Goal: Task Accomplishment & Management: Use online tool/utility

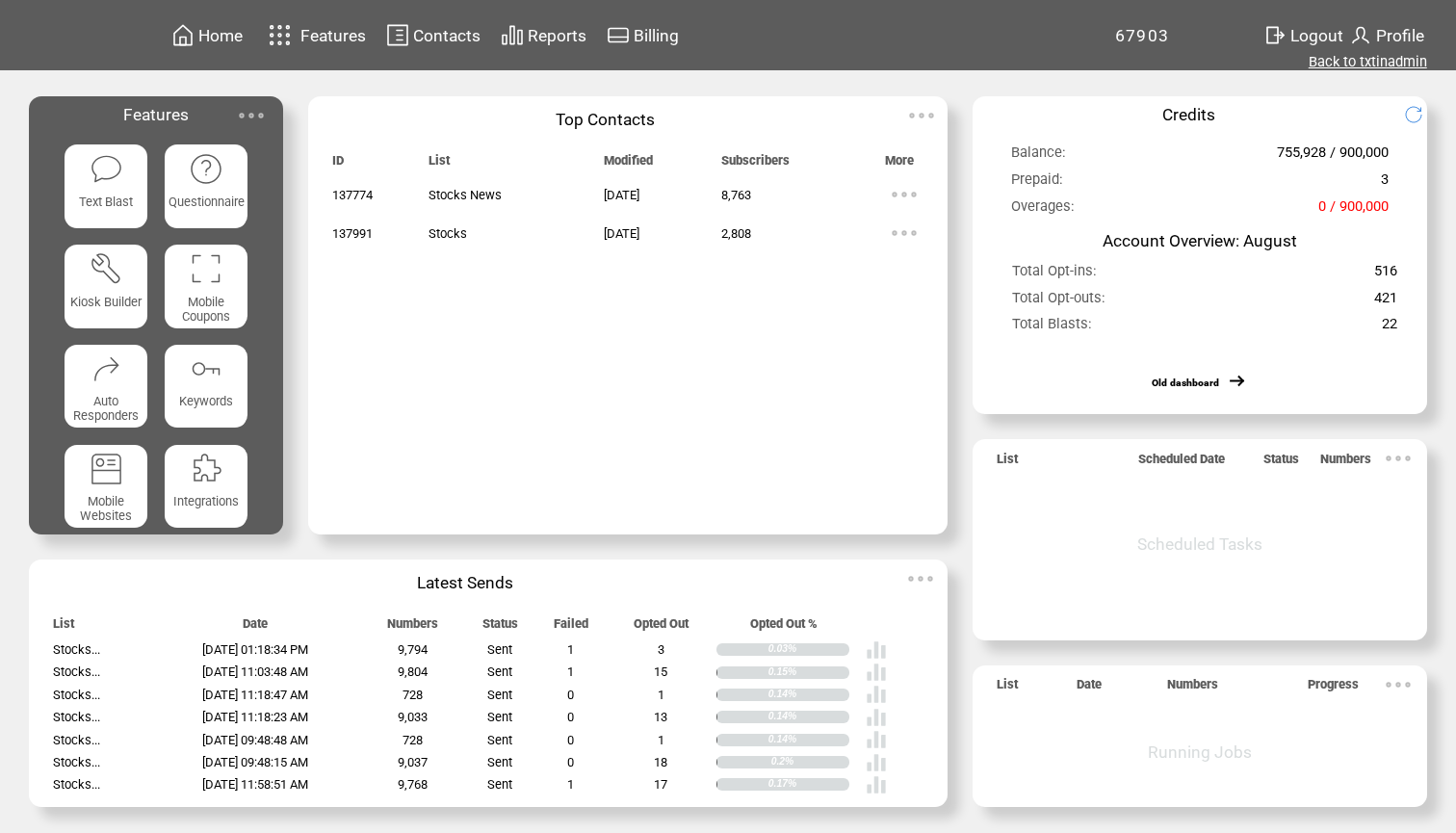
click at [1335, 56] on link "Back to txtinadmin" at bounding box center [1367, 62] width 118 height 18
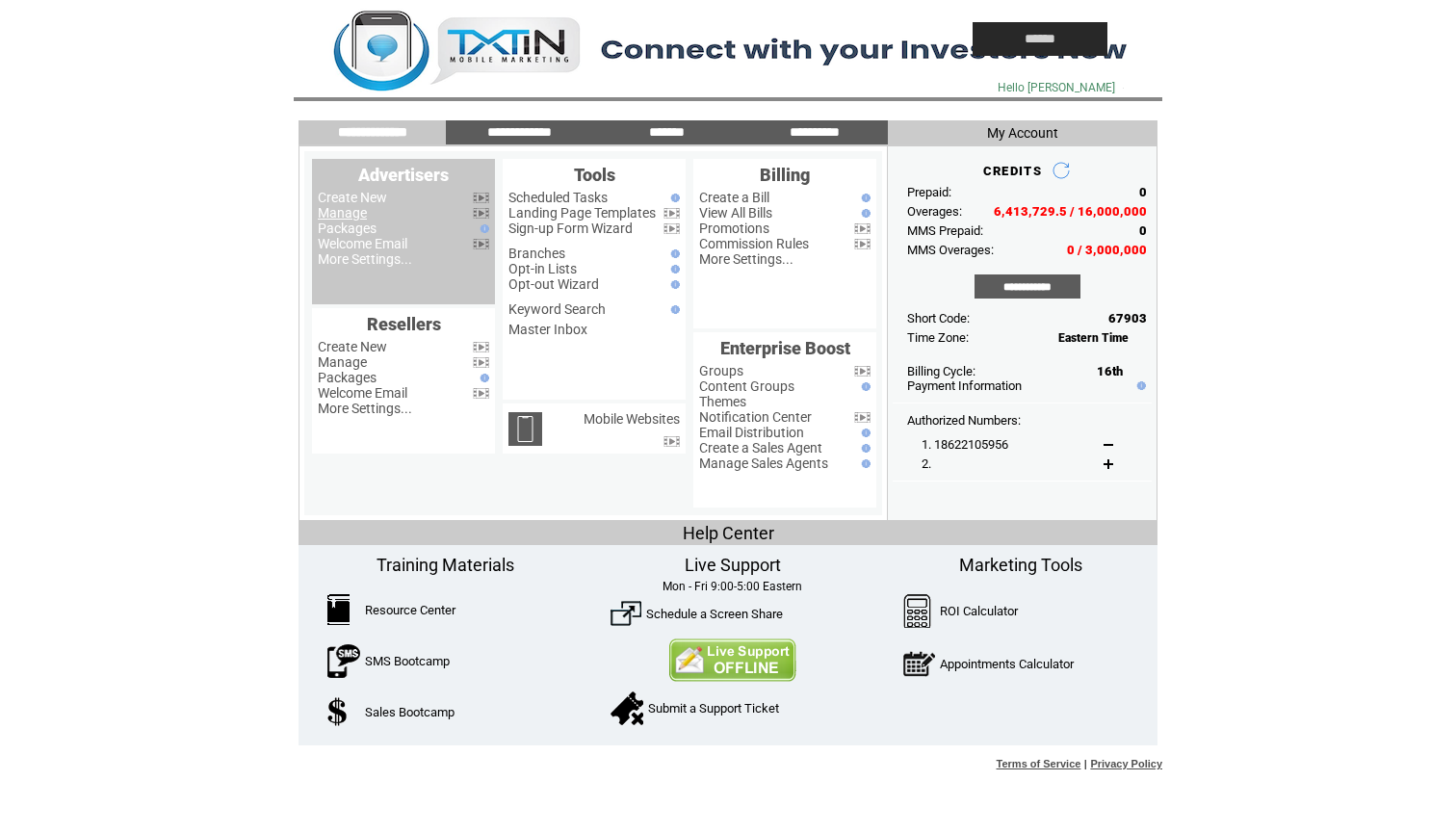
click at [353, 211] on link "Manage" at bounding box center [342, 213] width 49 height 16
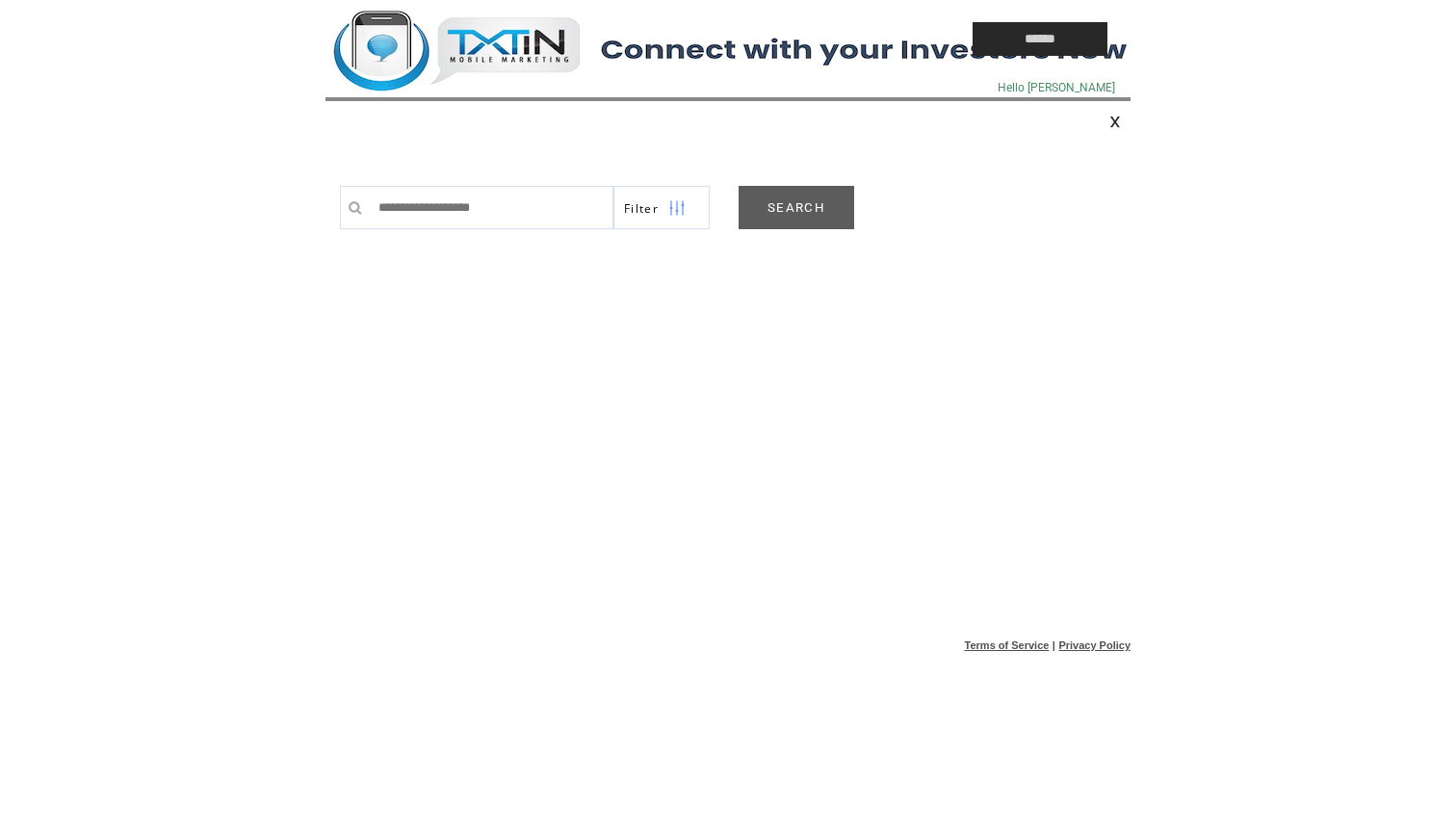
click at [806, 196] on link "SEARCH" at bounding box center [796, 208] width 115 height 43
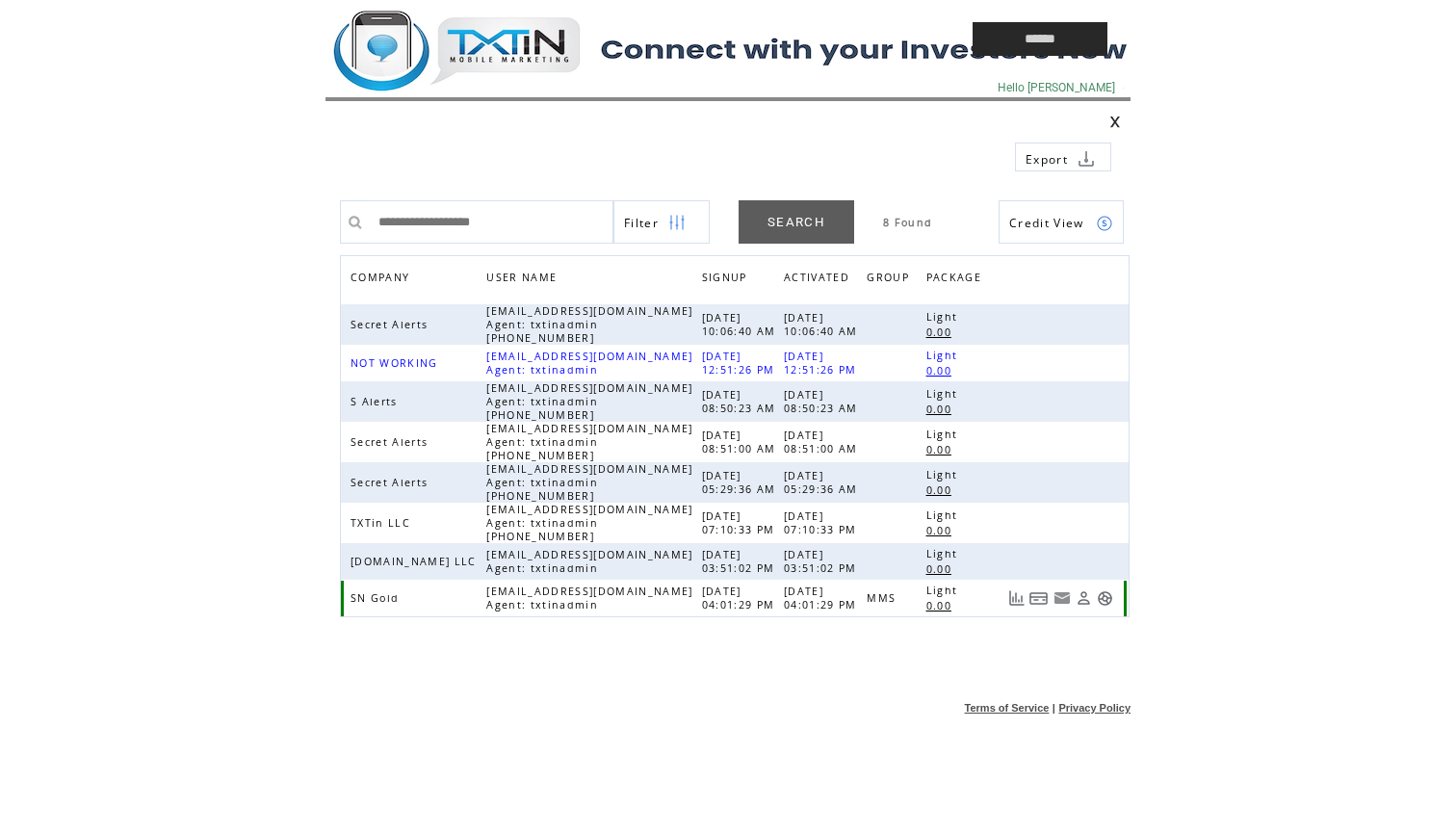
click at [1104, 598] on link at bounding box center [1105, 598] width 17 height 17
click at [0, 0] on td at bounding box center [0, 0] width 0 height 0
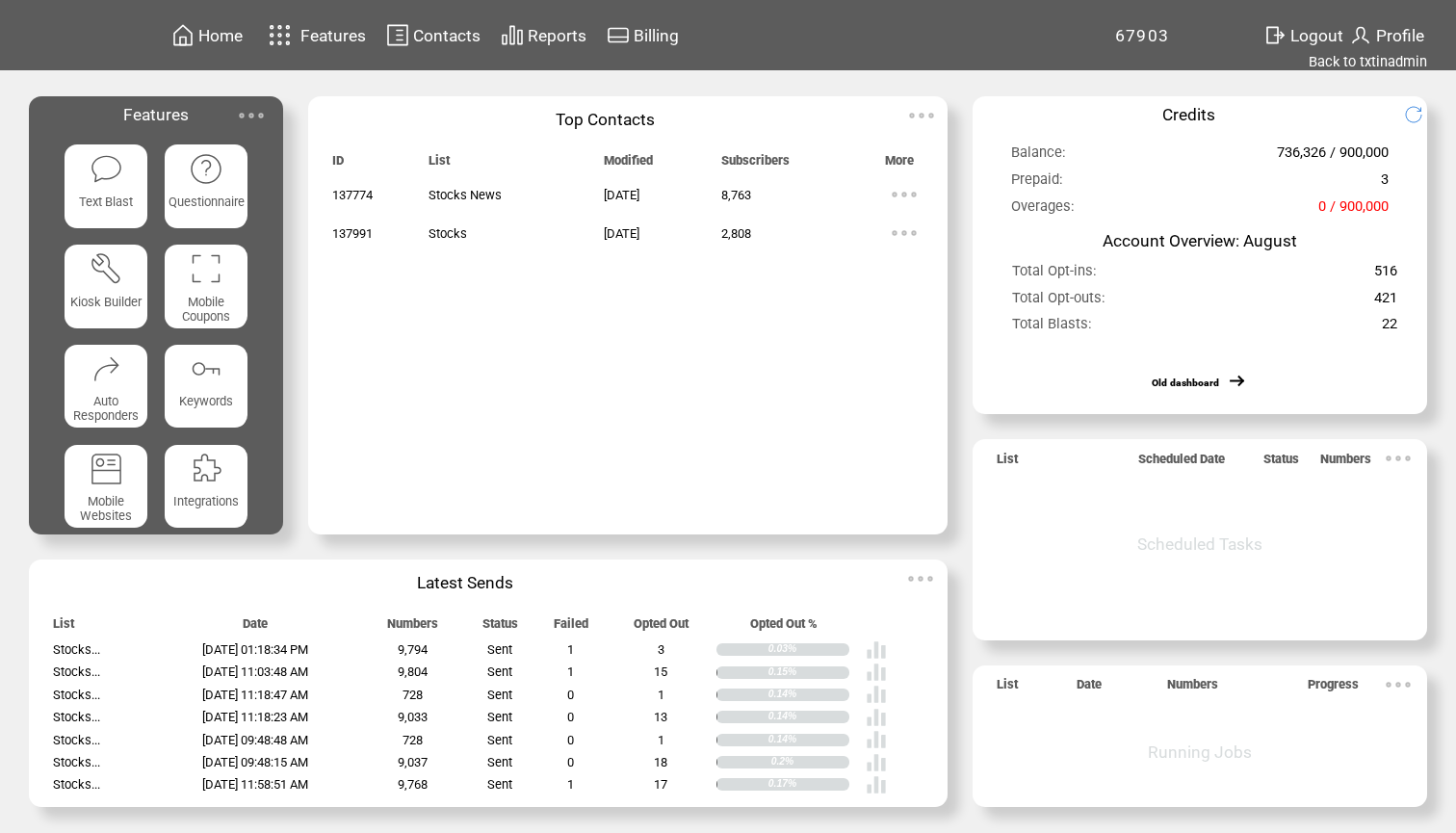
click at [75, 183] on featureicon at bounding box center [105, 168] width 84 height 37
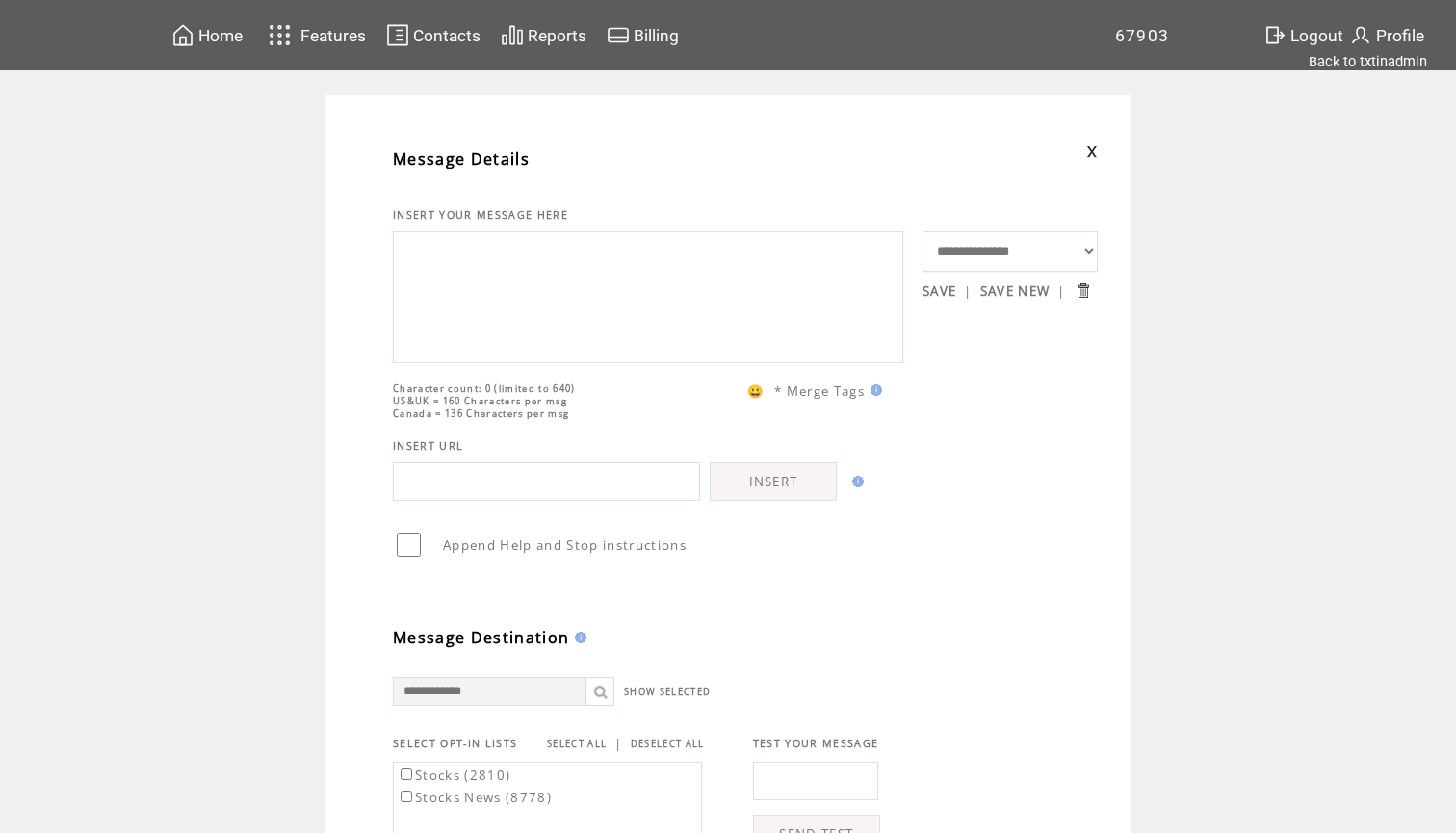
click at [557, 42] on span "Reports" at bounding box center [557, 35] width 59 height 20
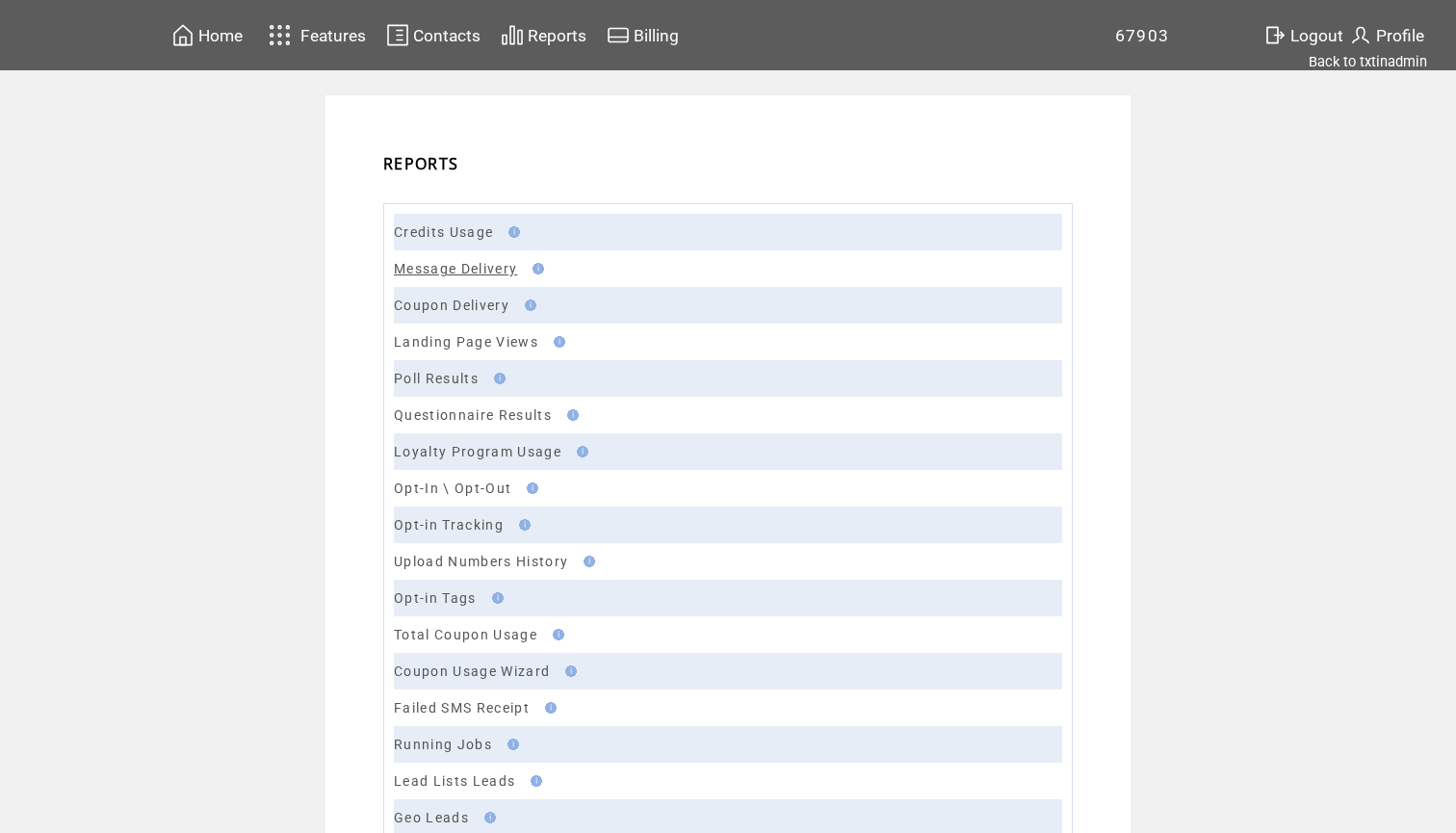
click at [452, 262] on link "Message Delivery" at bounding box center [455, 269] width 123 height 16
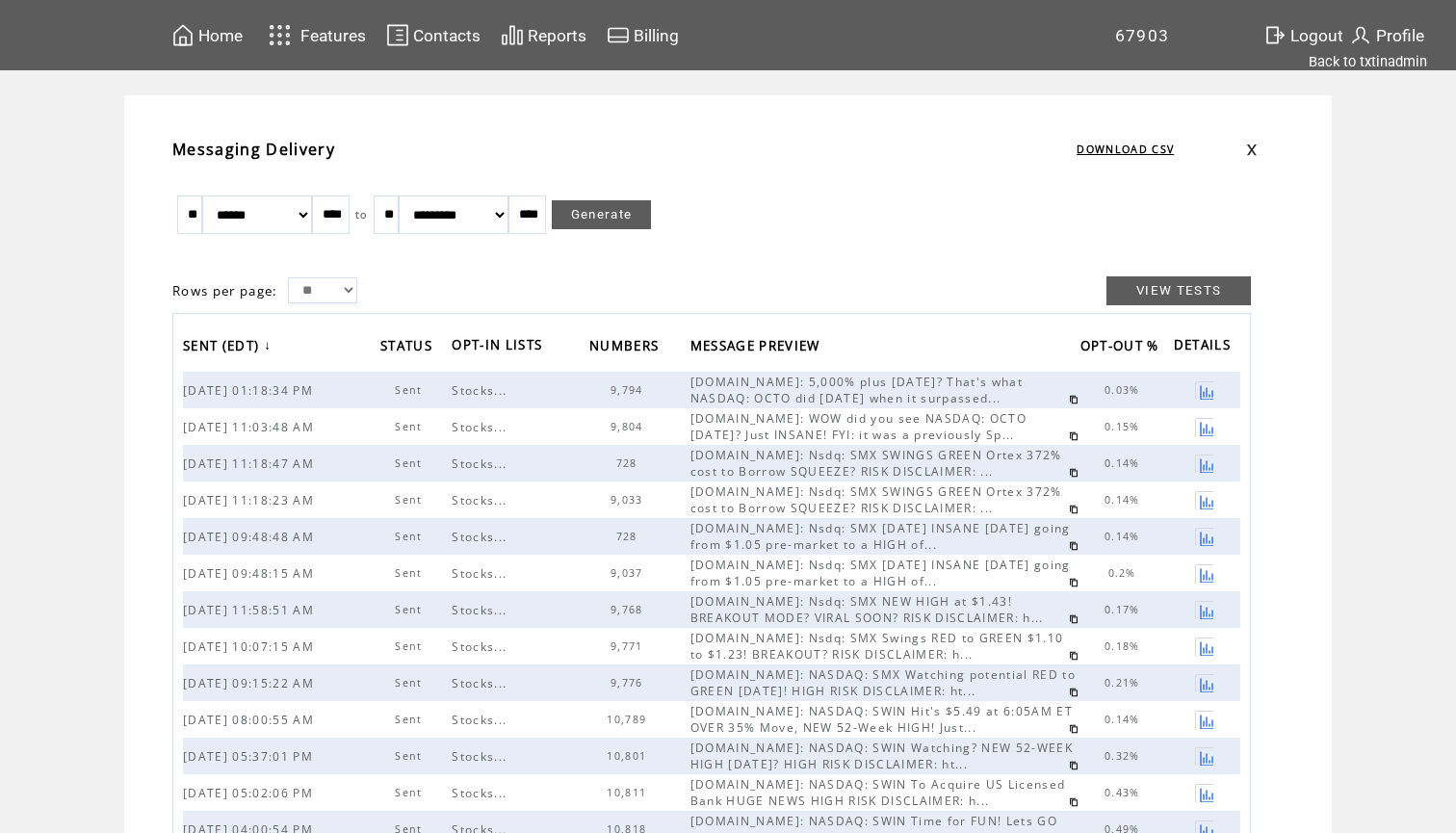
click at [1069, 399] on link at bounding box center [1074, 399] width 10 height 10
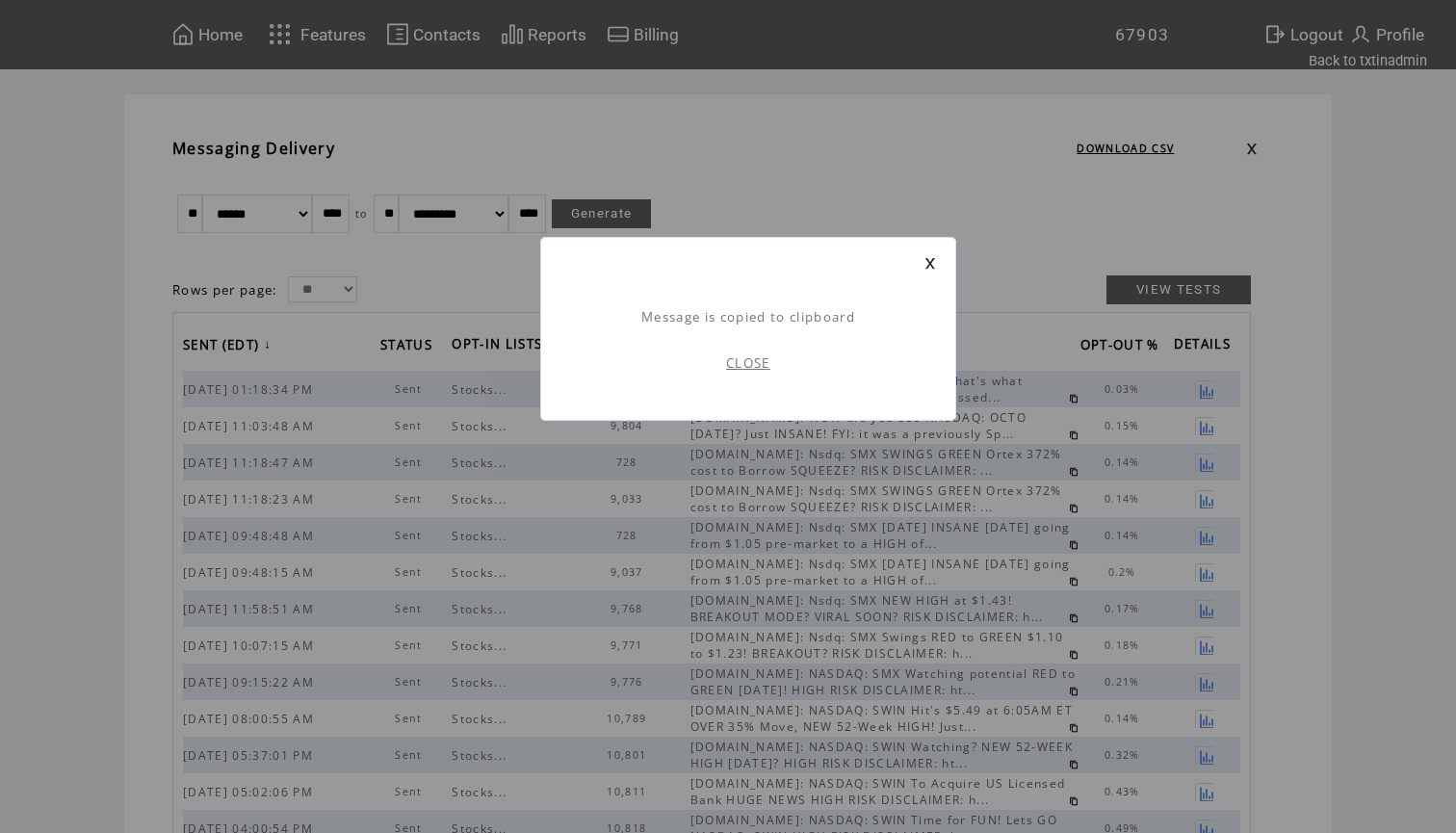
click at [735, 347] on td "CLOSE" at bounding box center [747, 363] width 376 height 75
click at [738, 360] on link "CLOSE" at bounding box center [748, 363] width 44 height 18
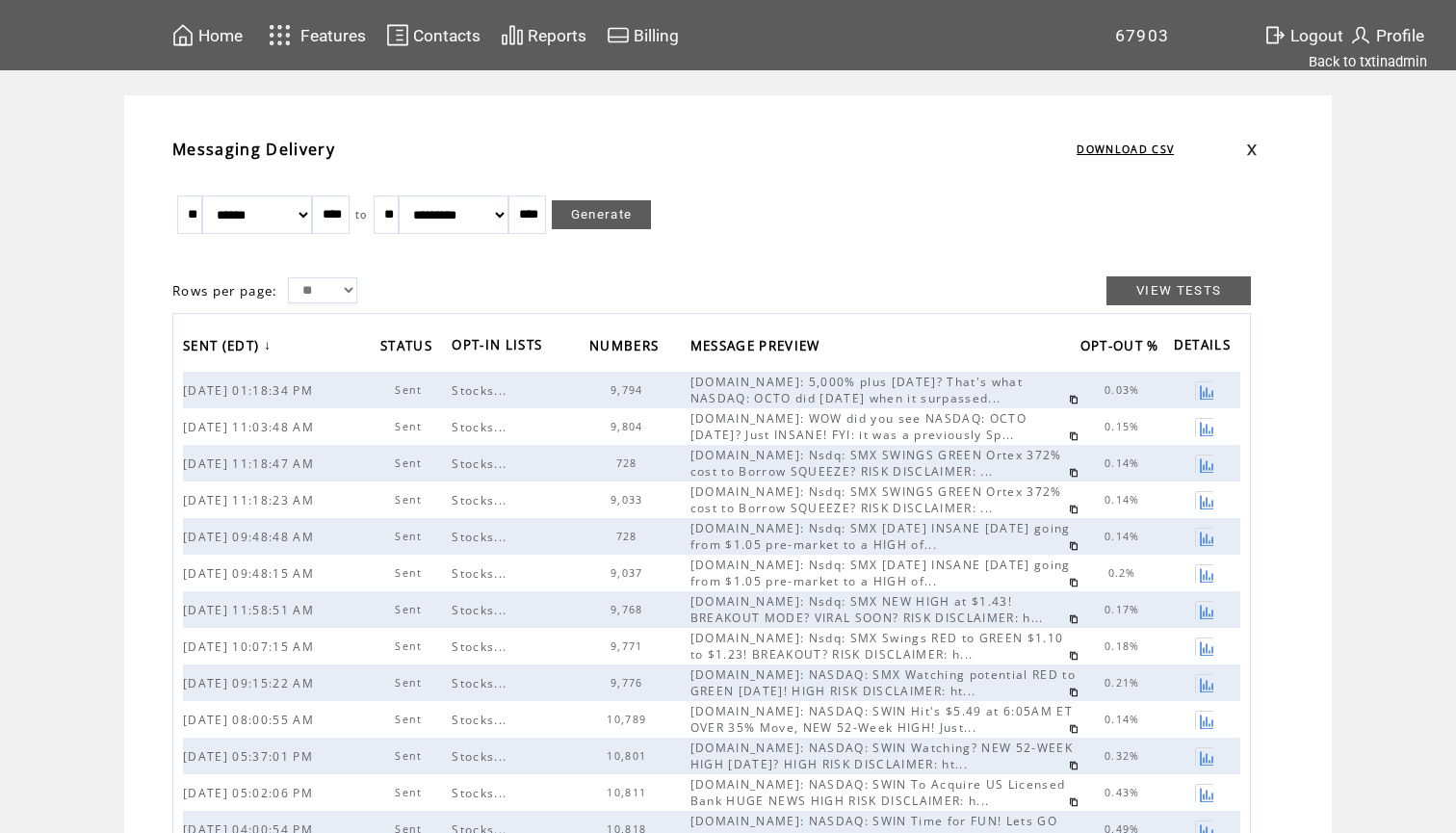
click at [232, 38] on span "Home" at bounding box center [220, 35] width 44 height 20
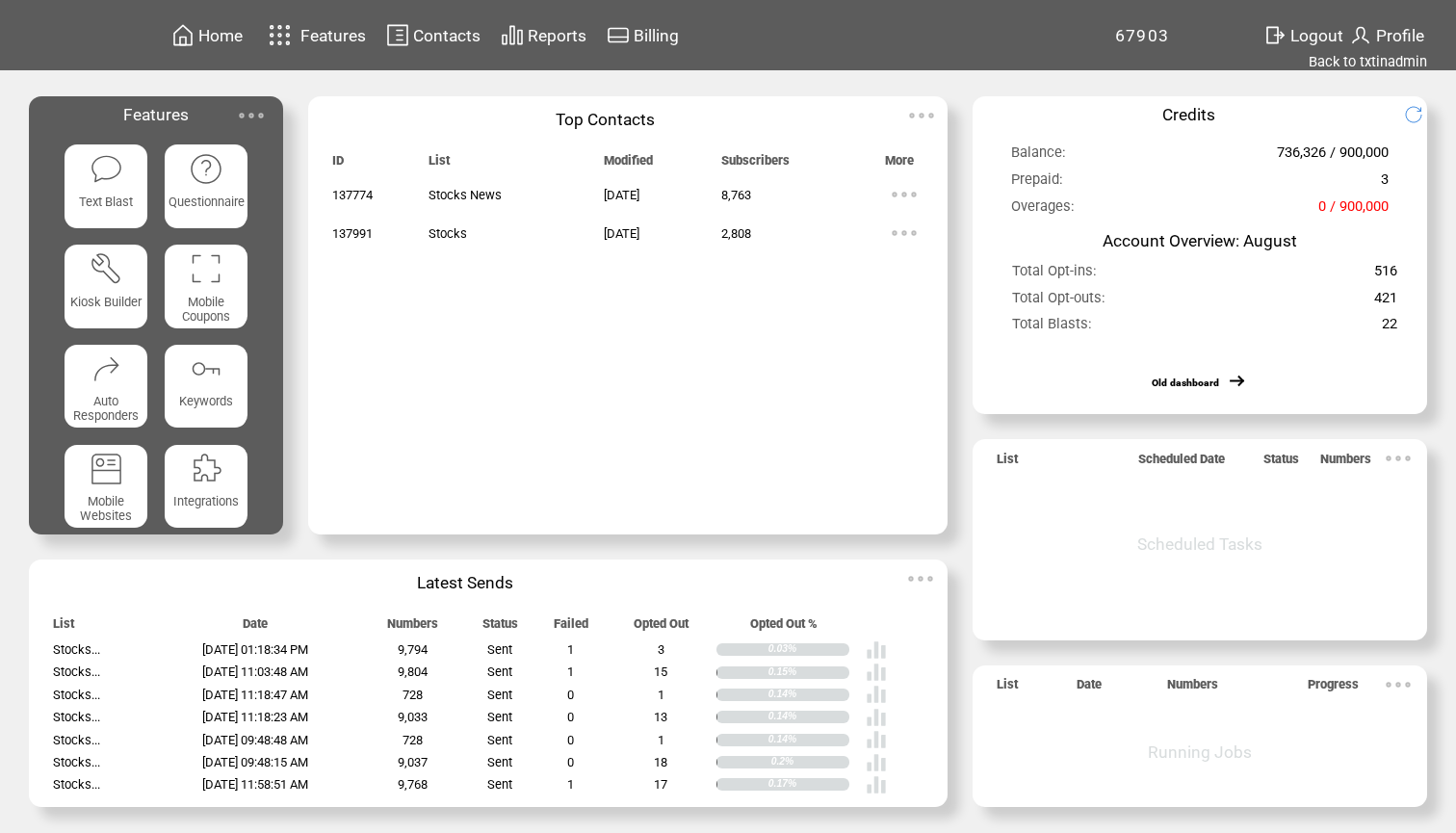
click at [123, 198] on span "Text Blast" at bounding box center [105, 201] width 54 height 15
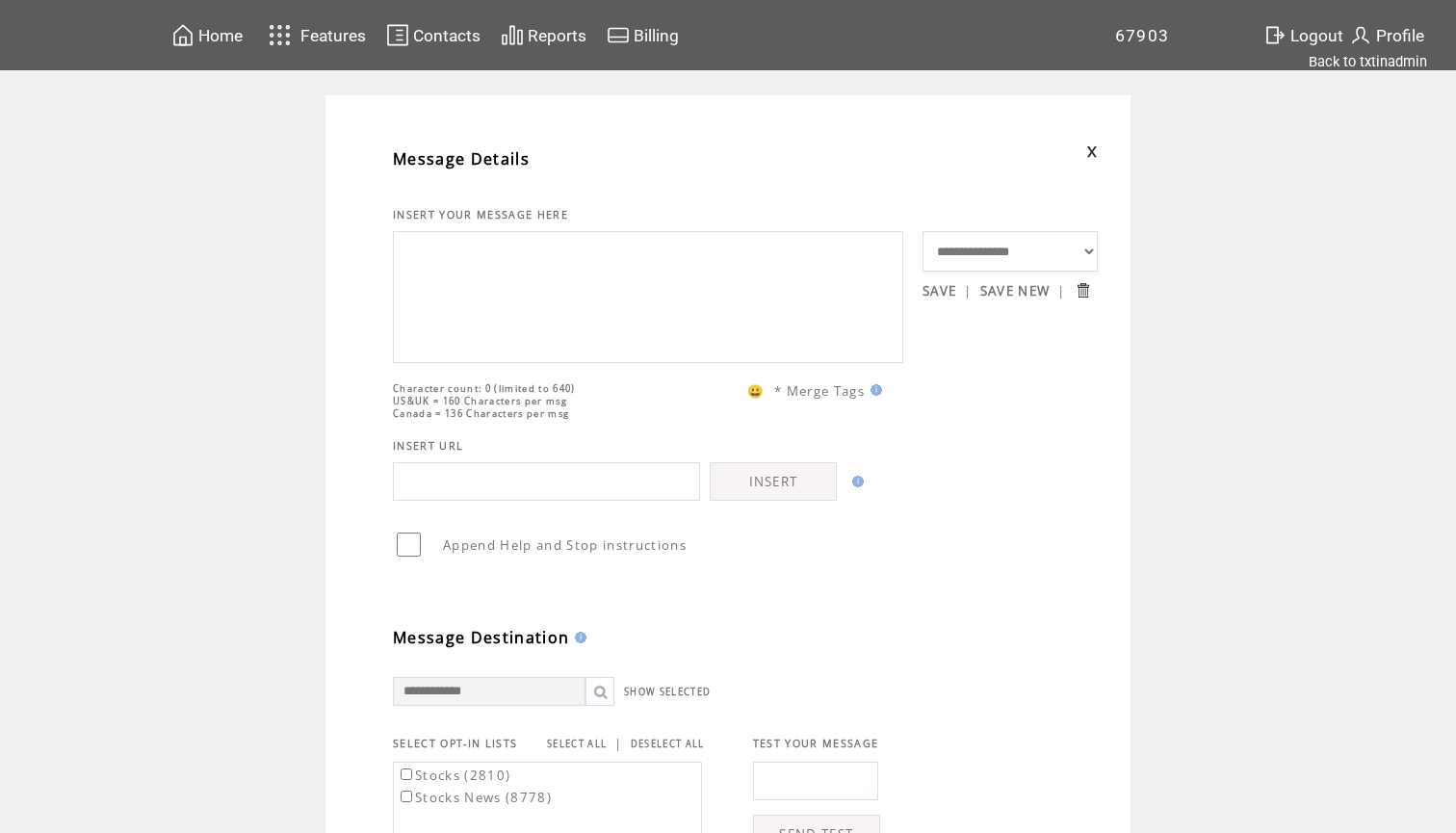
click at [538, 329] on textarea at bounding box center [648, 294] width 489 height 115
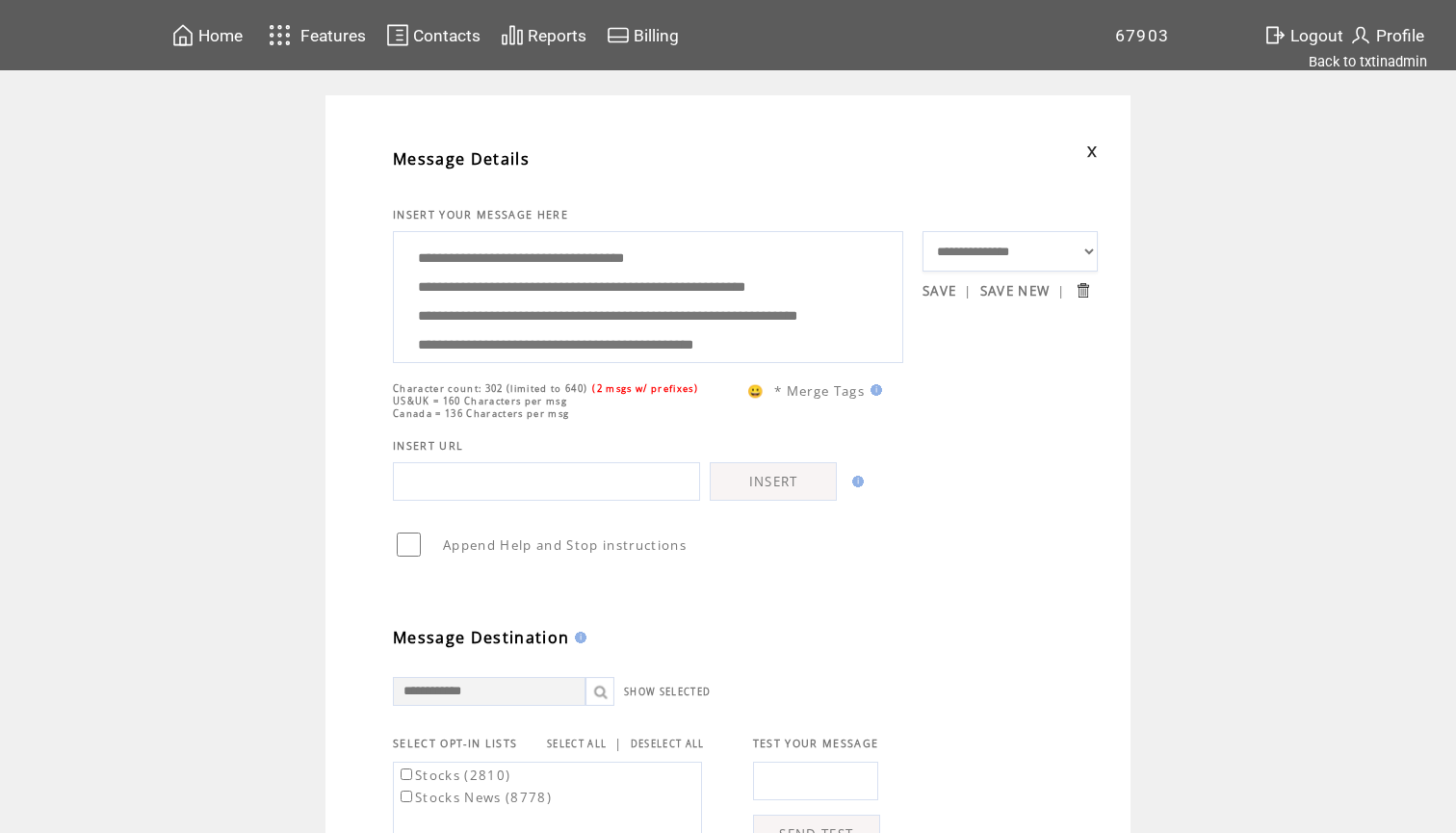
scroll to position [174, 0]
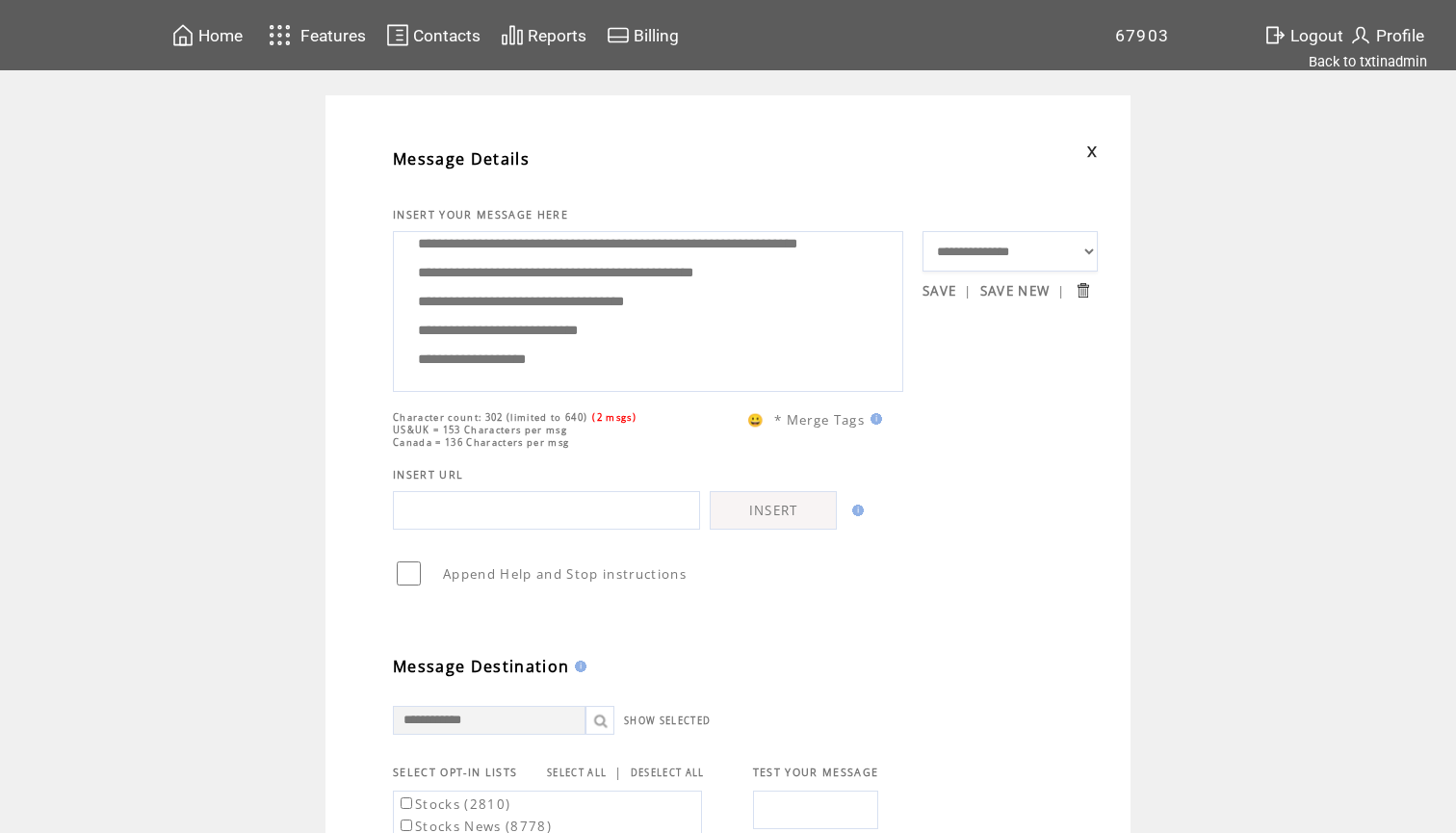
drag, startPoint x: 722, startPoint y: 282, endPoint x: 563, endPoint y: 289, distance: 159.2
click at [562, 289] on textarea "**********" at bounding box center [648, 309] width 489 height 145
paste textarea
click at [632, 302] on textarea "**********" at bounding box center [648, 309] width 489 height 145
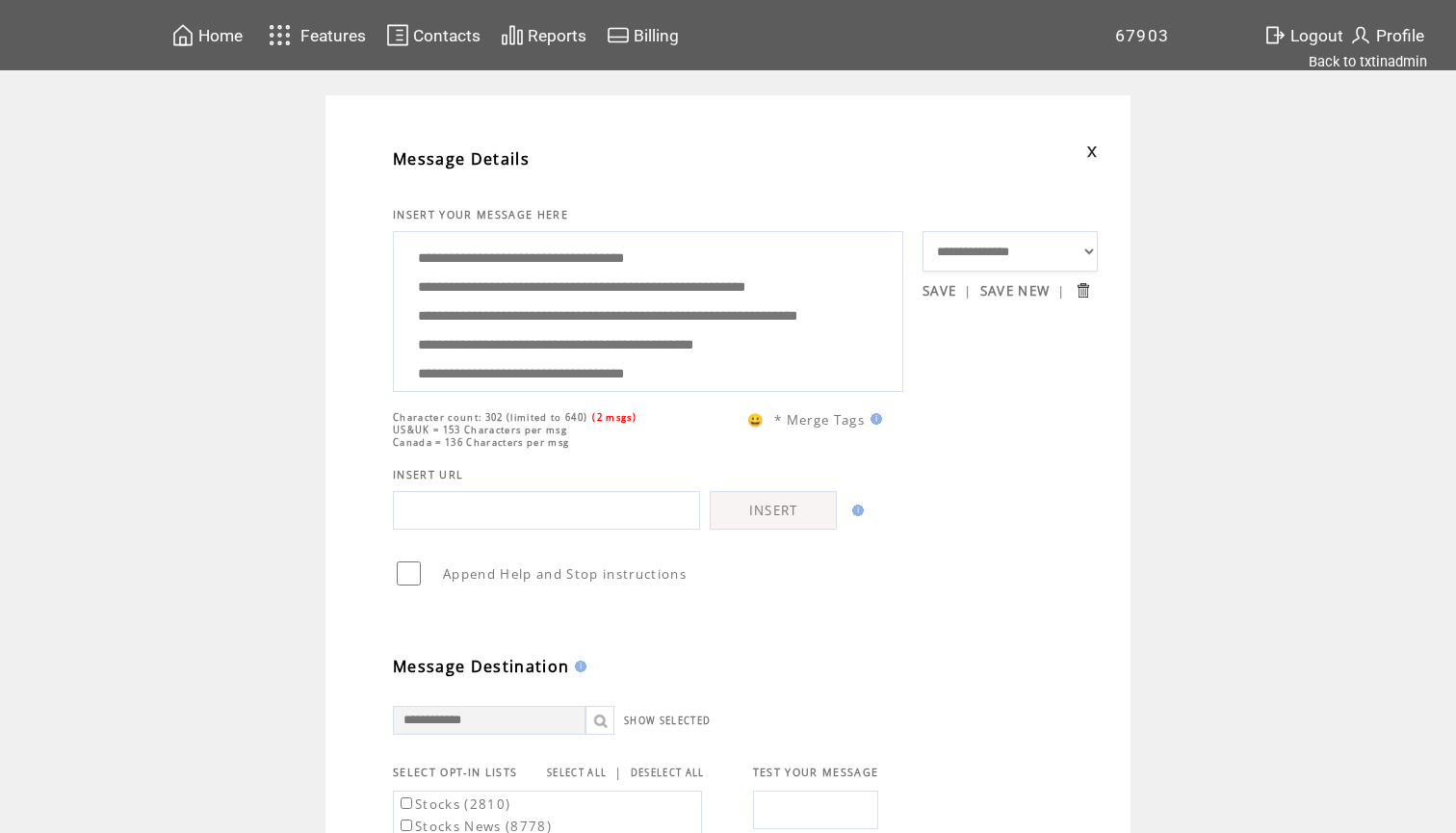
drag, startPoint x: 820, startPoint y: 287, endPoint x: 526, endPoint y: 265, distance: 294.8
click at [526, 265] on textarea "**********" at bounding box center [648, 309] width 489 height 145
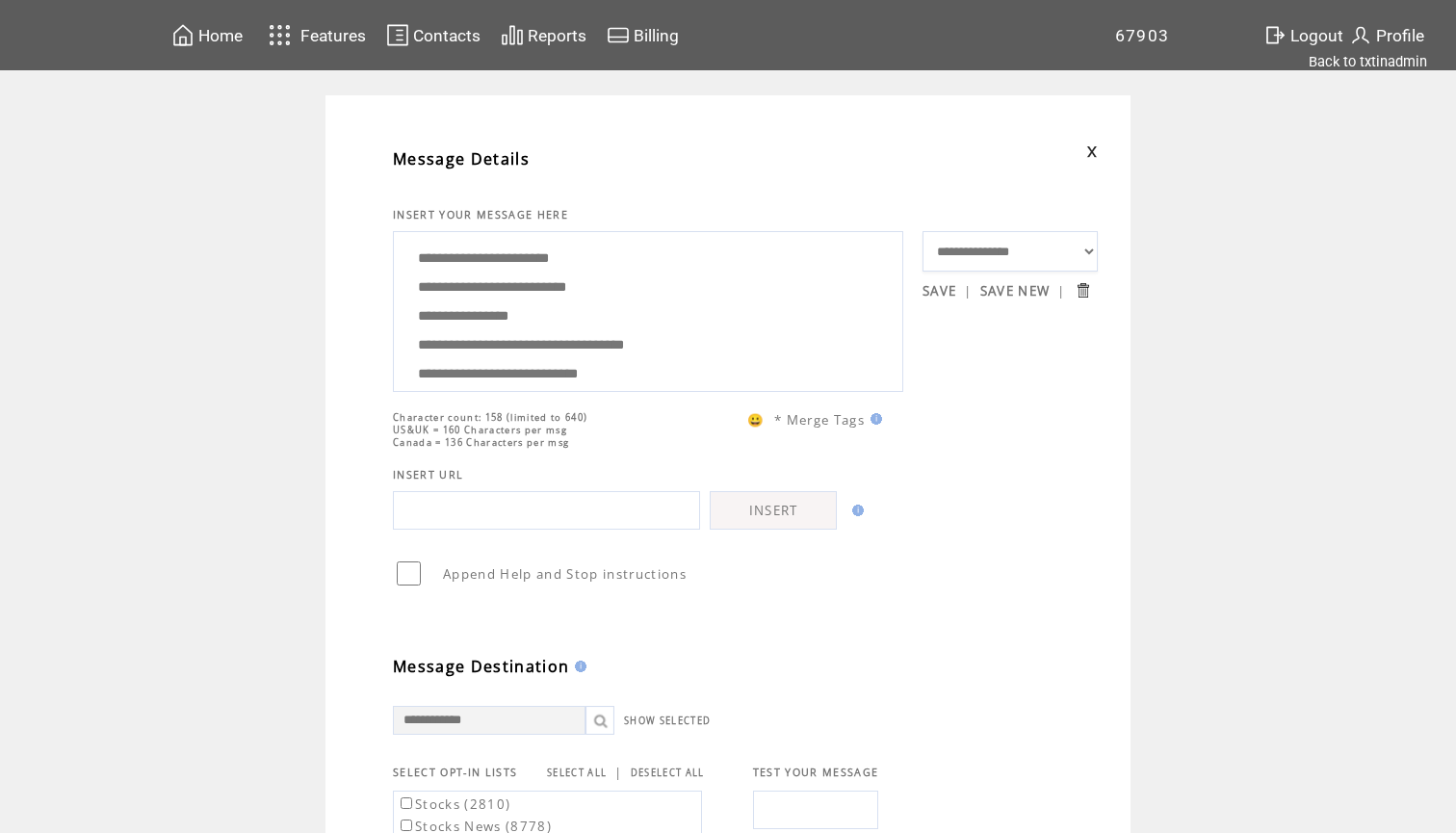
click at [638, 314] on textarea "**********" at bounding box center [648, 309] width 489 height 145
click at [685, 308] on textarea "**********" at bounding box center [648, 309] width 489 height 145
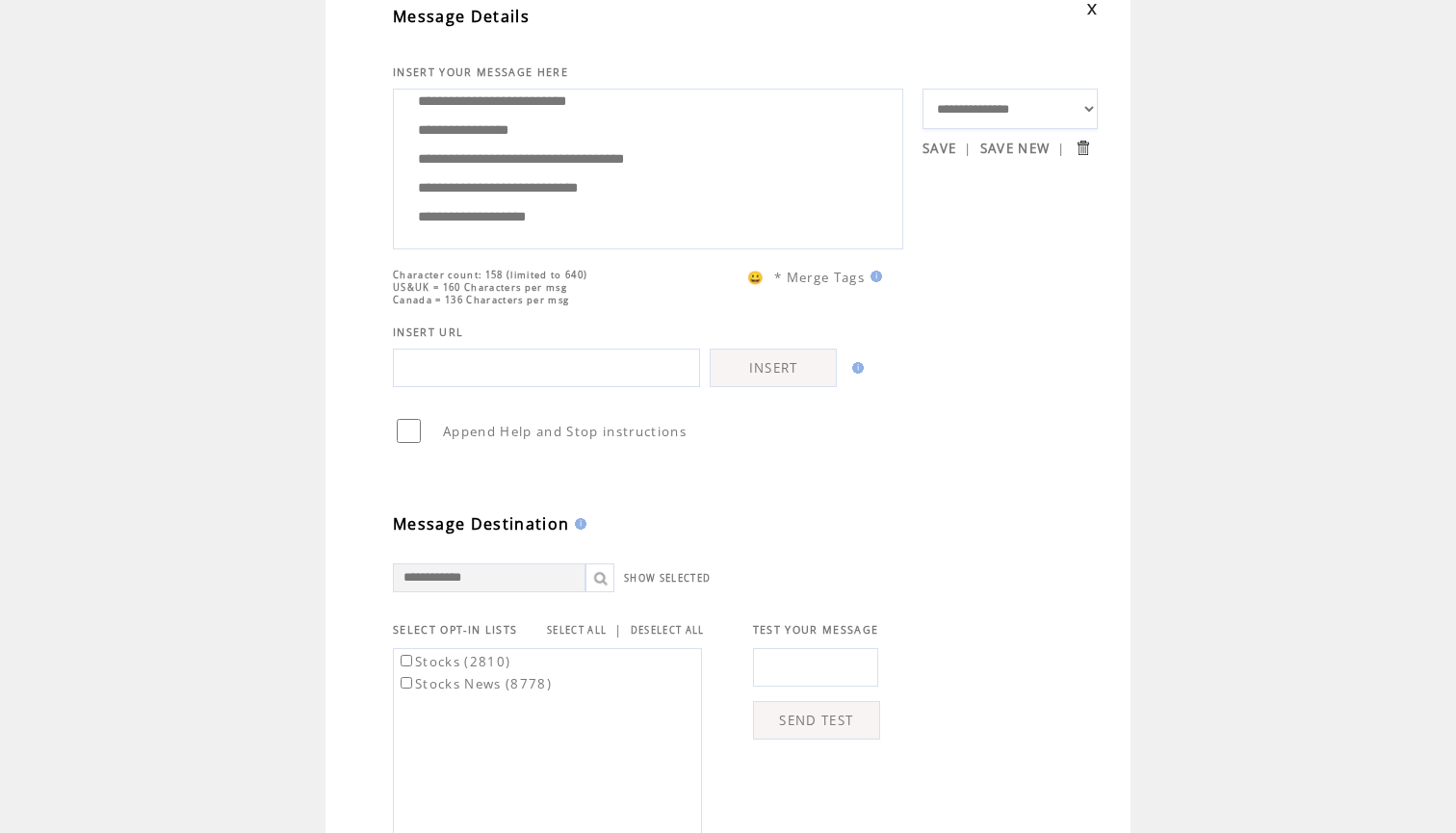
scroll to position [400, 0]
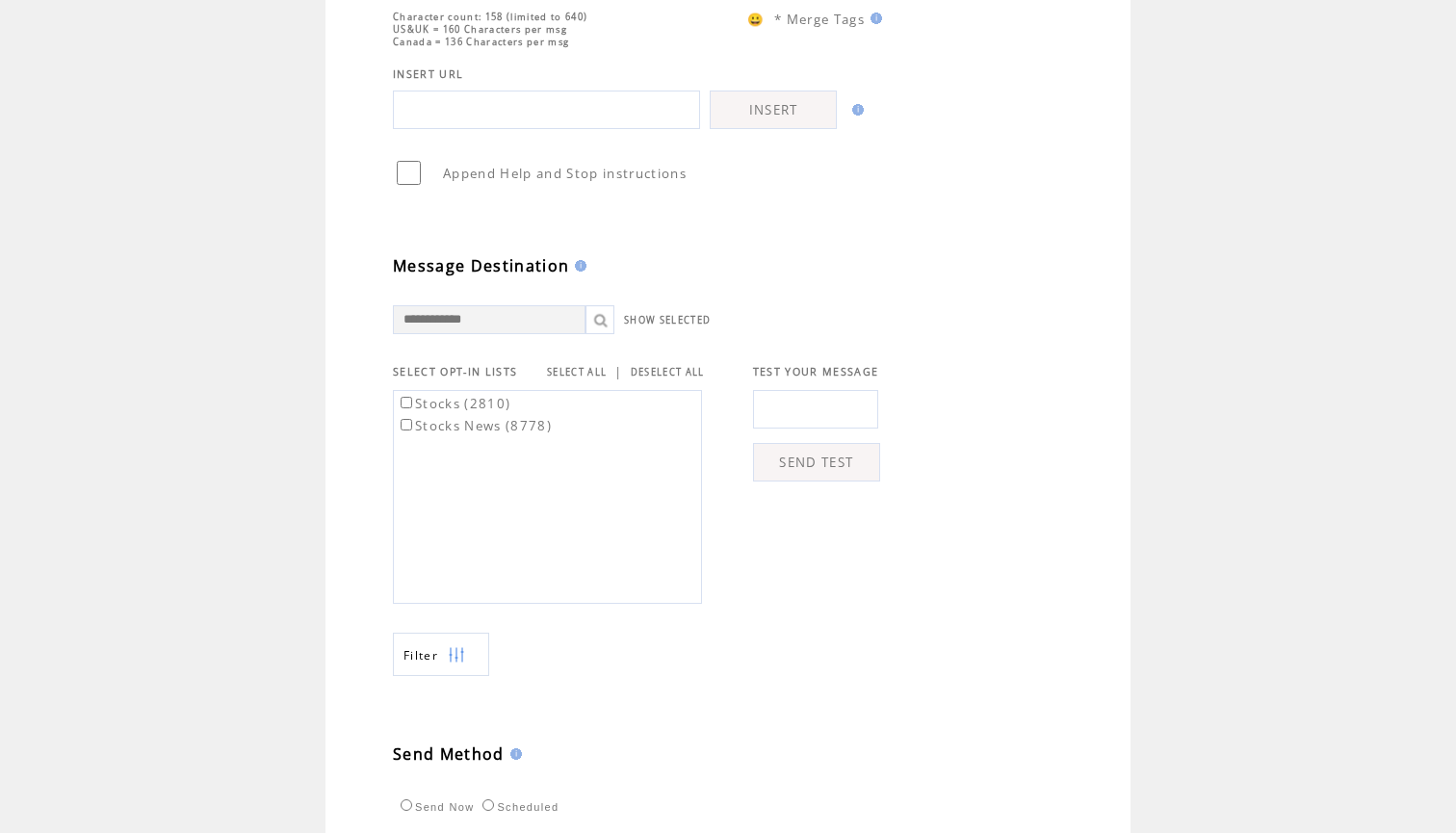
type textarea "**********"
click at [838, 424] on input "text" at bounding box center [815, 409] width 125 height 38
type input "**********"
click at [949, 306] on td "SHOW SELECTED" at bounding box center [745, 305] width 705 height 58
click at [823, 475] on link "SEND TEST" at bounding box center [816, 461] width 127 height 38
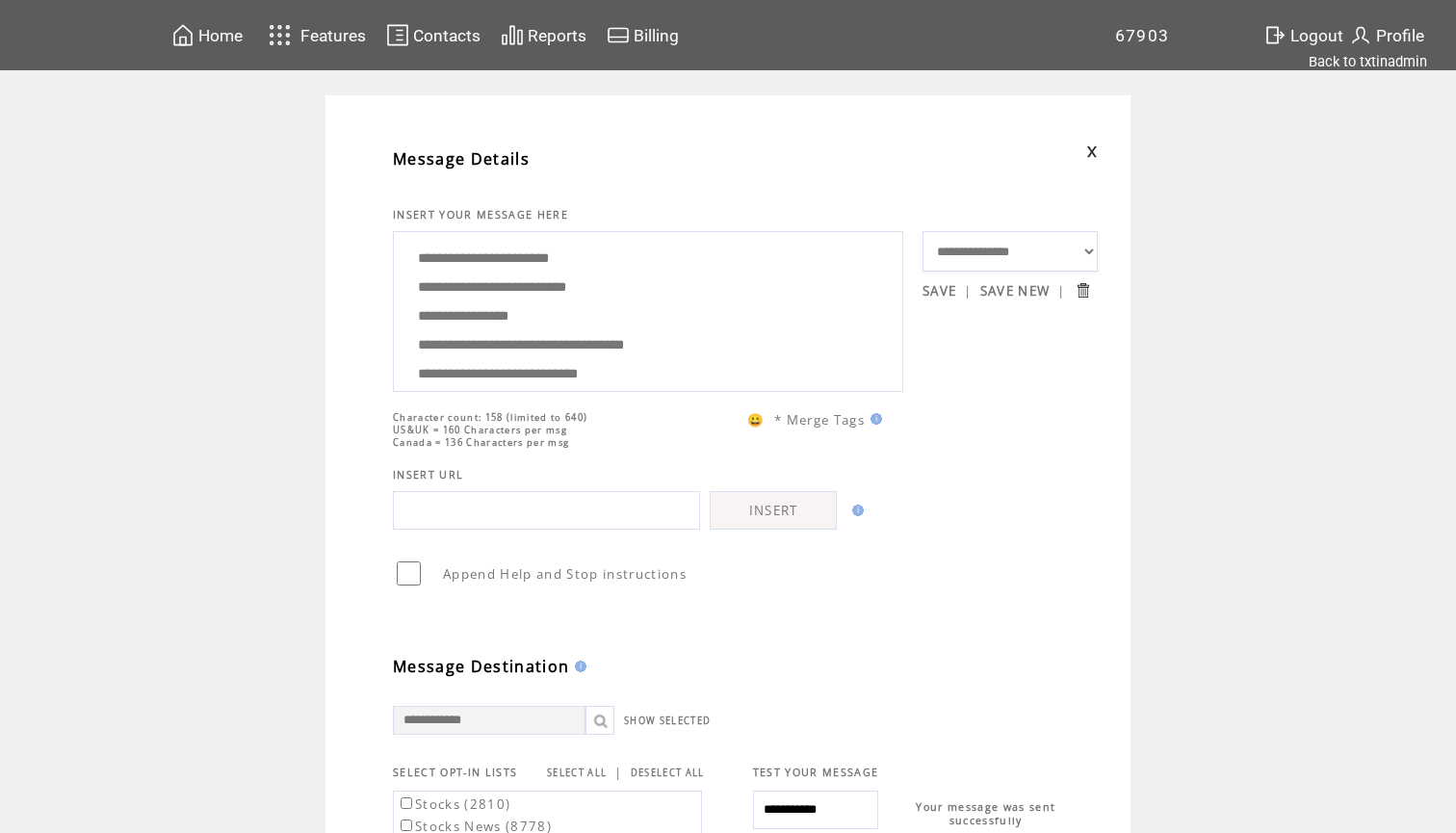
click at [588, 293] on textarea "**********" at bounding box center [648, 309] width 489 height 145
drag, startPoint x: 591, startPoint y: 363, endPoint x: 538, endPoint y: 150, distance: 219.5
click at [538, 150] on tbody "**********" at bounding box center [745, 675] width 705 height 1082
click at [308, 435] on td "**********" at bounding box center [728, 792] width 1456 height 1392
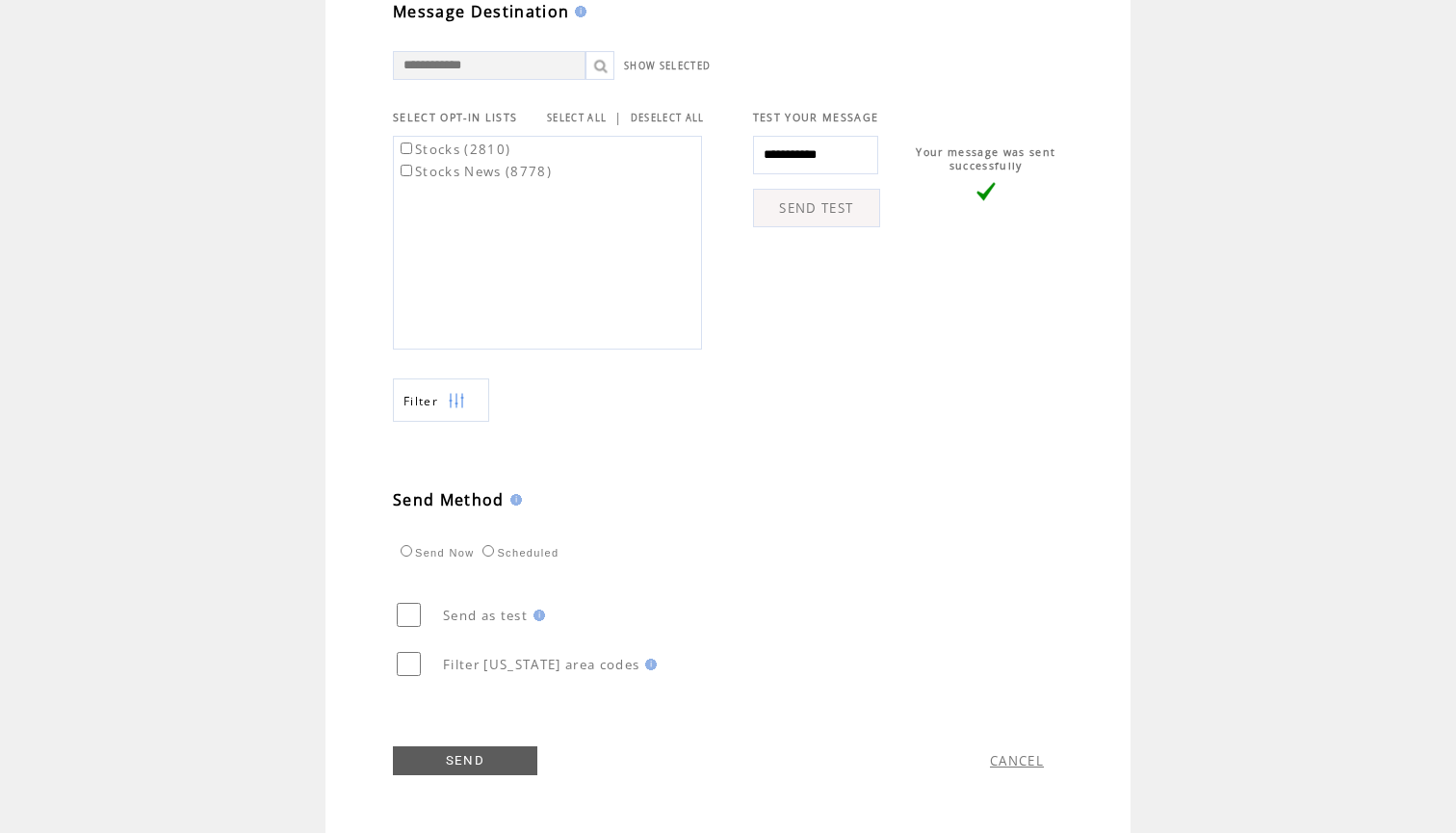
scroll to position [665, 0]
click at [584, 115] on link "SELECT ALL" at bounding box center [577, 117] width 60 height 13
click at [454, 762] on link "SEND" at bounding box center [465, 760] width 145 height 29
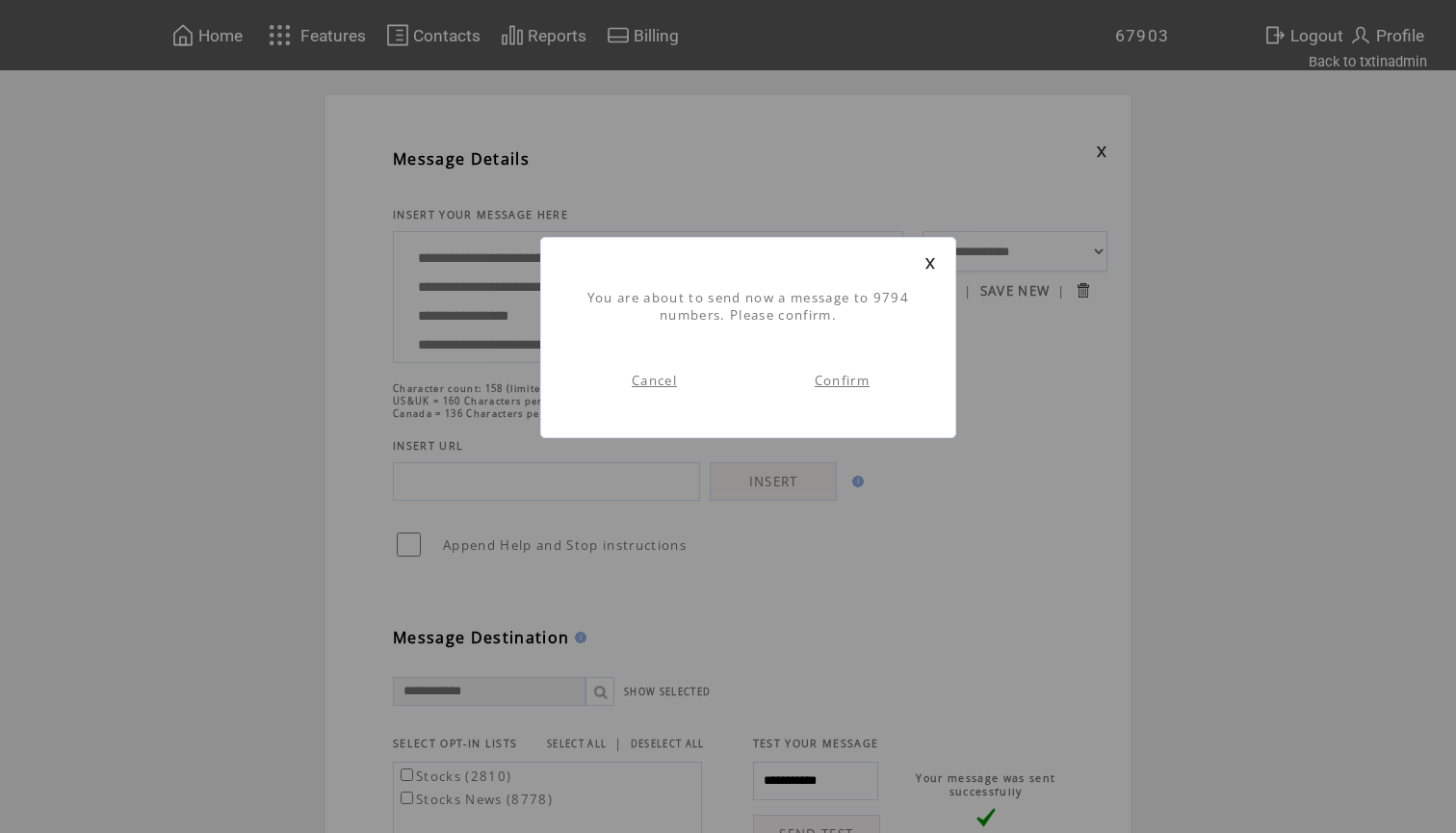
scroll to position [1, 0]
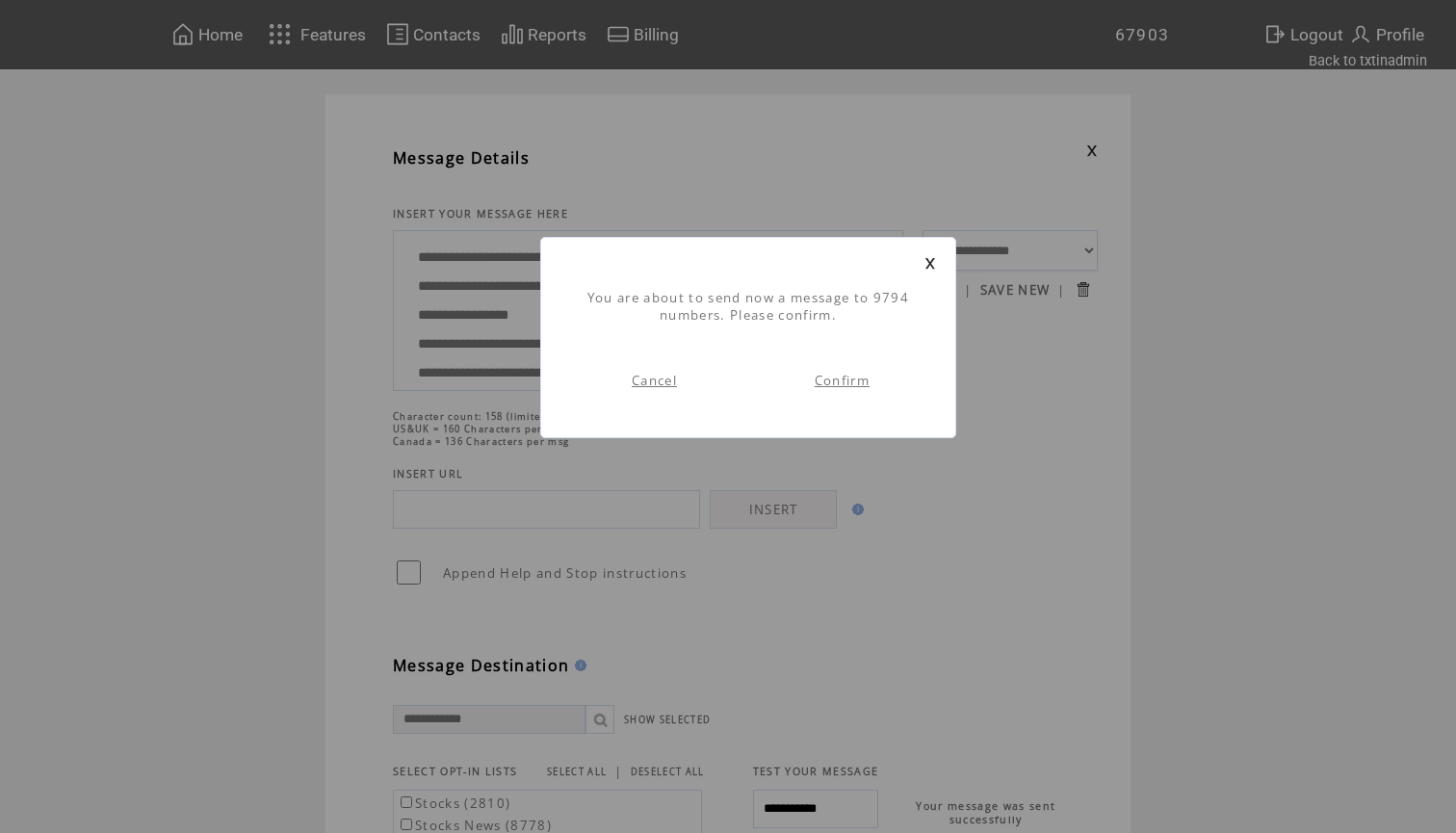
click at [838, 383] on link "Confirm" at bounding box center [842, 381] width 55 height 18
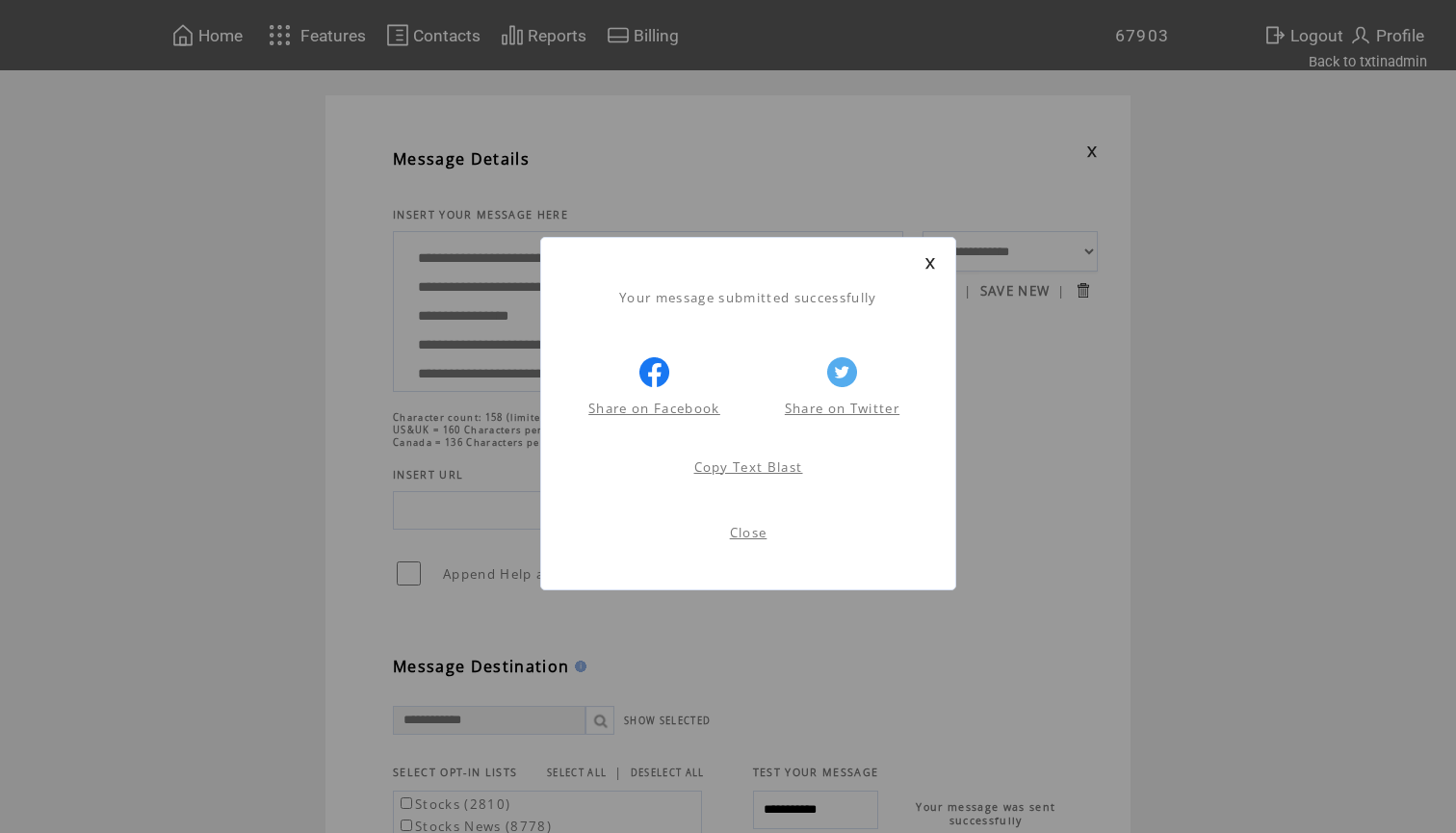
scroll to position [1, 0]
click at [932, 264] on link at bounding box center [931, 263] width 12 height 13
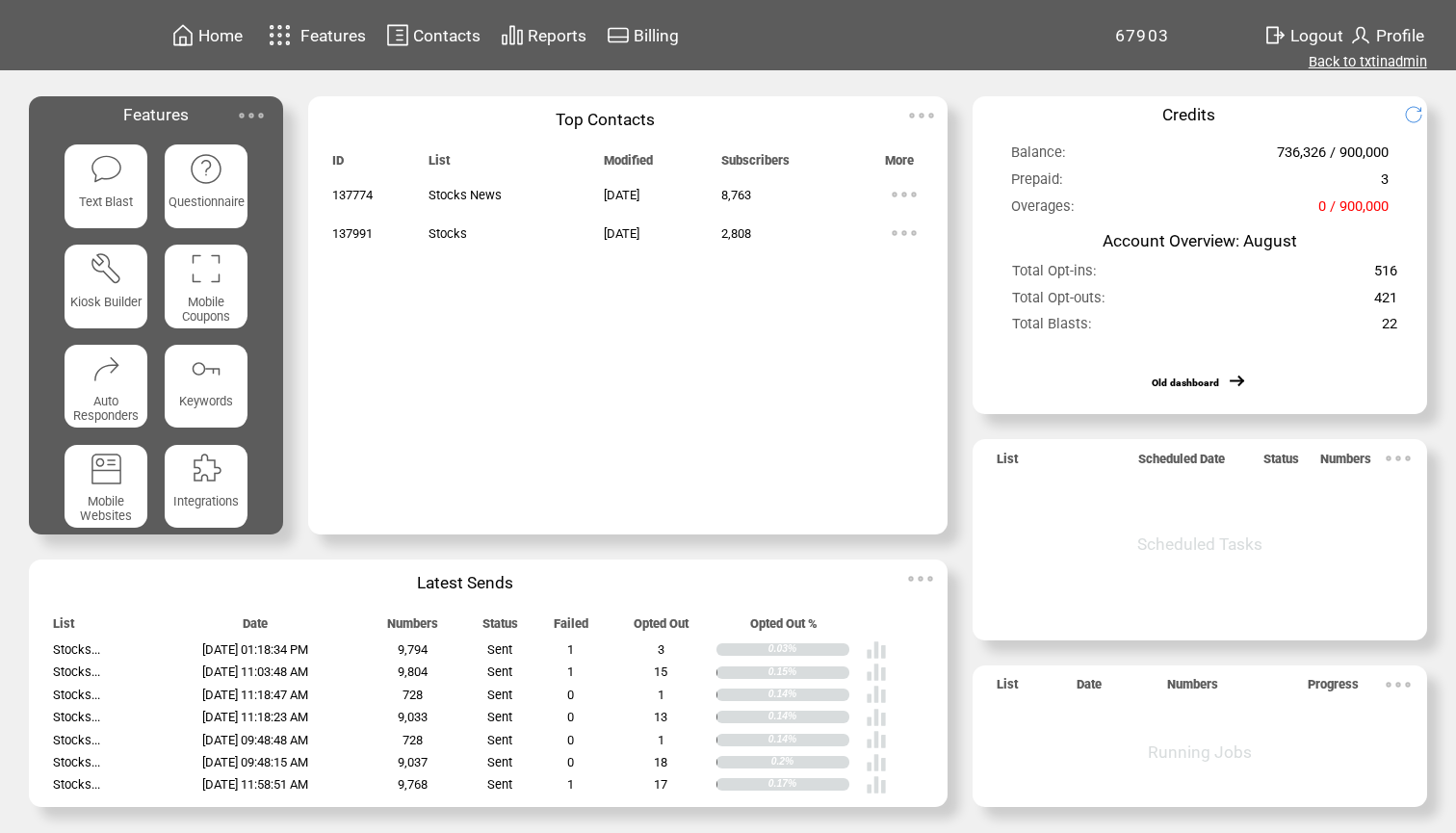
click at [1370, 64] on link "Back to txtinadmin" at bounding box center [1367, 62] width 118 height 18
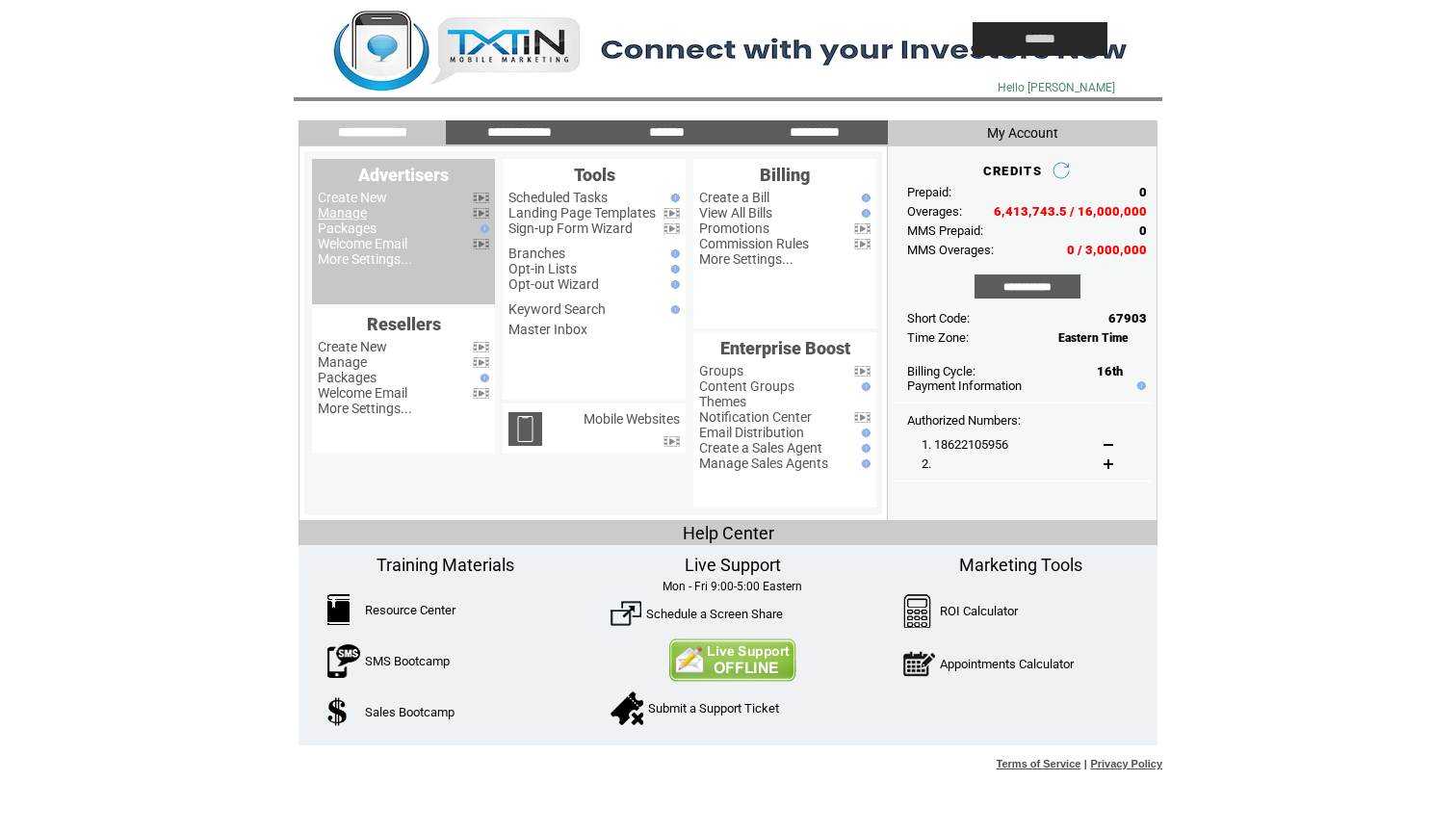
click at [355, 215] on link "Manage" at bounding box center [342, 213] width 49 height 16
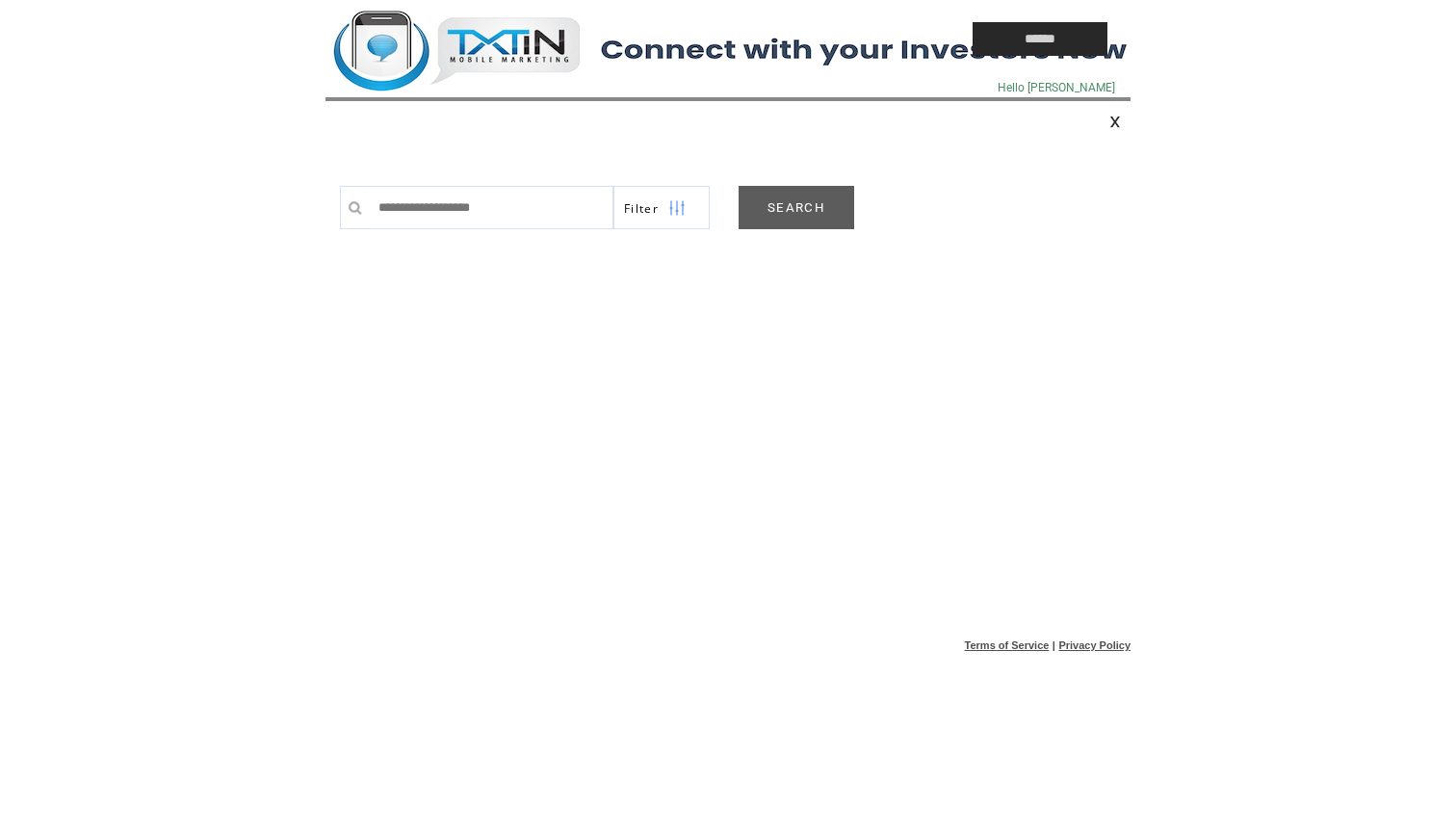
click at [787, 206] on link "SEARCH" at bounding box center [796, 208] width 115 height 43
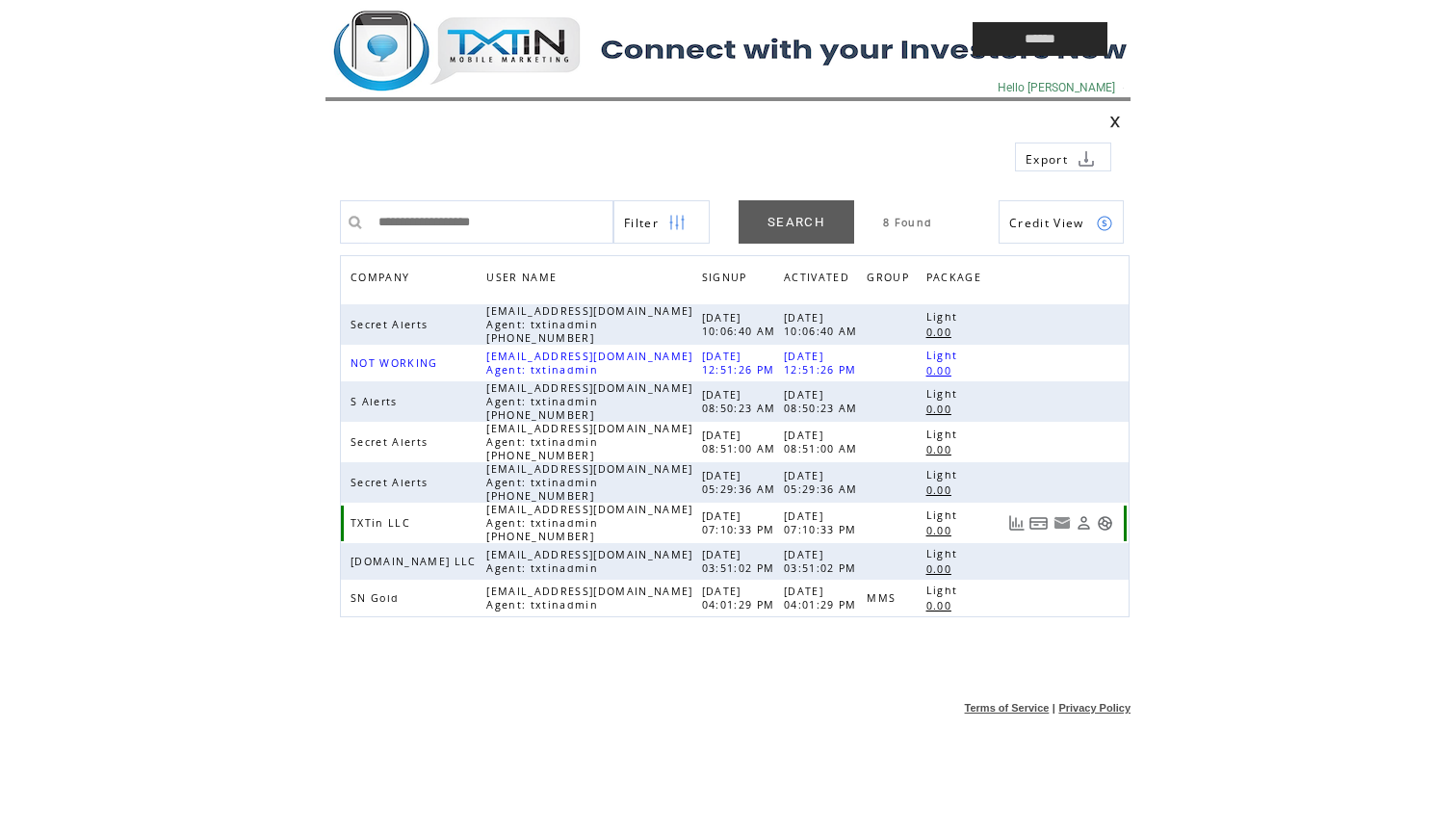
click at [1104, 526] on link at bounding box center [1105, 523] width 17 height 17
click at [0, 0] on td at bounding box center [0, 0] width 0 height 0
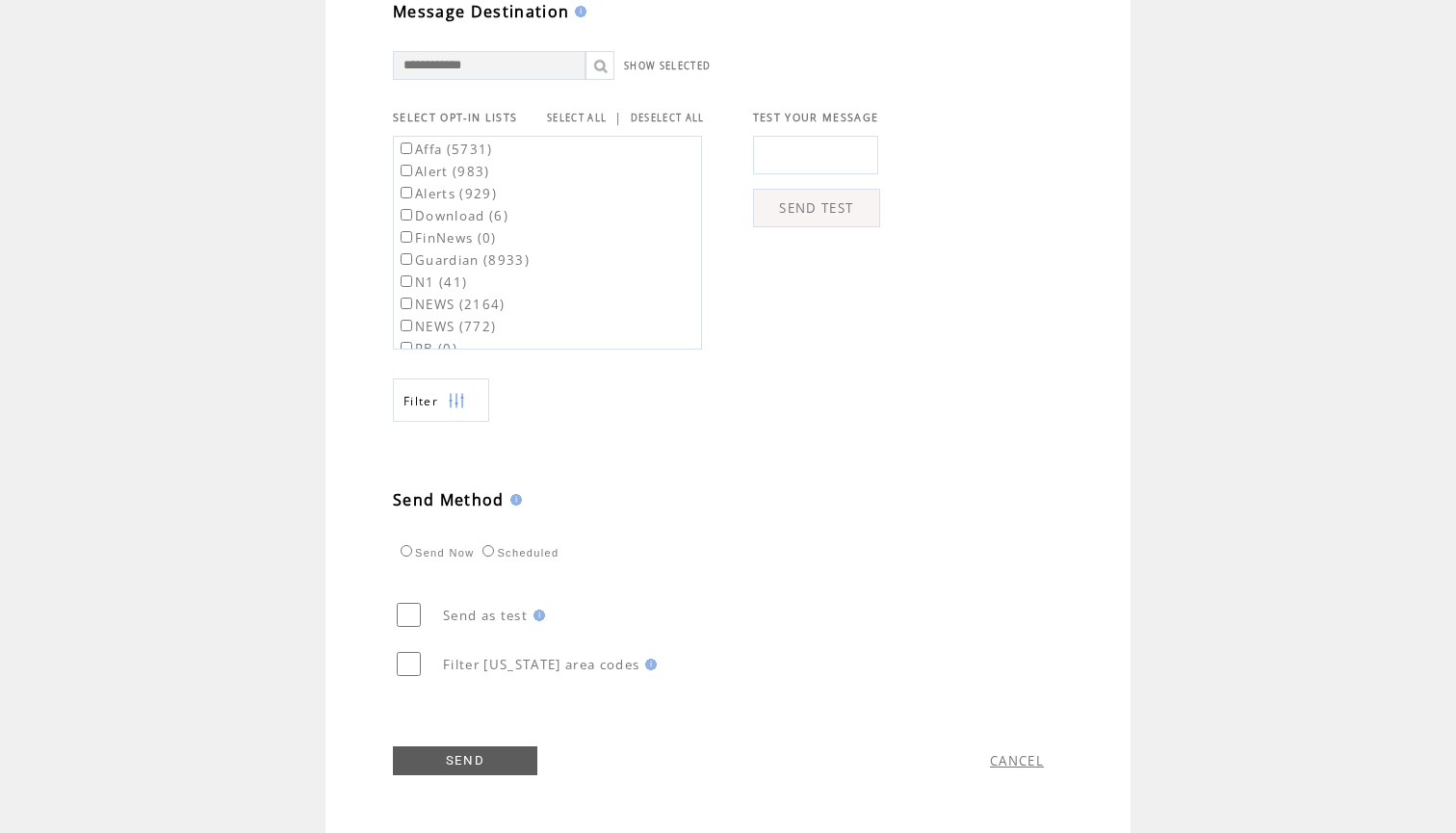
scroll to position [665, 0]
type textarea "**********"
click at [472, 145] on label "Affa (5731)" at bounding box center [445, 150] width 97 height 18
click at [476, 253] on label "Guardian (8933)" at bounding box center [462, 260] width 133 height 18
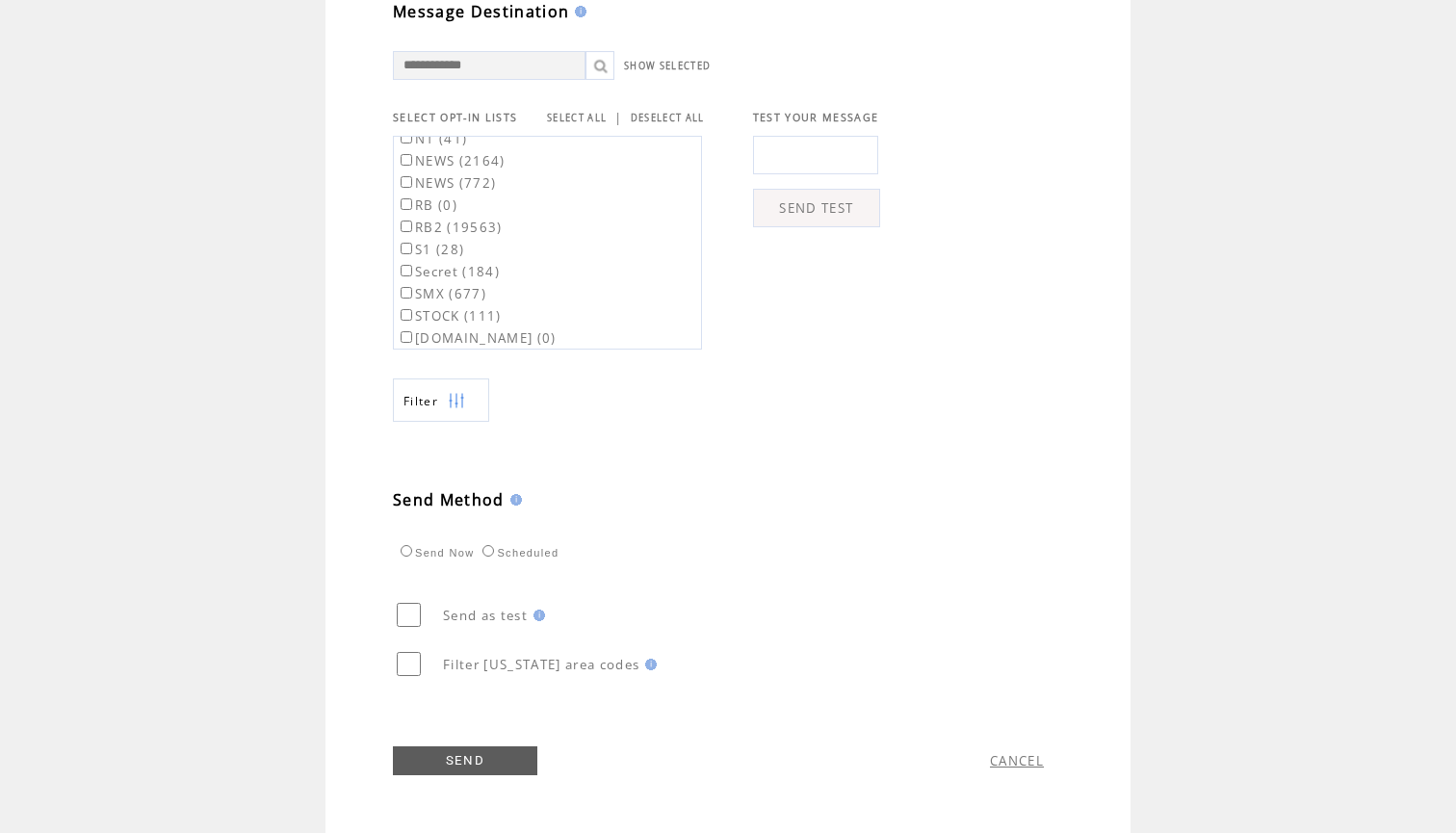
click at [480, 229] on label "RB2 (19563)" at bounding box center [449, 228] width 105 height 18
click at [698, 511] on td "Send Now Scheduled" at bounding box center [658, 536] width 529 height 51
click at [466, 765] on link "SEND" at bounding box center [465, 760] width 145 height 29
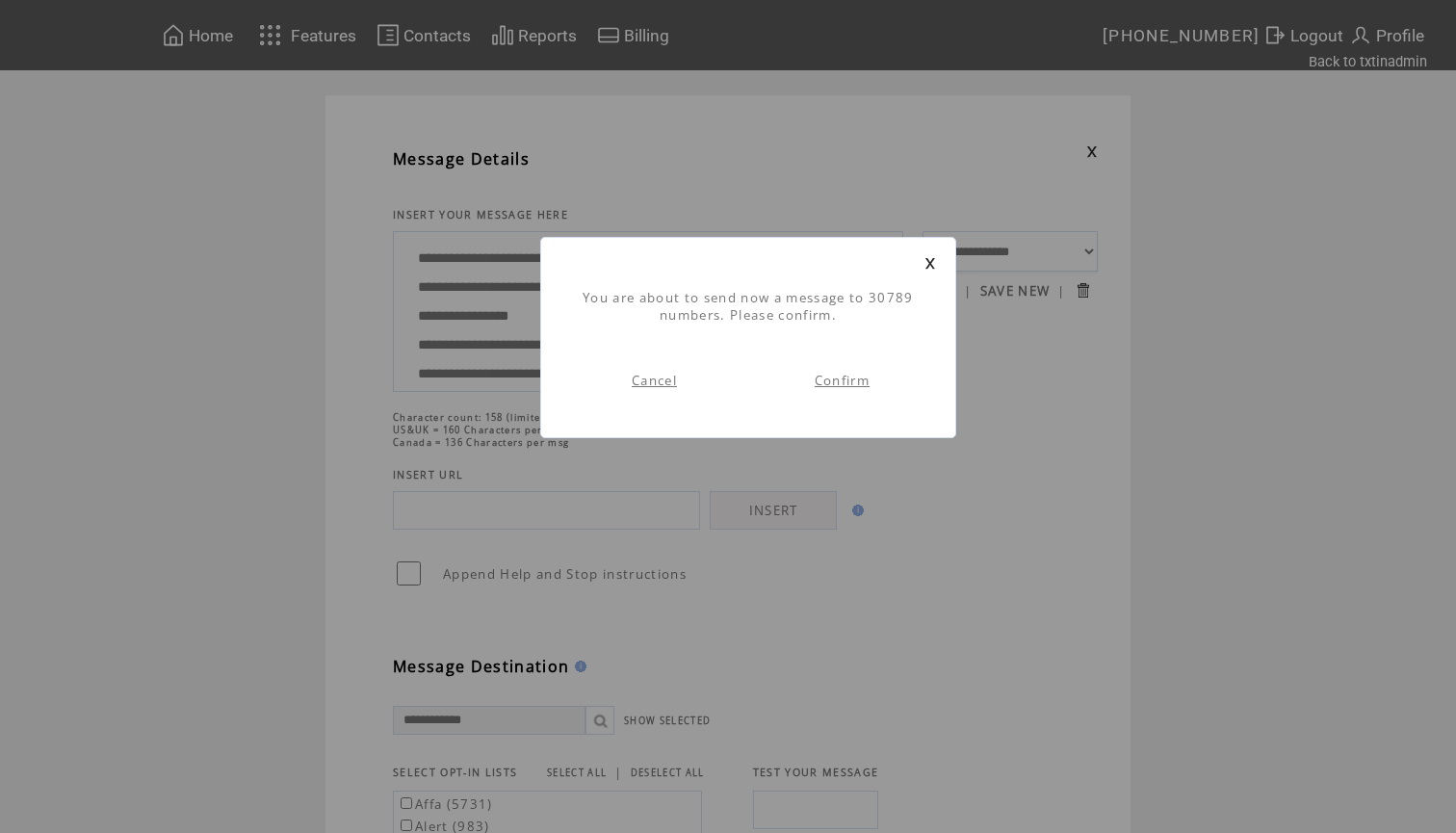
scroll to position [1, 0]
click at [845, 386] on link "Confirm" at bounding box center [842, 381] width 55 height 18
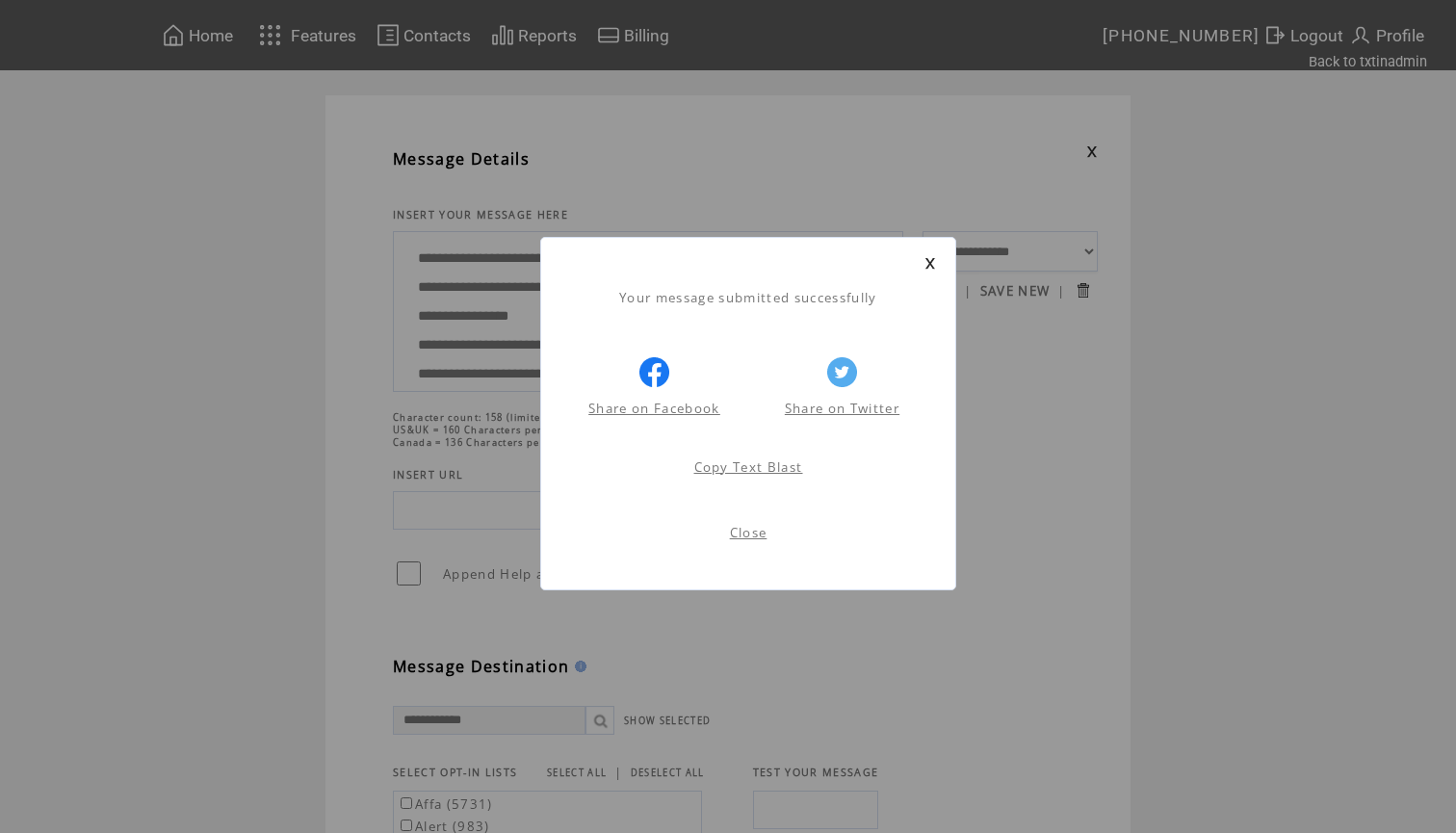
scroll to position [1, 0]
click at [928, 262] on link at bounding box center [931, 263] width 12 height 13
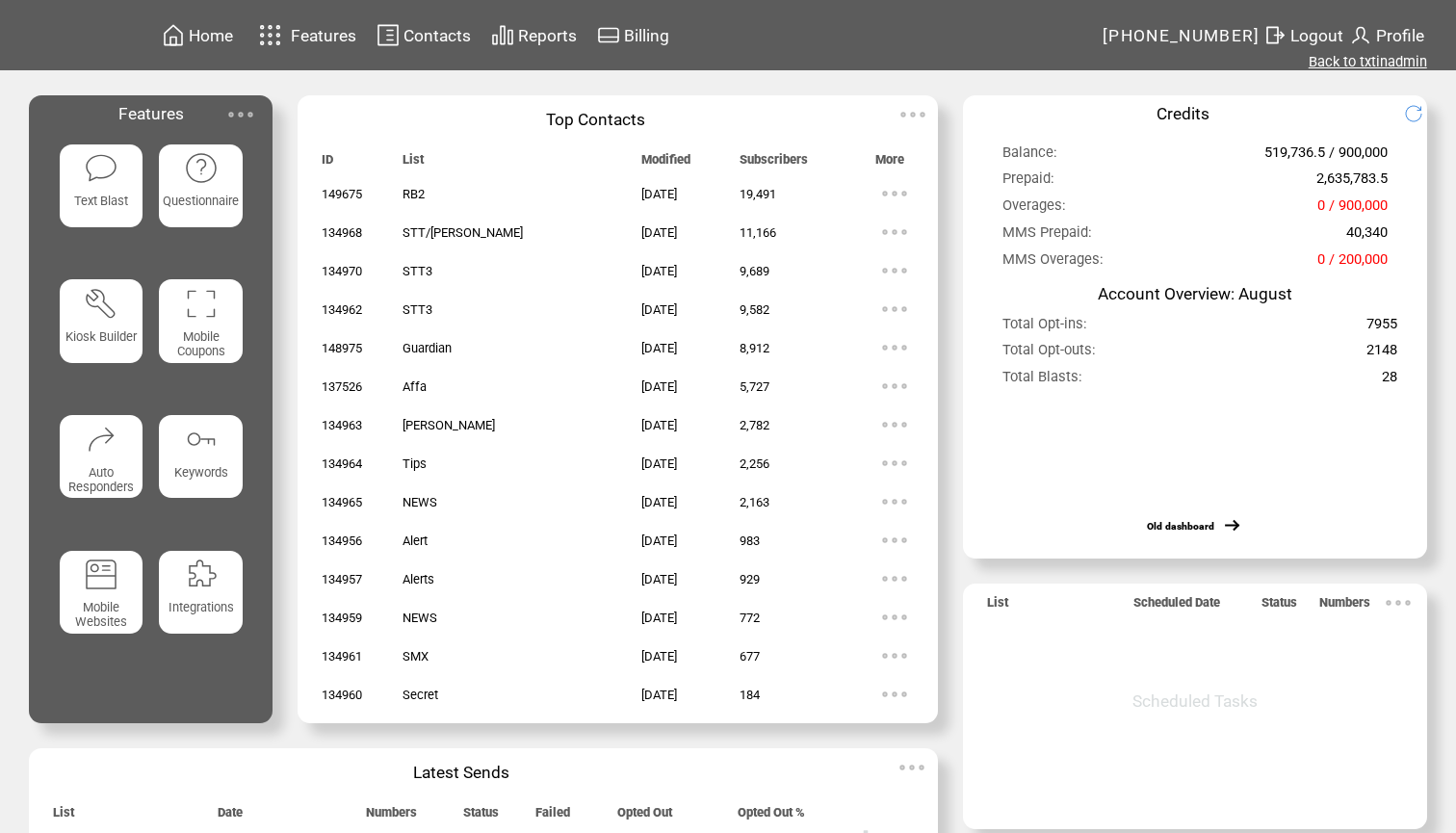
click at [1348, 61] on link "Back to txtinadmin" at bounding box center [1367, 62] width 118 height 18
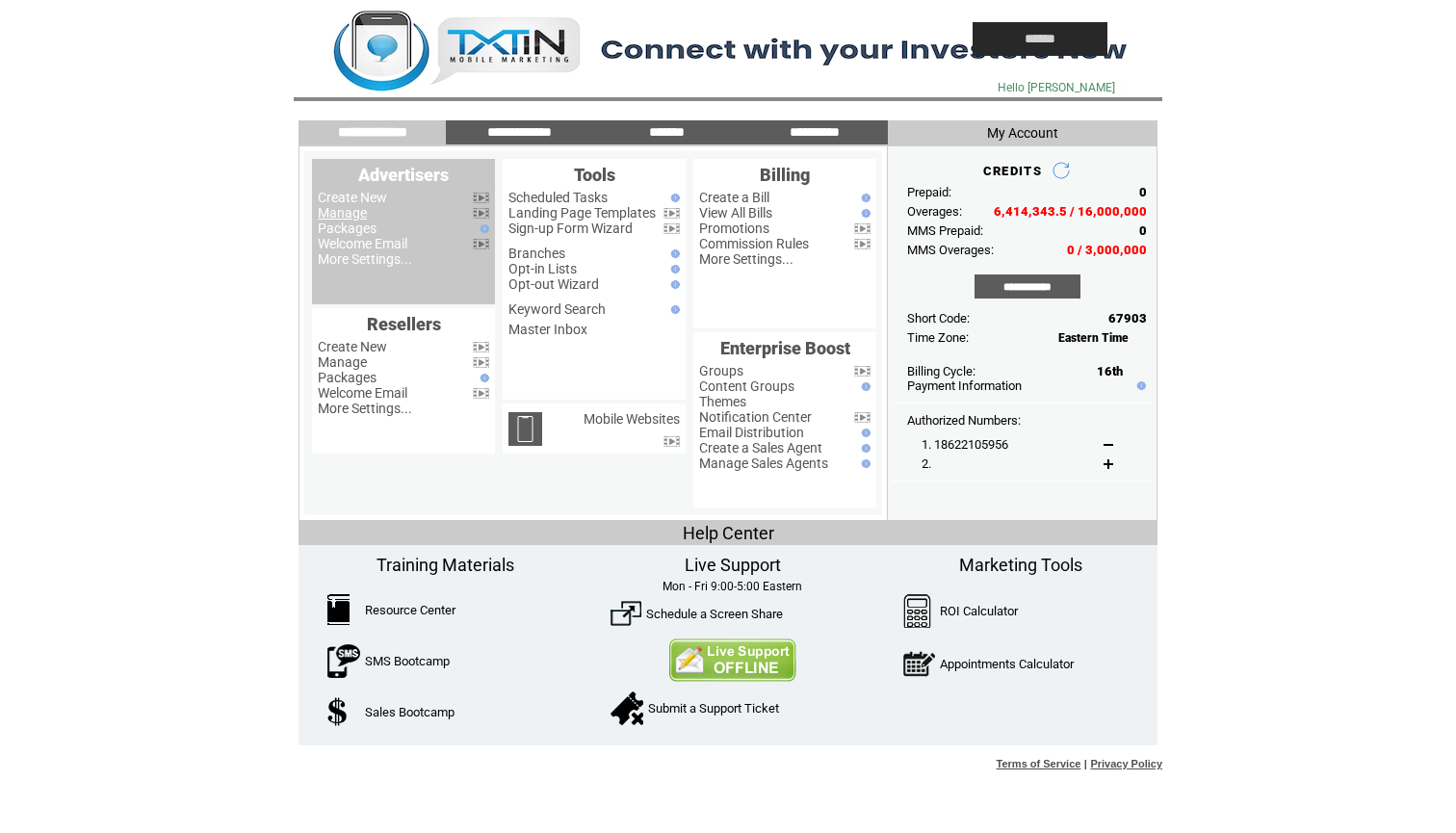
click at [354, 212] on link "Manage" at bounding box center [342, 213] width 49 height 16
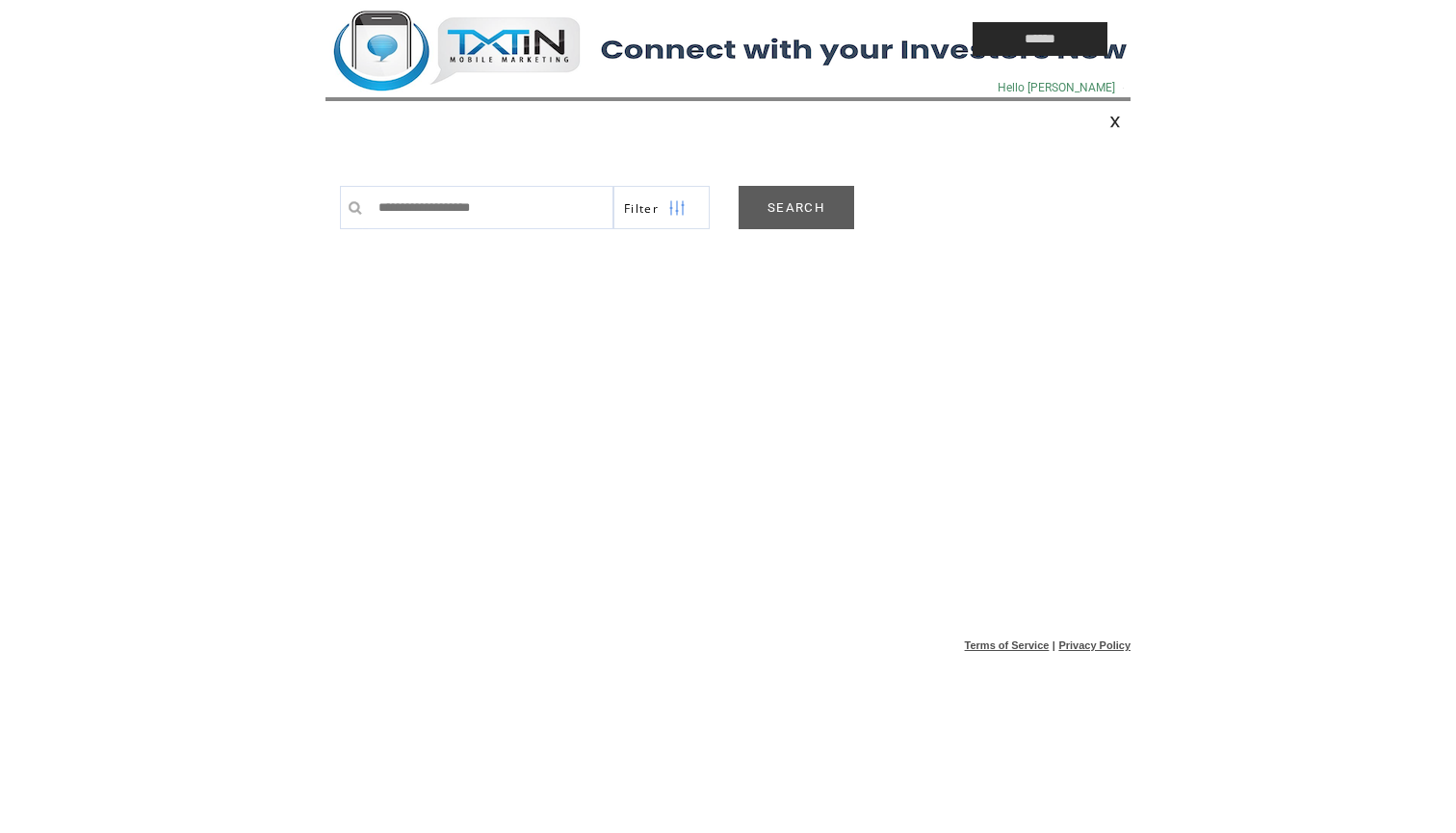
click at [799, 198] on link "SEARCH" at bounding box center [796, 208] width 115 height 43
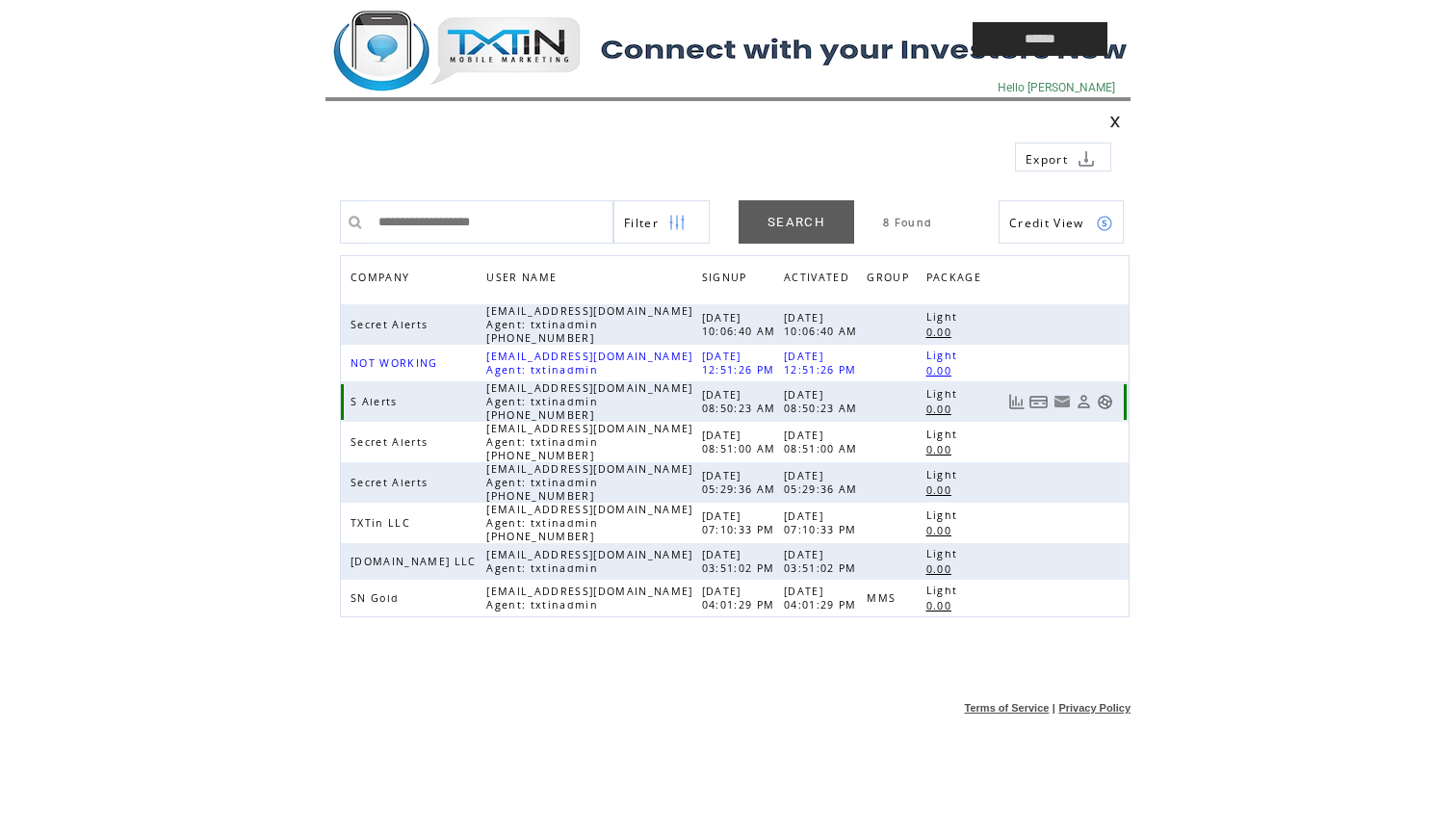
click at [1101, 405] on link at bounding box center [1105, 402] width 17 height 17
click at [0, 0] on td at bounding box center [0, 0] width 0 height 0
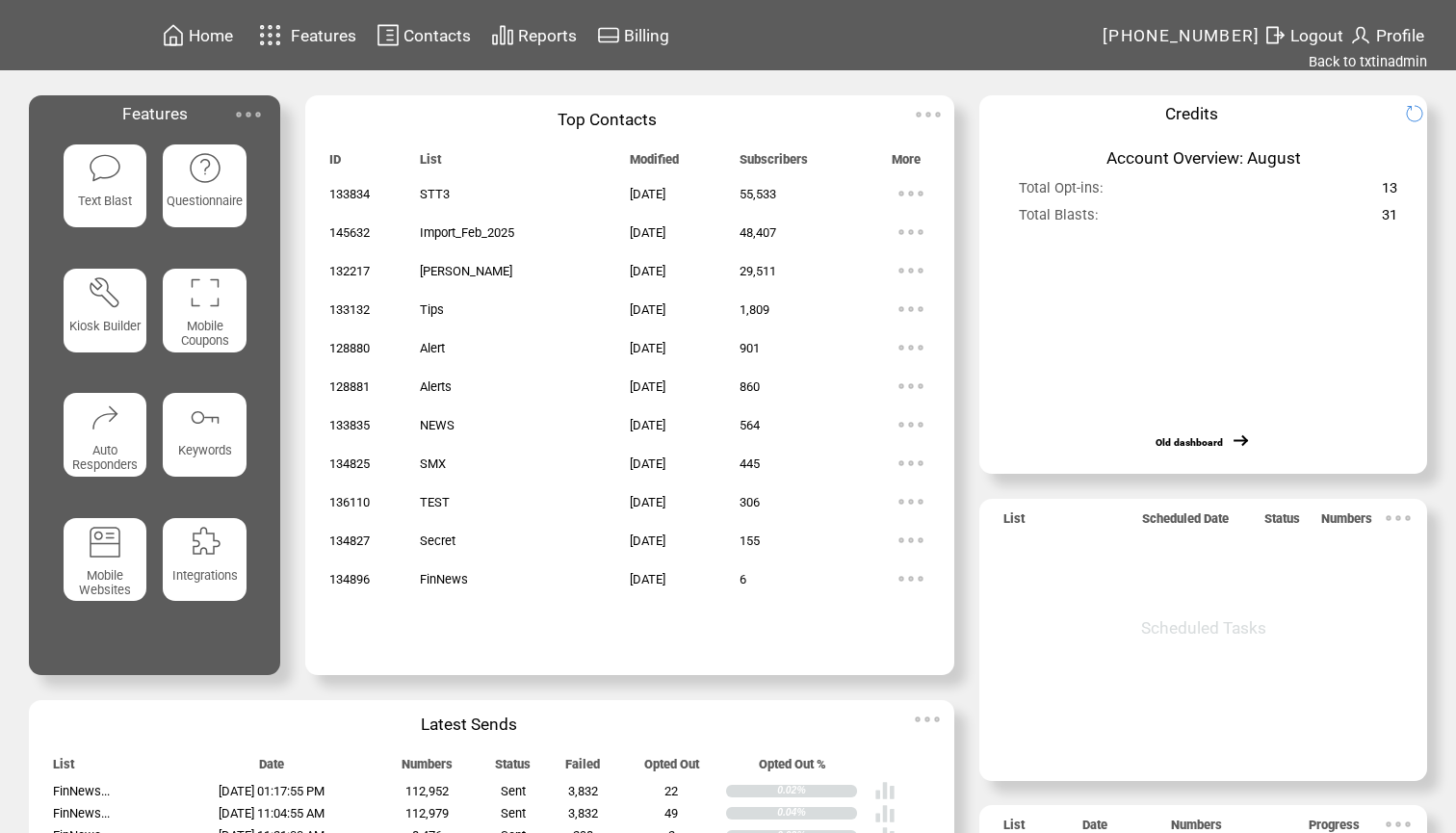
click at [107, 182] on img at bounding box center [104, 168] width 34 height 34
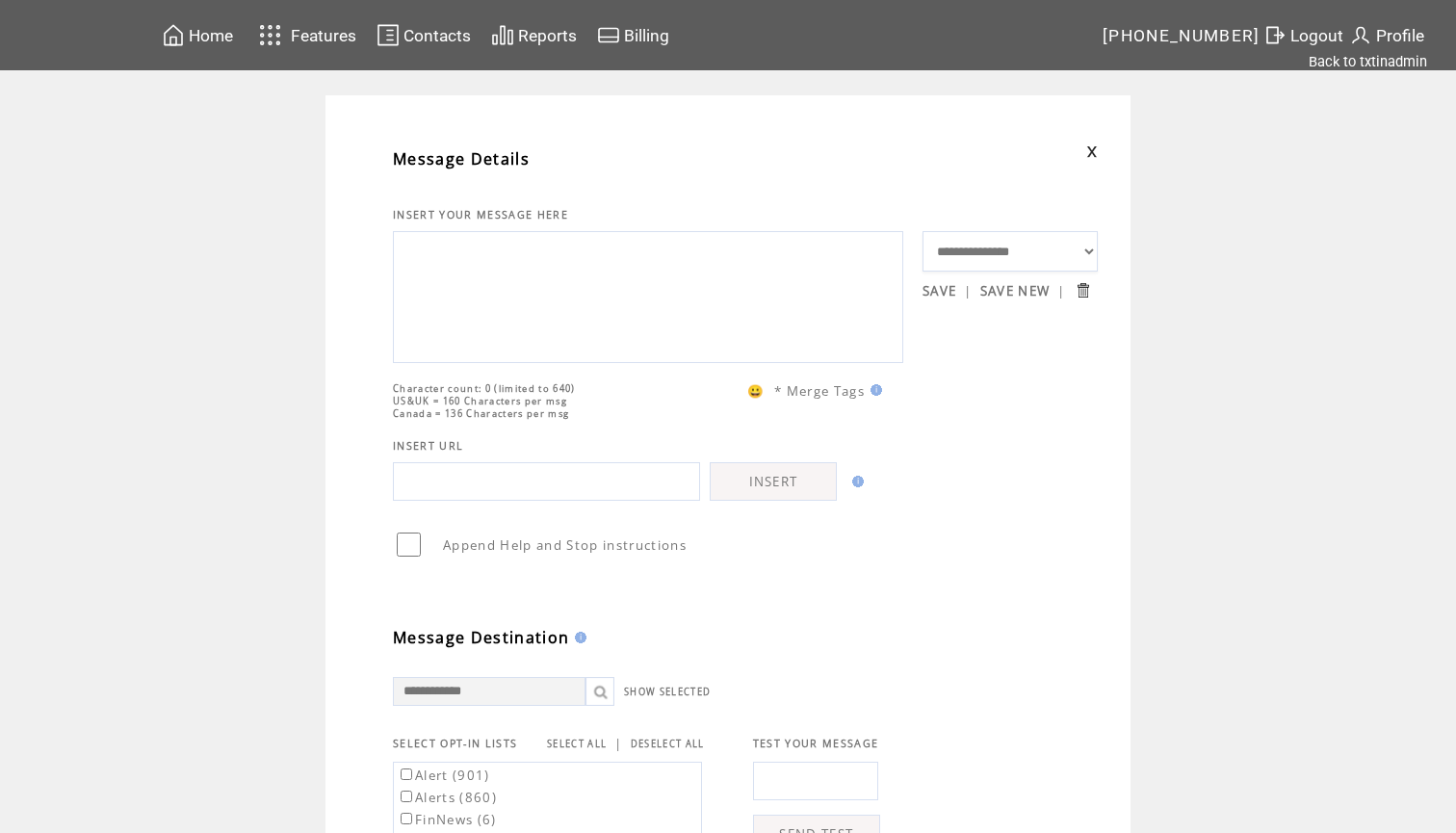
click at [554, 303] on textarea at bounding box center [648, 294] width 489 height 115
paste textarea "**********"
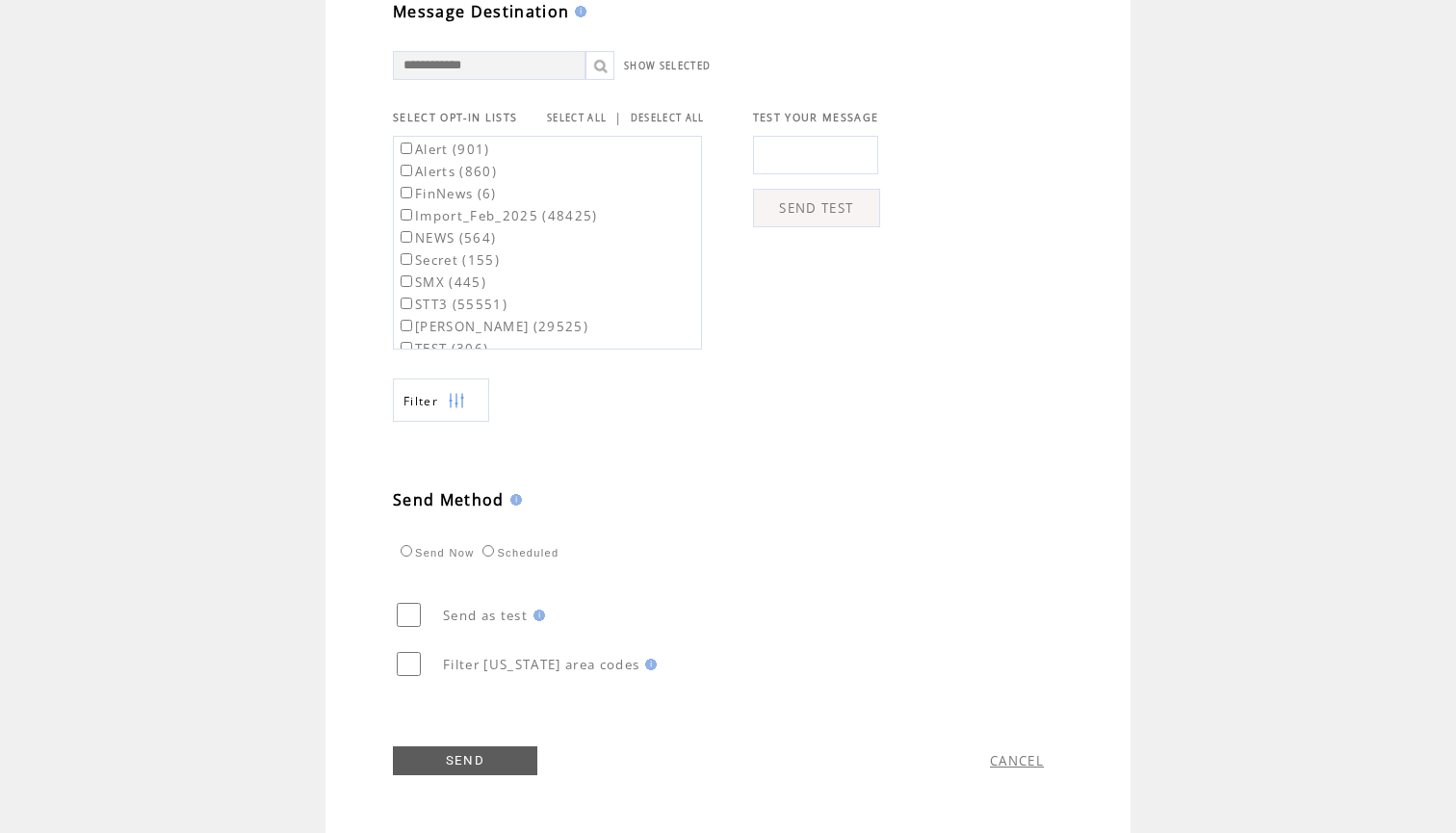
scroll to position [665, 0]
type textarea "**********"
click at [582, 116] on link "SELECT ALL" at bounding box center [577, 117] width 60 height 13
click at [459, 147] on label "Alert (901)" at bounding box center [443, 150] width 94 height 18
click at [458, 163] on label "Alerts (860)" at bounding box center [447, 172] width 101 height 18
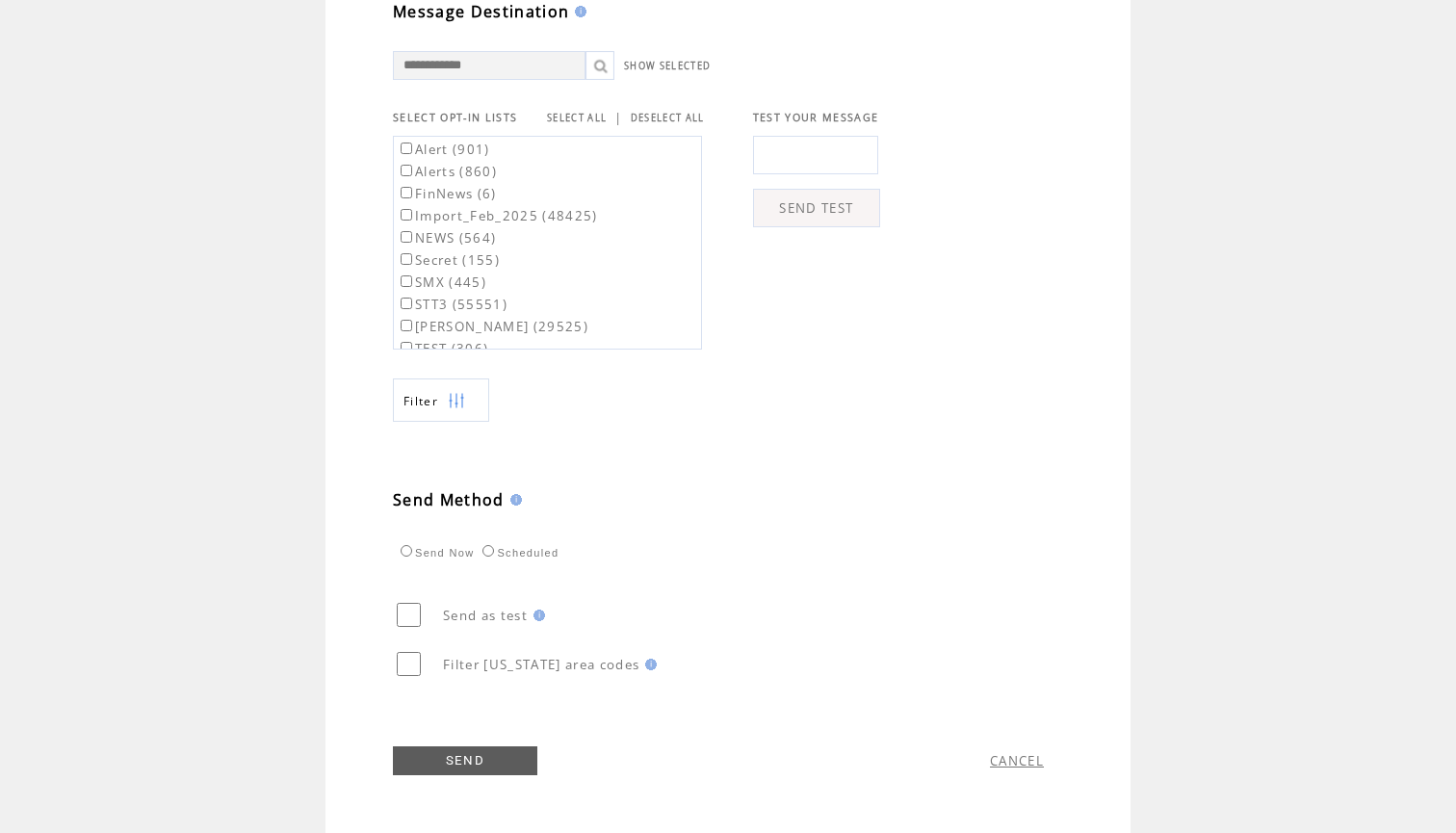
click at [470, 754] on link "SEND" at bounding box center [465, 760] width 145 height 29
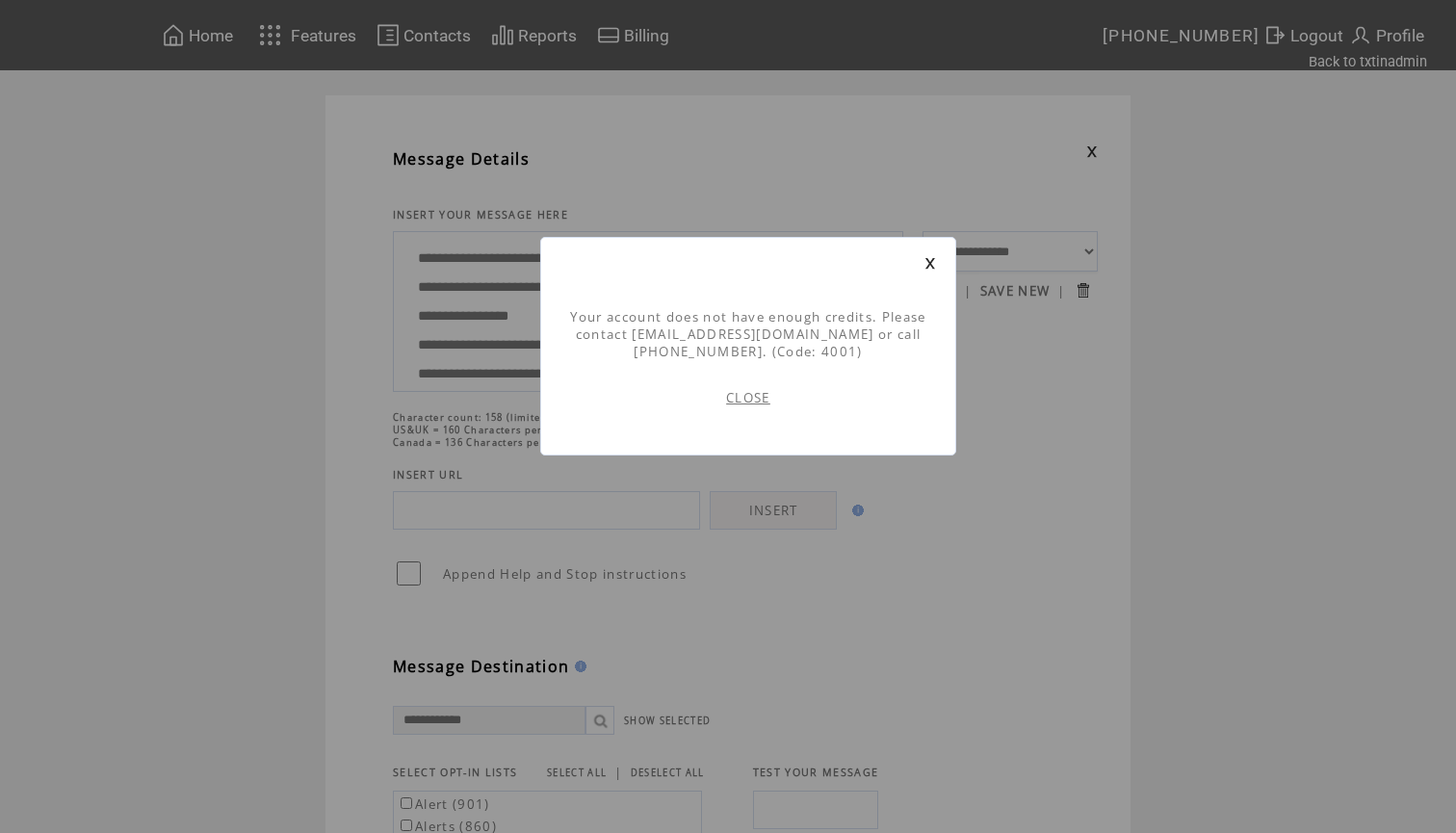
scroll to position [1, 0]
click at [746, 409] on td "CLOSE" at bounding box center [747, 397] width 376 height 75
click at [758, 386] on td "CLOSE" at bounding box center [747, 397] width 376 height 75
click at [759, 398] on link "CLOSE" at bounding box center [748, 398] width 44 height 18
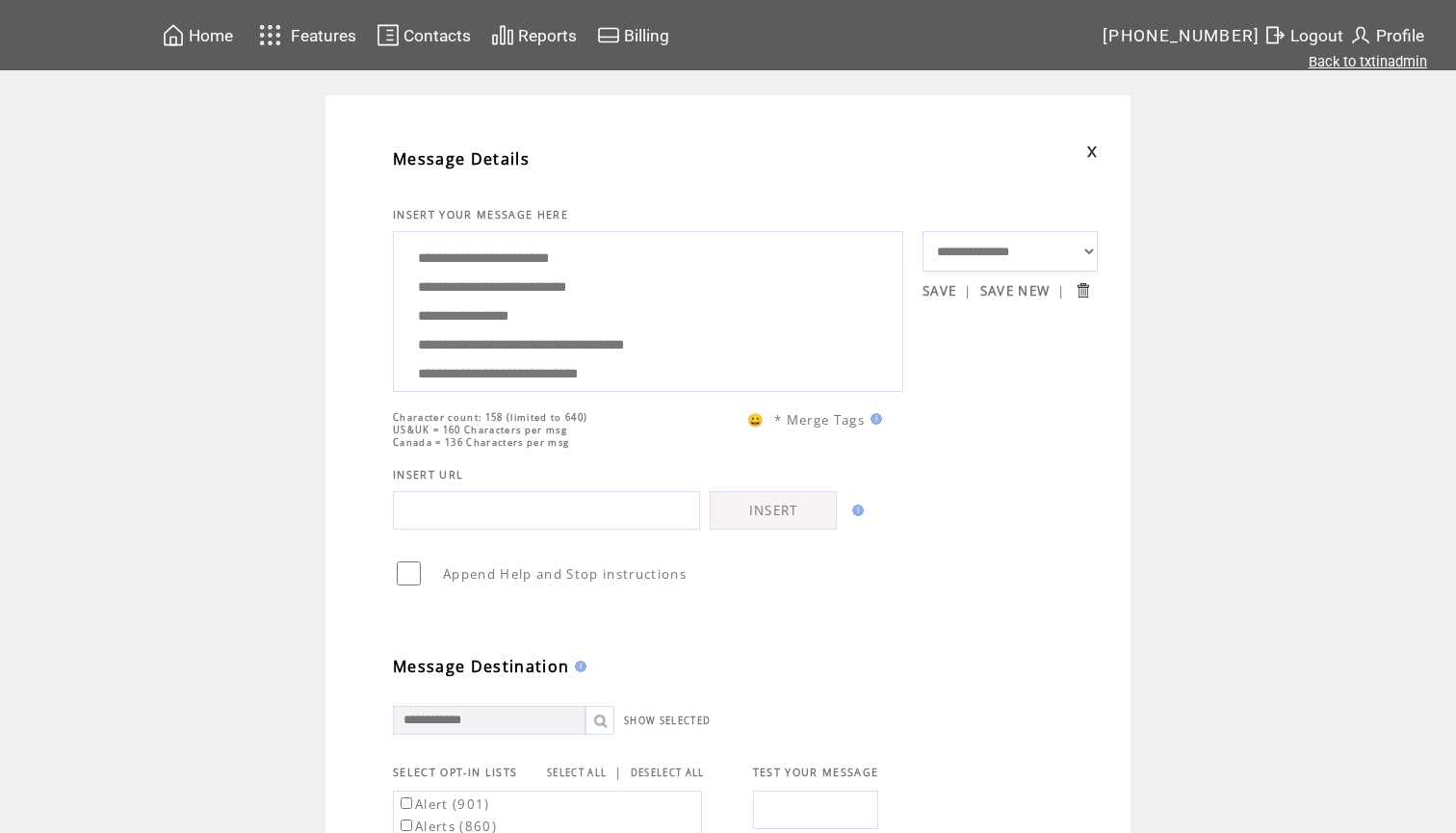
click at [1357, 63] on link "Back to txtinadmin" at bounding box center [1367, 62] width 118 height 18
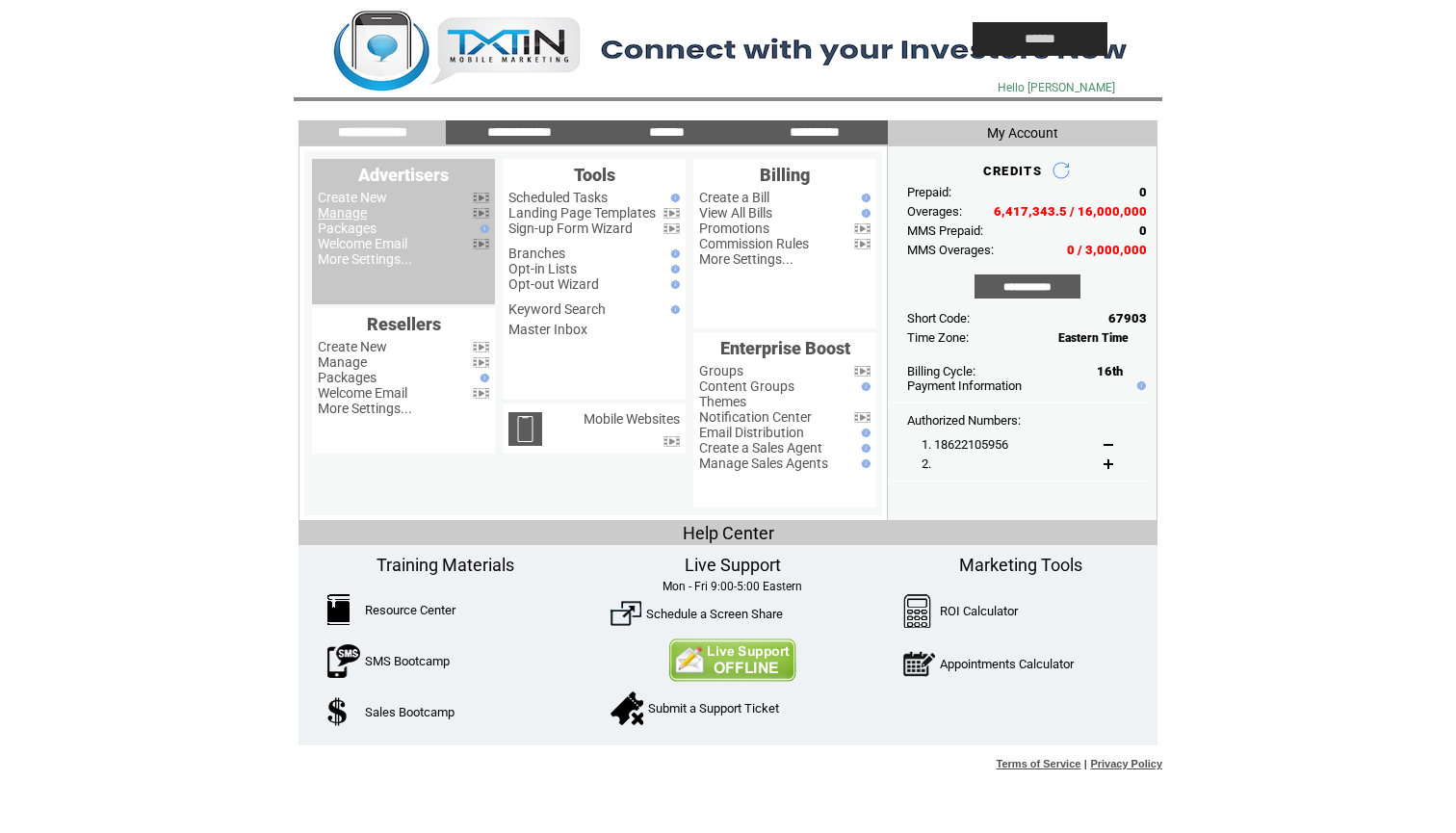
click at [333, 213] on link "Manage" at bounding box center [342, 213] width 49 height 16
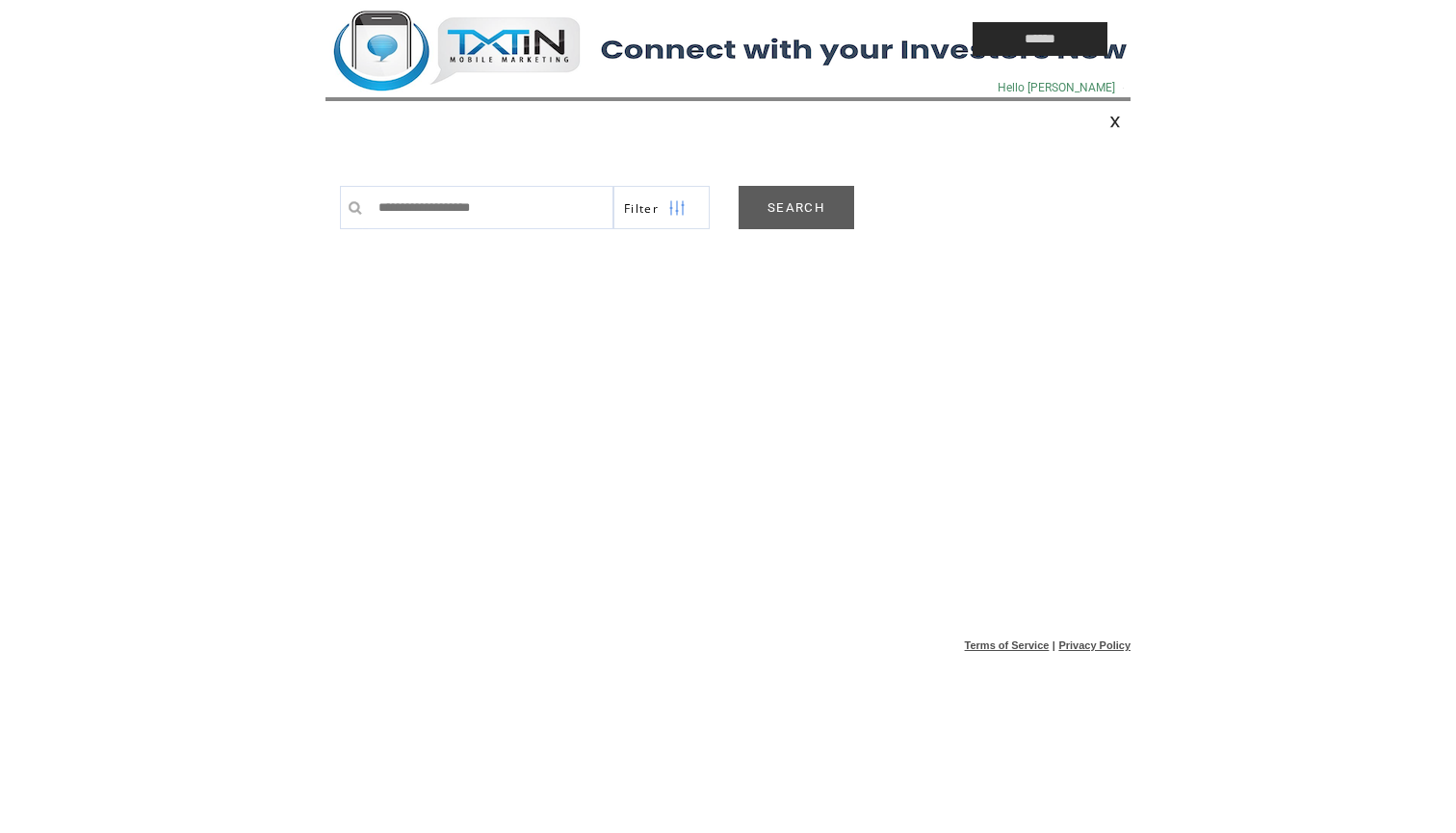
click at [775, 204] on link "SEARCH" at bounding box center [796, 208] width 115 height 43
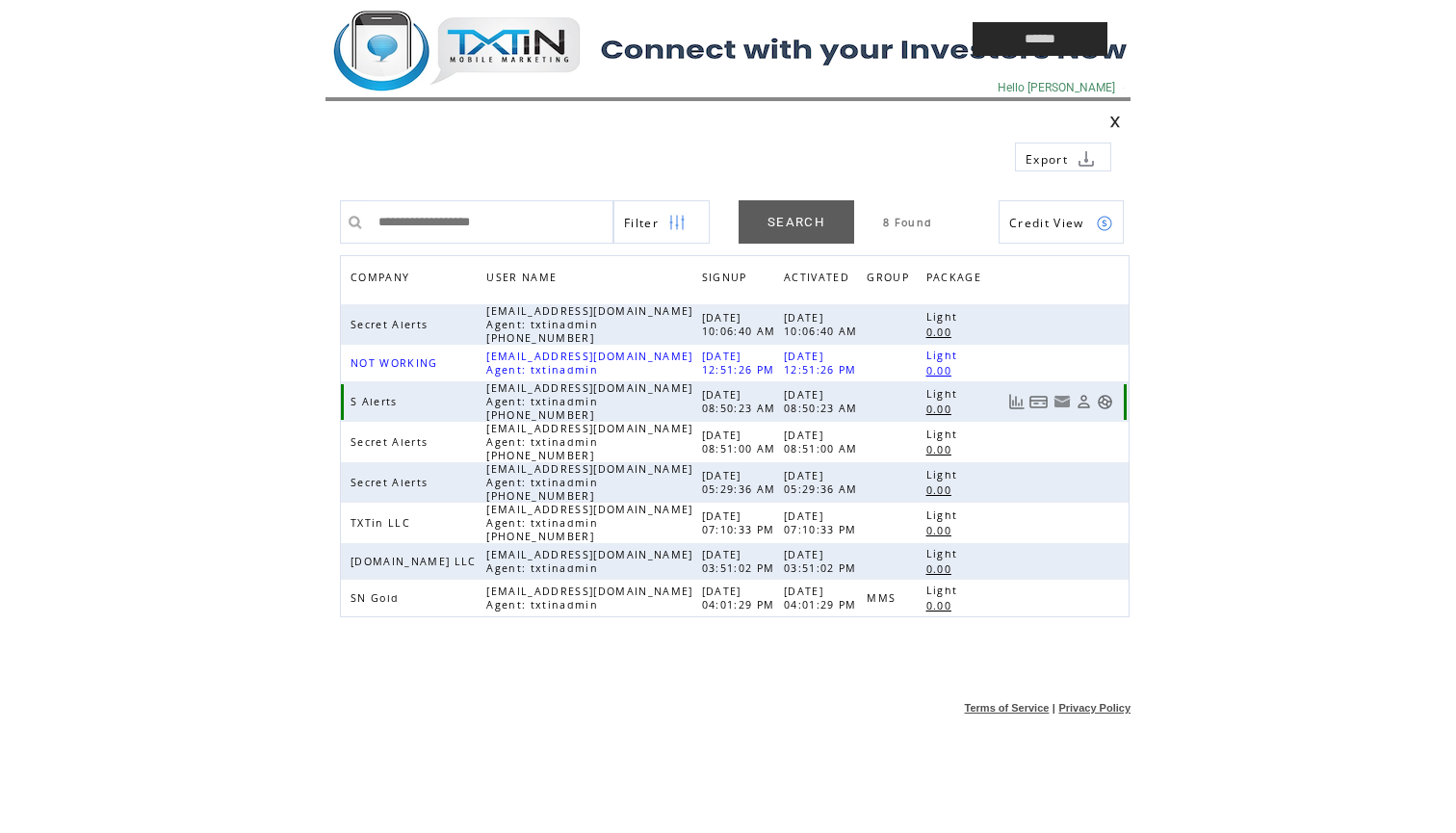
click at [1083, 400] on link at bounding box center [1083, 402] width 17 height 17
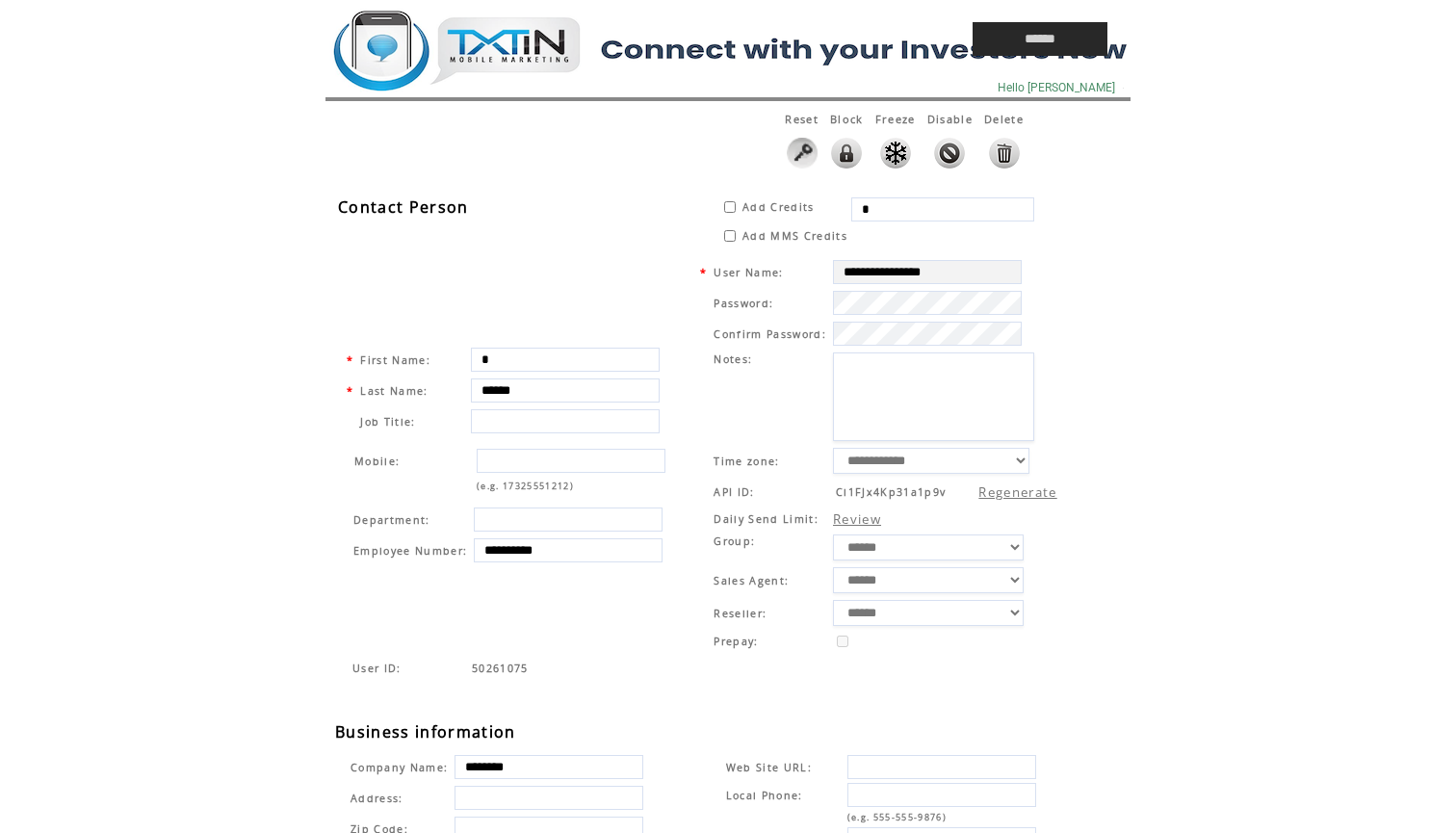
click at [884, 209] on input "*" at bounding box center [942, 209] width 183 height 24
type input "******"
click at [1083, 231] on div "**********" at bounding box center [737, 670] width 805 height 958
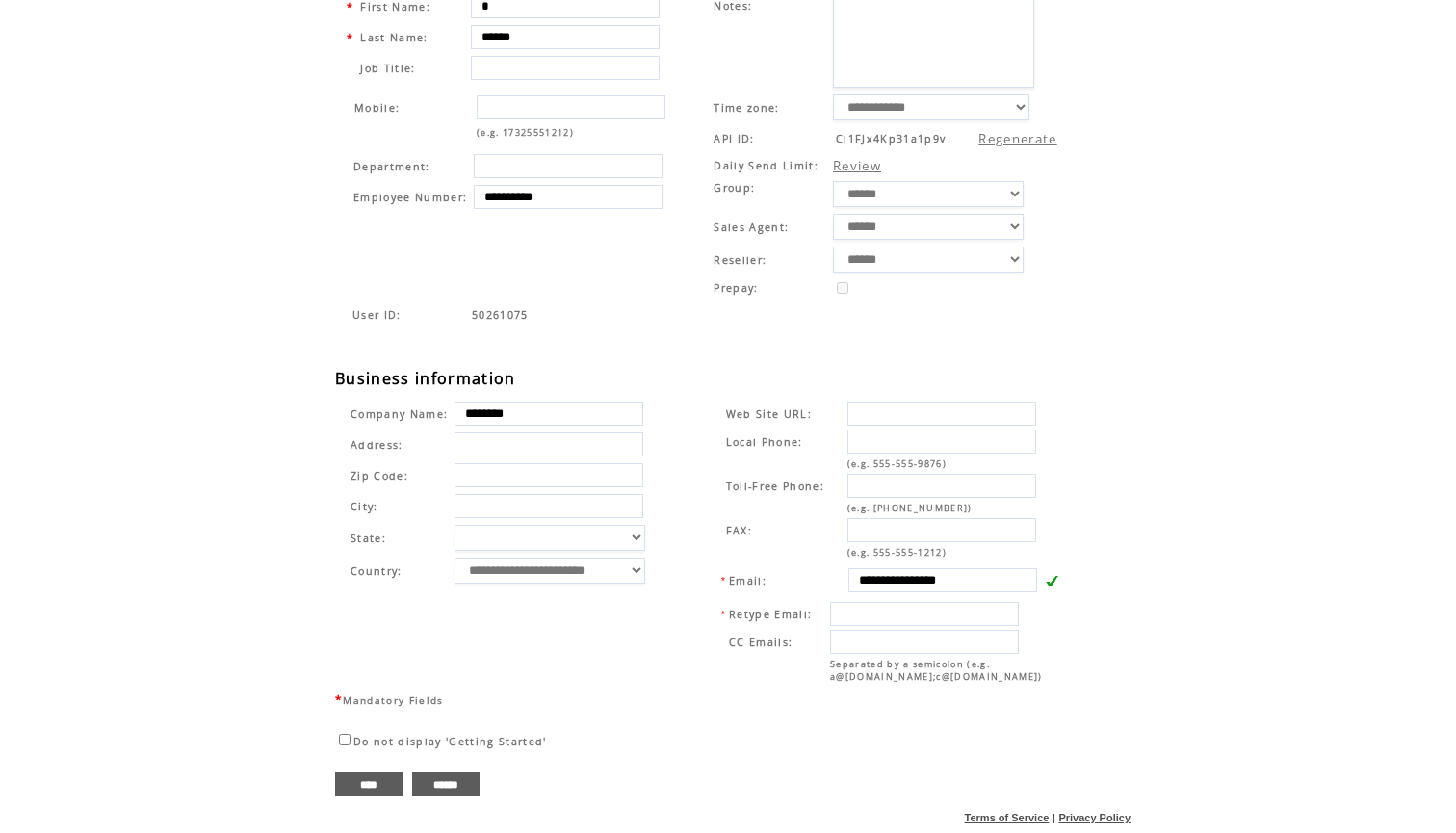
scroll to position [373, 0]
click at [368, 785] on input "****" at bounding box center [369, 784] width 67 height 24
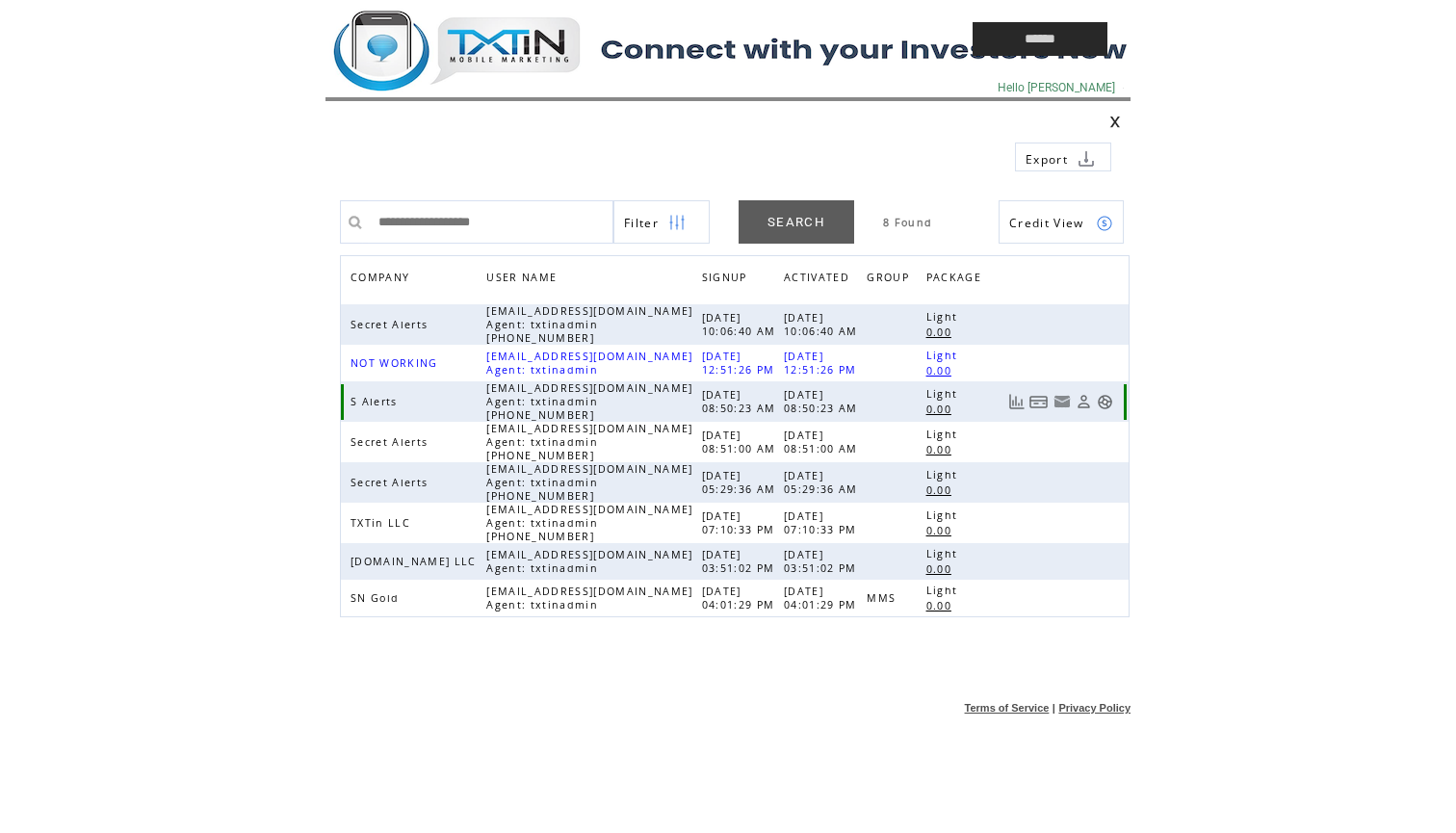
click at [1106, 395] on link at bounding box center [1105, 402] width 17 height 17
click at [0, 0] on td at bounding box center [0, 0] width 0 height 0
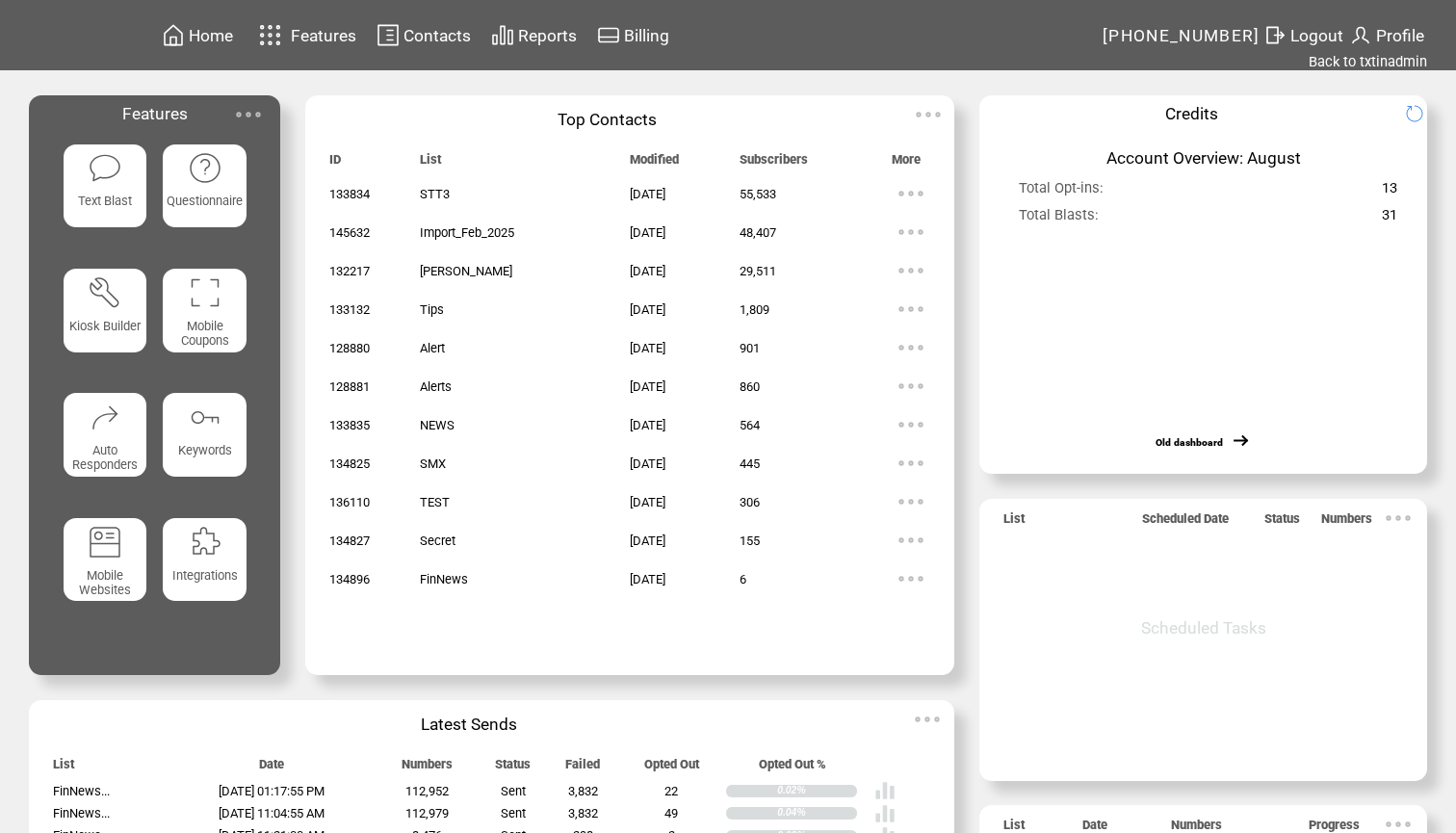
click at [97, 173] on img at bounding box center [104, 168] width 34 height 34
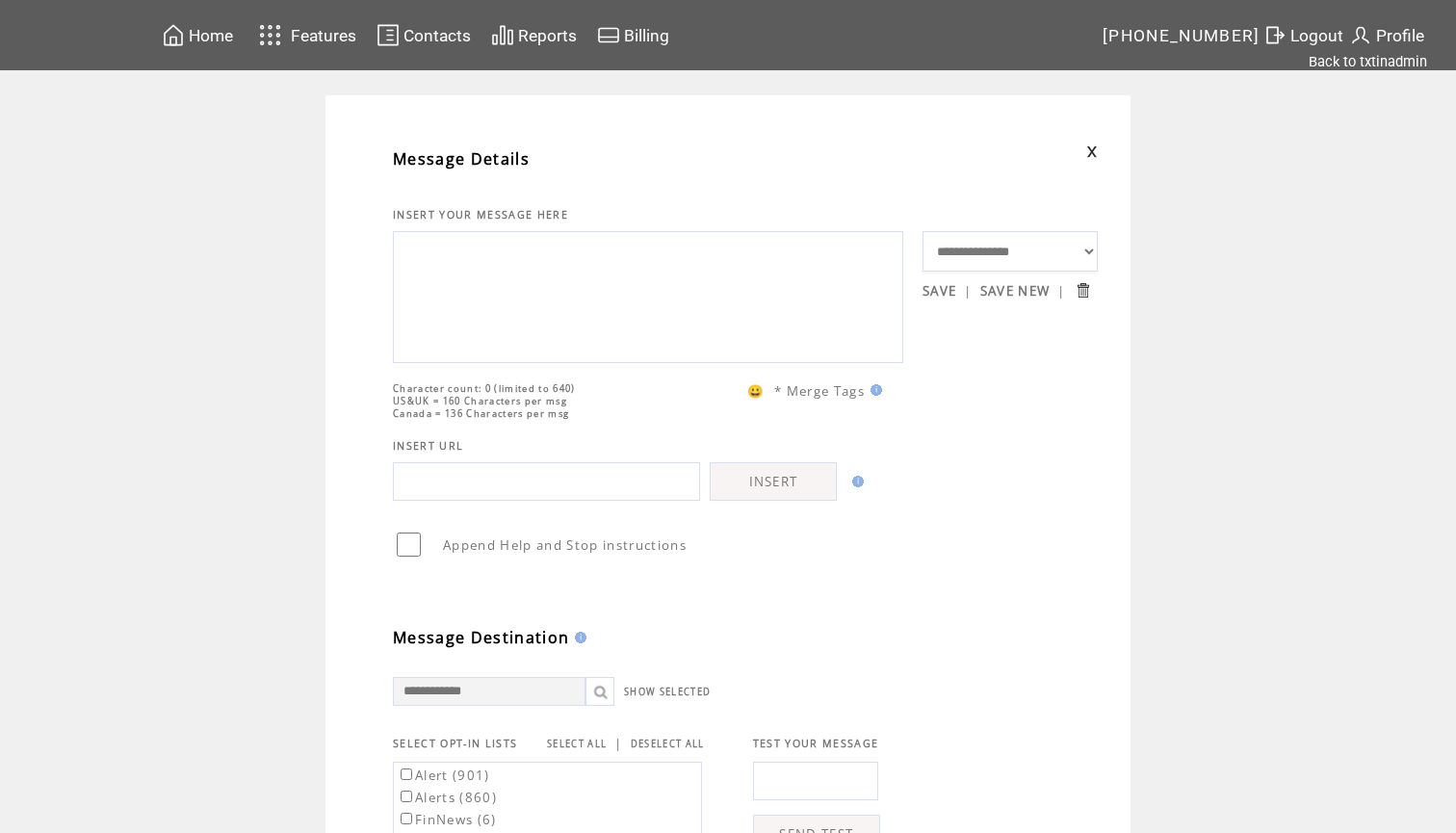
click at [591, 343] on textarea at bounding box center [648, 294] width 489 height 115
paste textarea "**********"
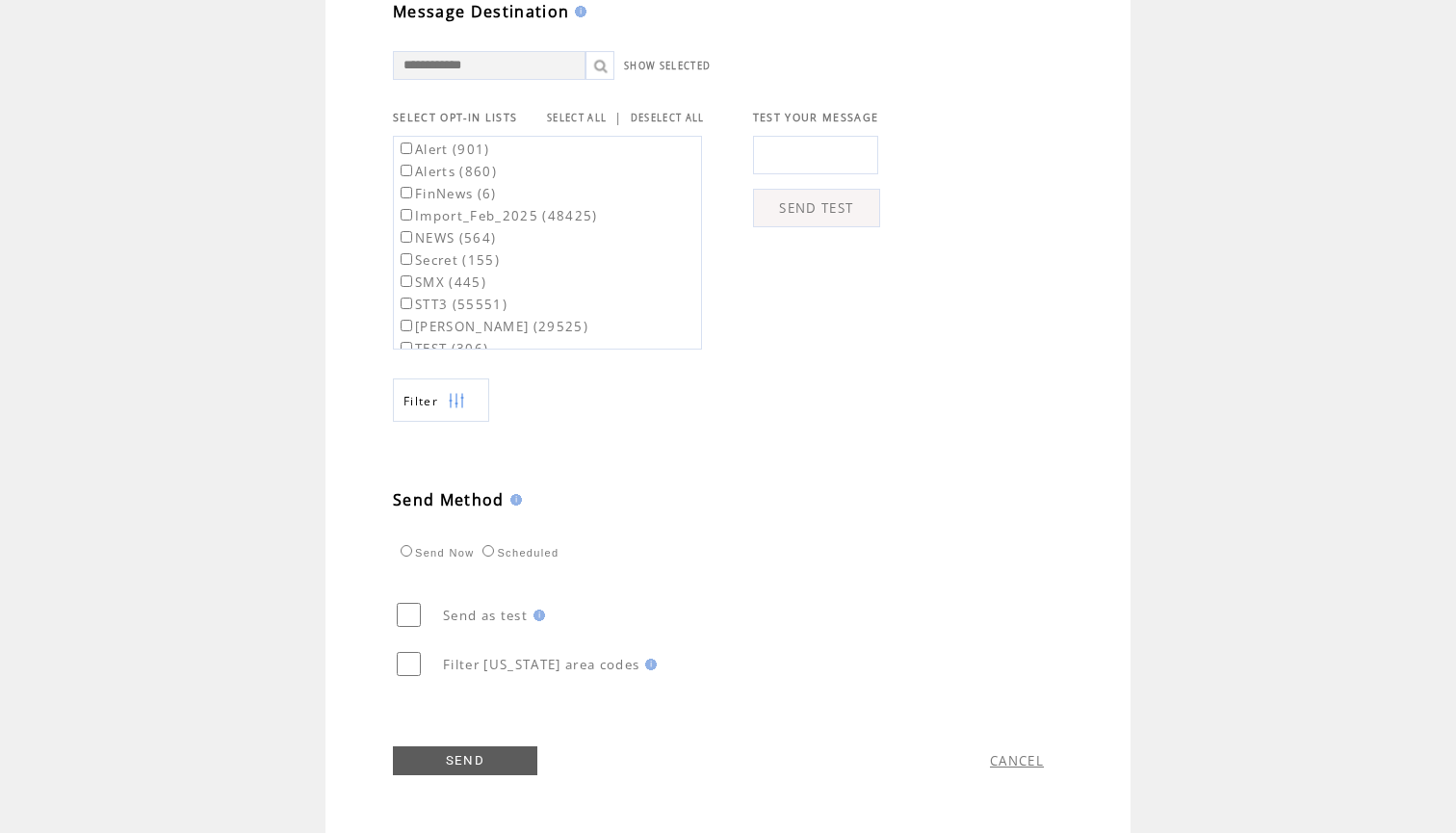
scroll to position [665, 0]
type textarea "**********"
click at [573, 111] on link "SELECT ALL" at bounding box center [577, 117] width 60 height 13
click at [448, 154] on label "Alert (901)" at bounding box center [443, 150] width 94 height 18
click at [448, 177] on label "Alerts (860)" at bounding box center [447, 172] width 101 height 18
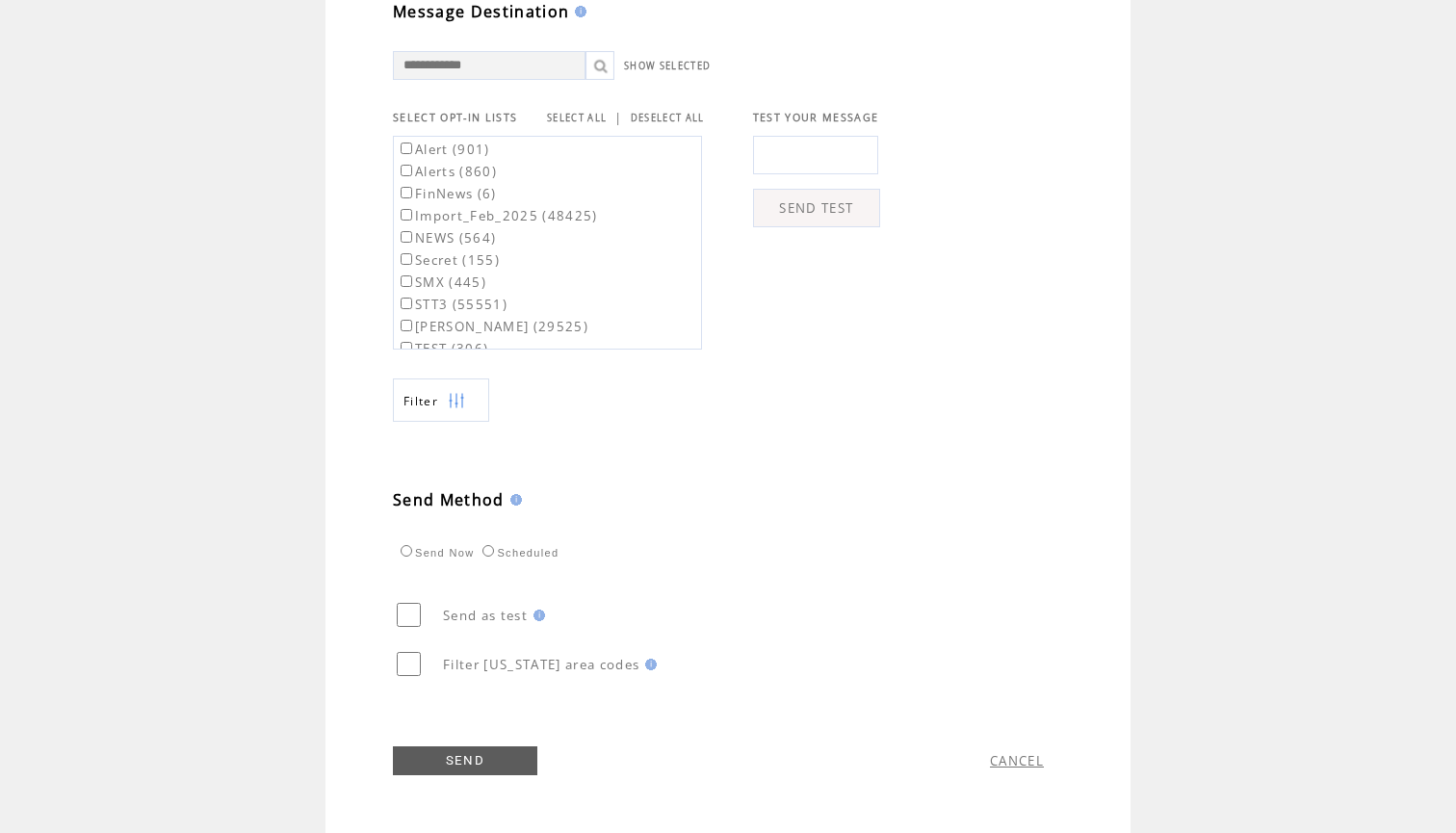
click at [458, 767] on link "SEND" at bounding box center [465, 760] width 145 height 29
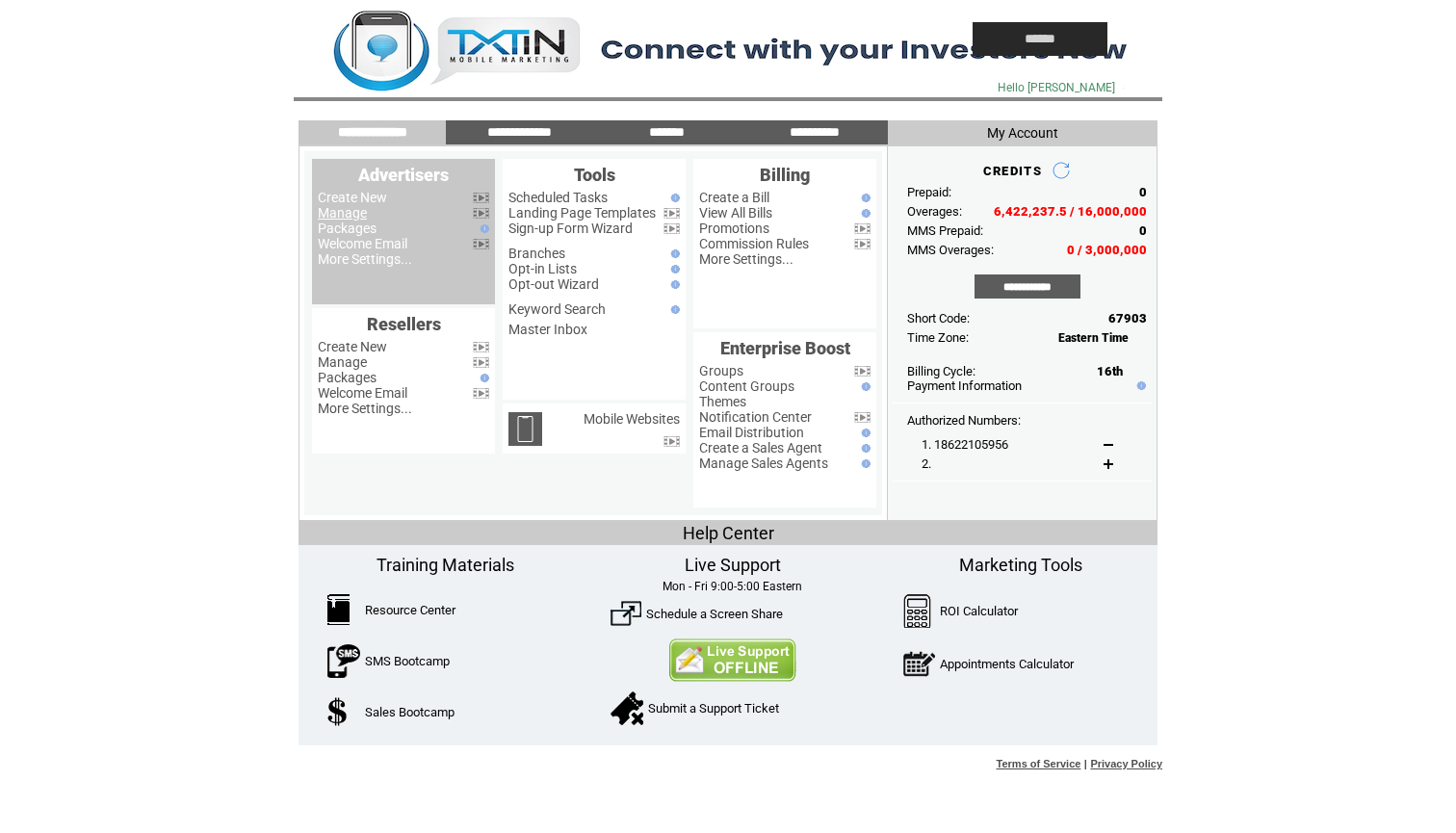
click at [353, 208] on link "Manage" at bounding box center [342, 213] width 49 height 16
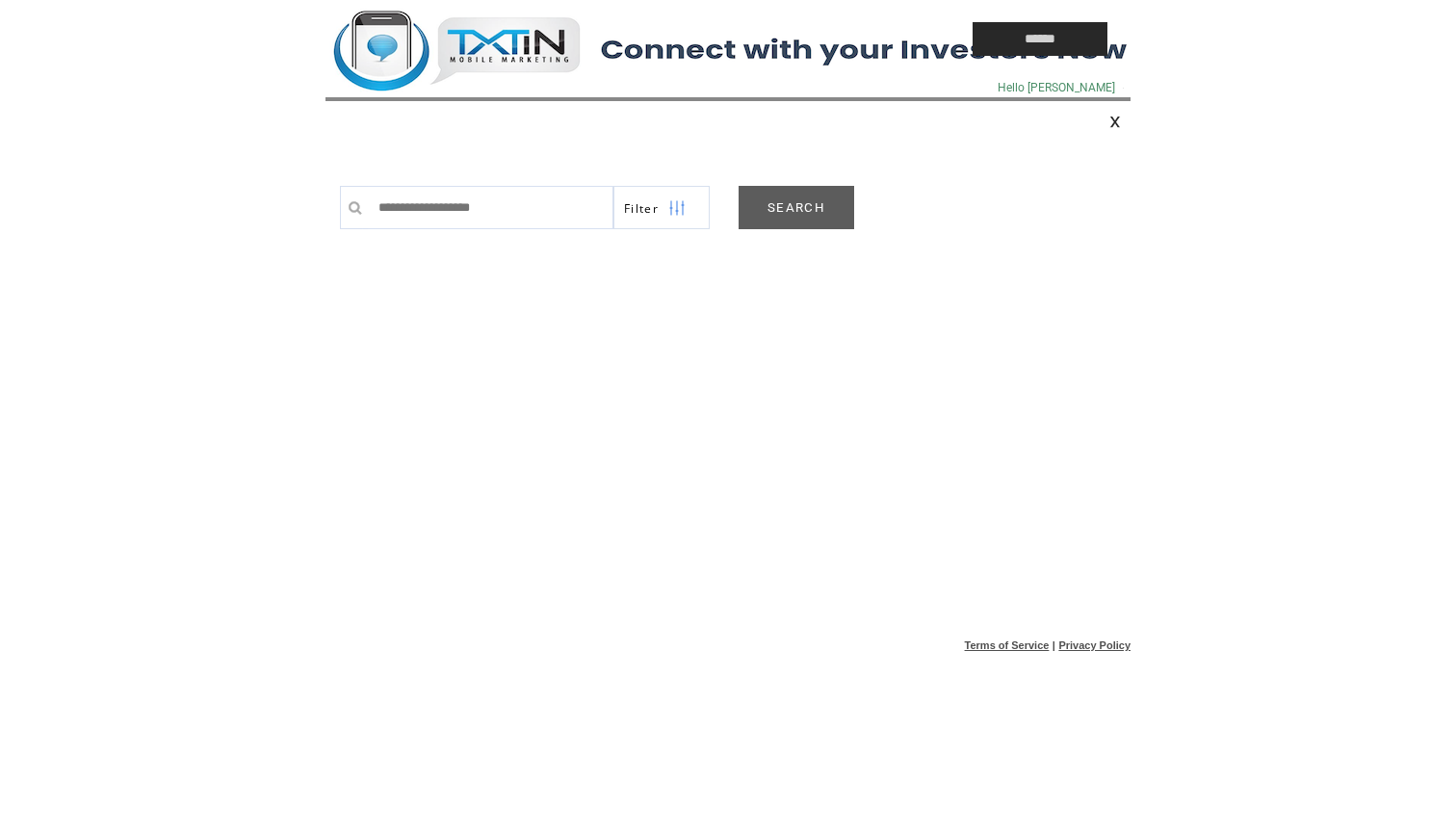
click at [802, 200] on link "SEARCH" at bounding box center [796, 208] width 115 height 43
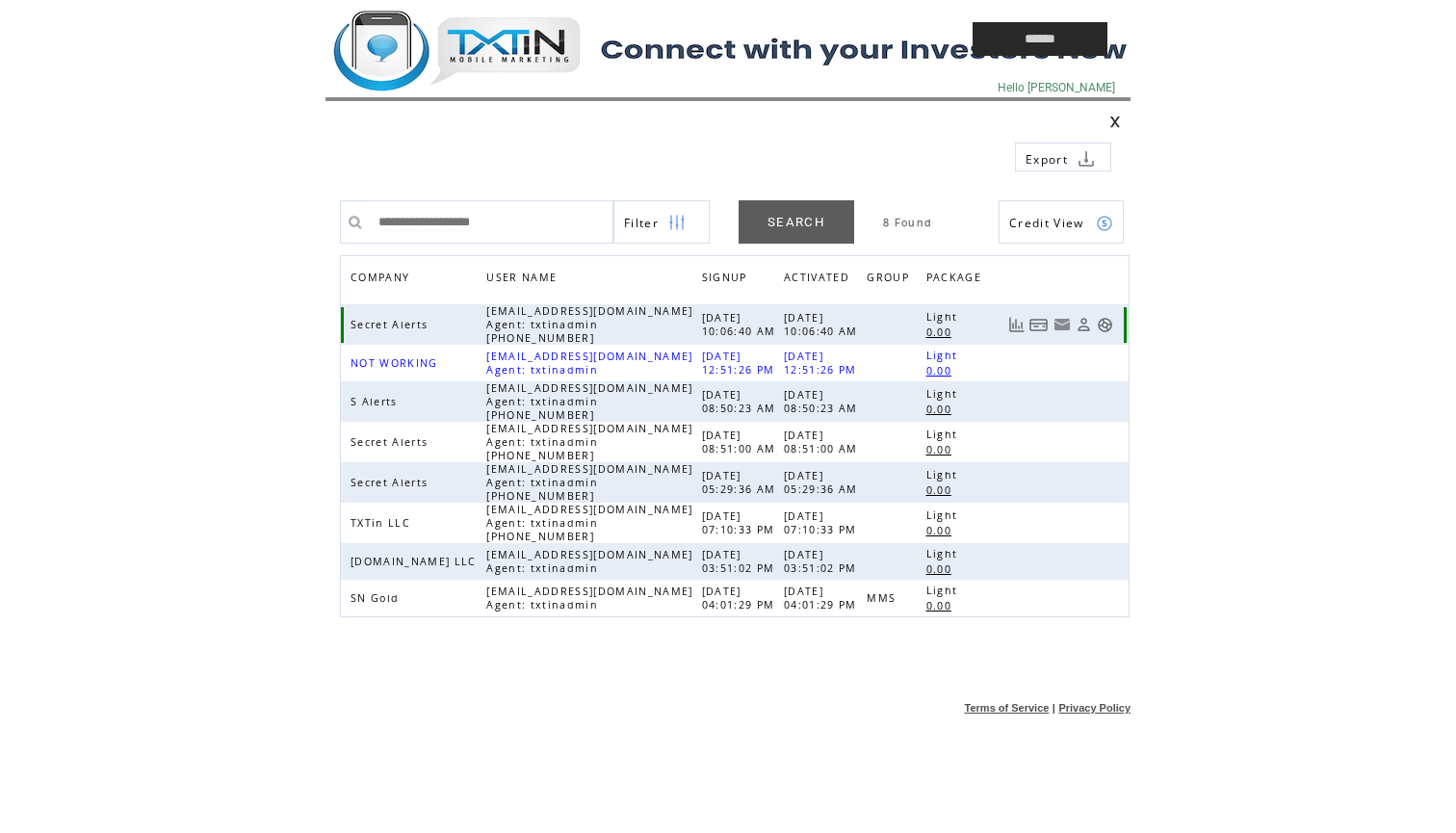
click at [1103, 325] on link at bounding box center [1105, 324] width 17 height 17
click at [0, 0] on td at bounding box center [0, 0] width 0 height 0
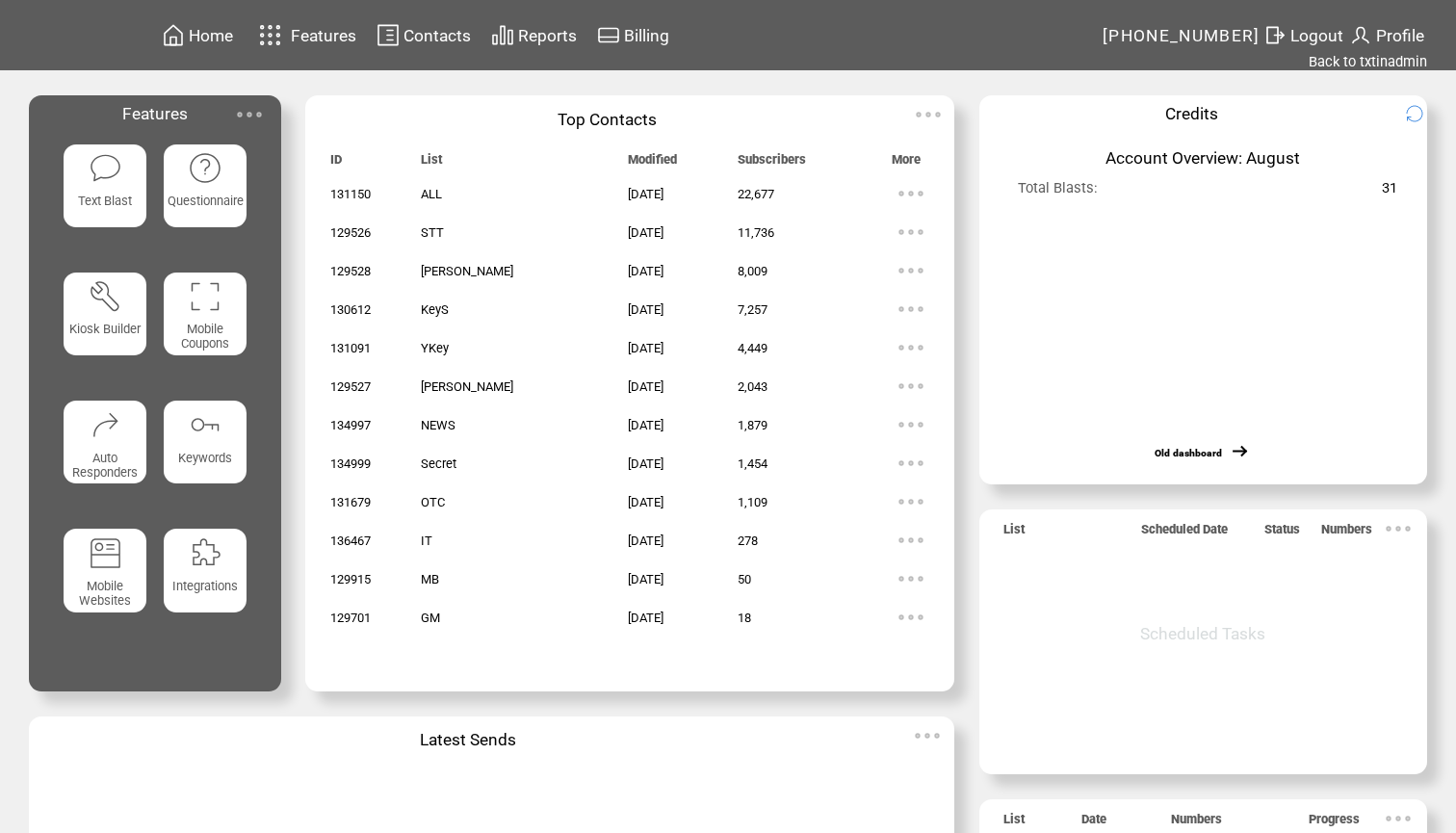
click at [94, 151] on img at bounding box center [105, 168] width 34 height 34
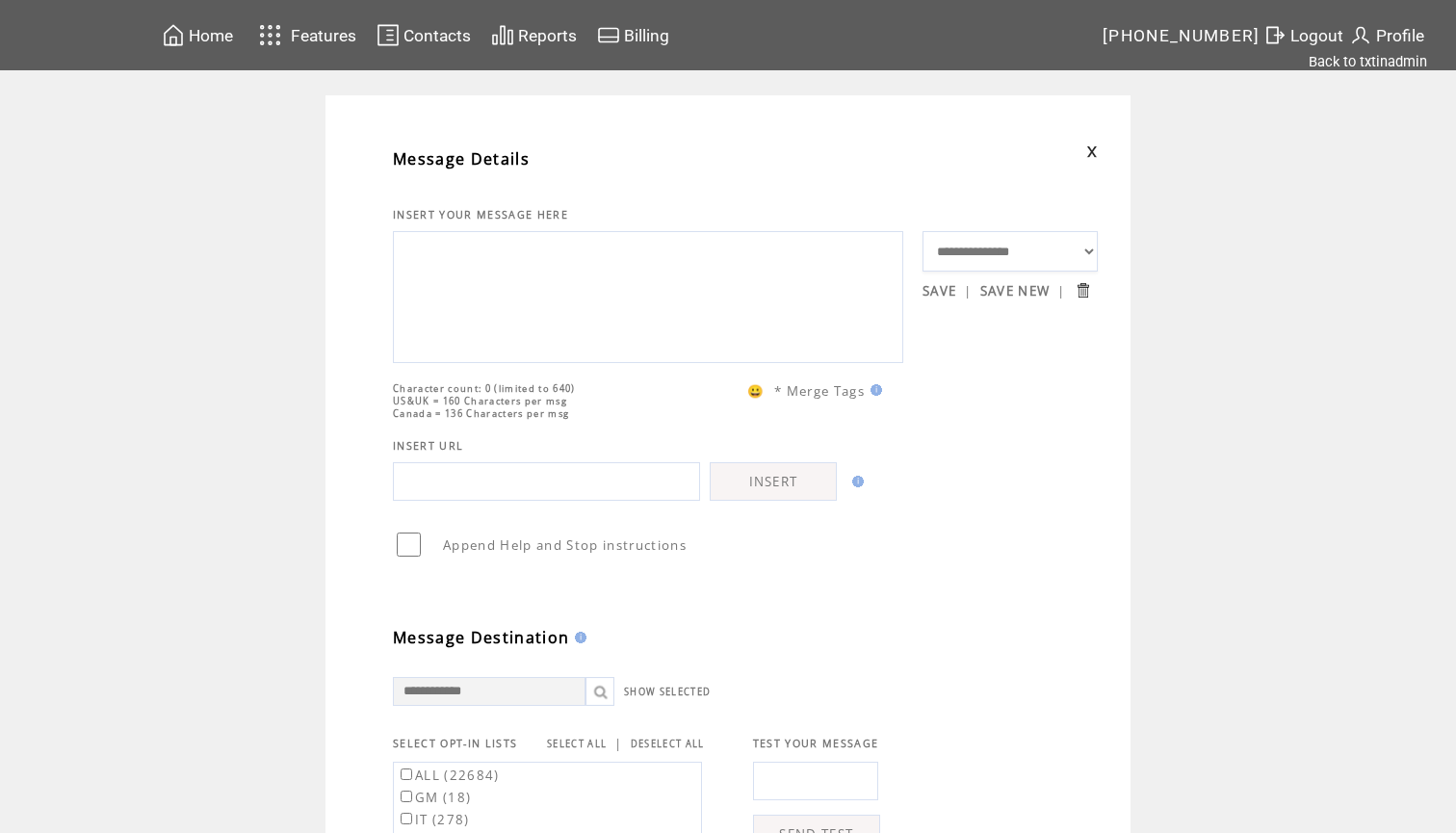
click at [499, 277] on textarea at bounding box center [648, 294] width 489 height 115
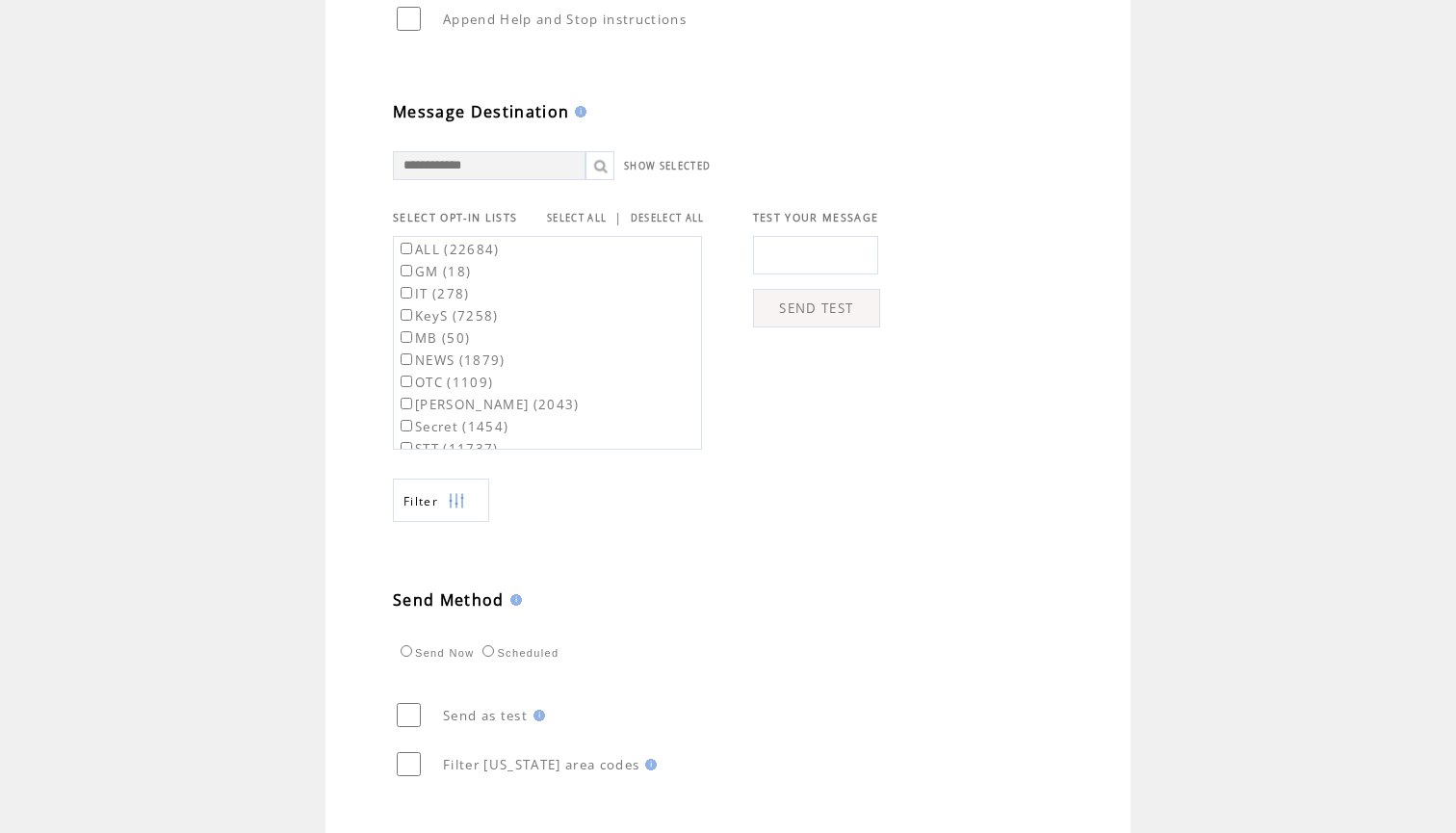
scroll to position [654, 0]
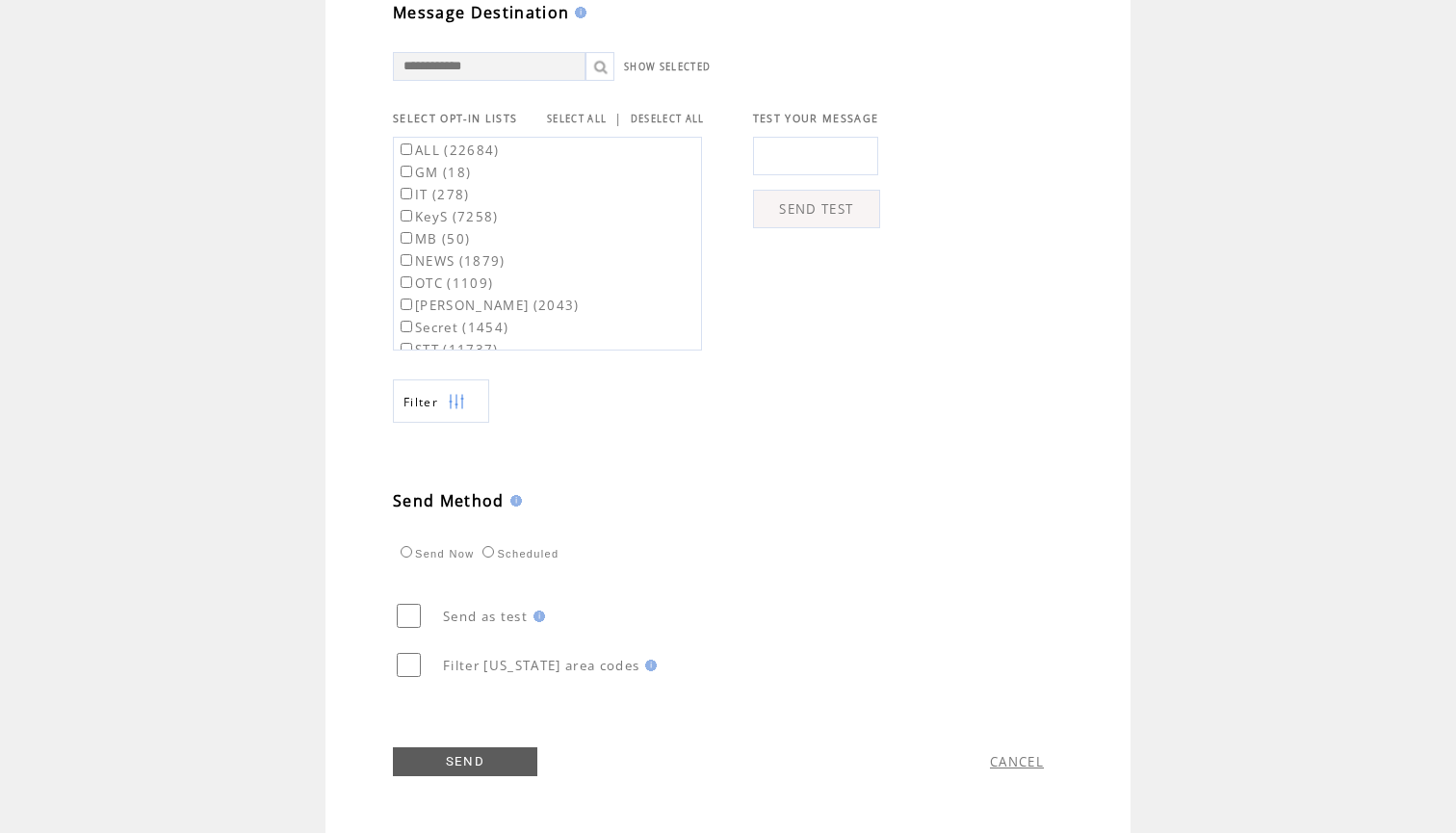
type textarea "**********"
click at [566, 125] on link "SELECT ALL" at bounding box center [577, 118] width 60 height 13
click at [471, 158] on label "ALL (22684)" at bounding box center [448, 151] width 104 height 18
click at [455, 181] on label "GM (18)" at bounding box center [433, 173] width 74 height 18
click at [465, 776] on link "SEND" at bounding box center [465, 761] width 145 height 29
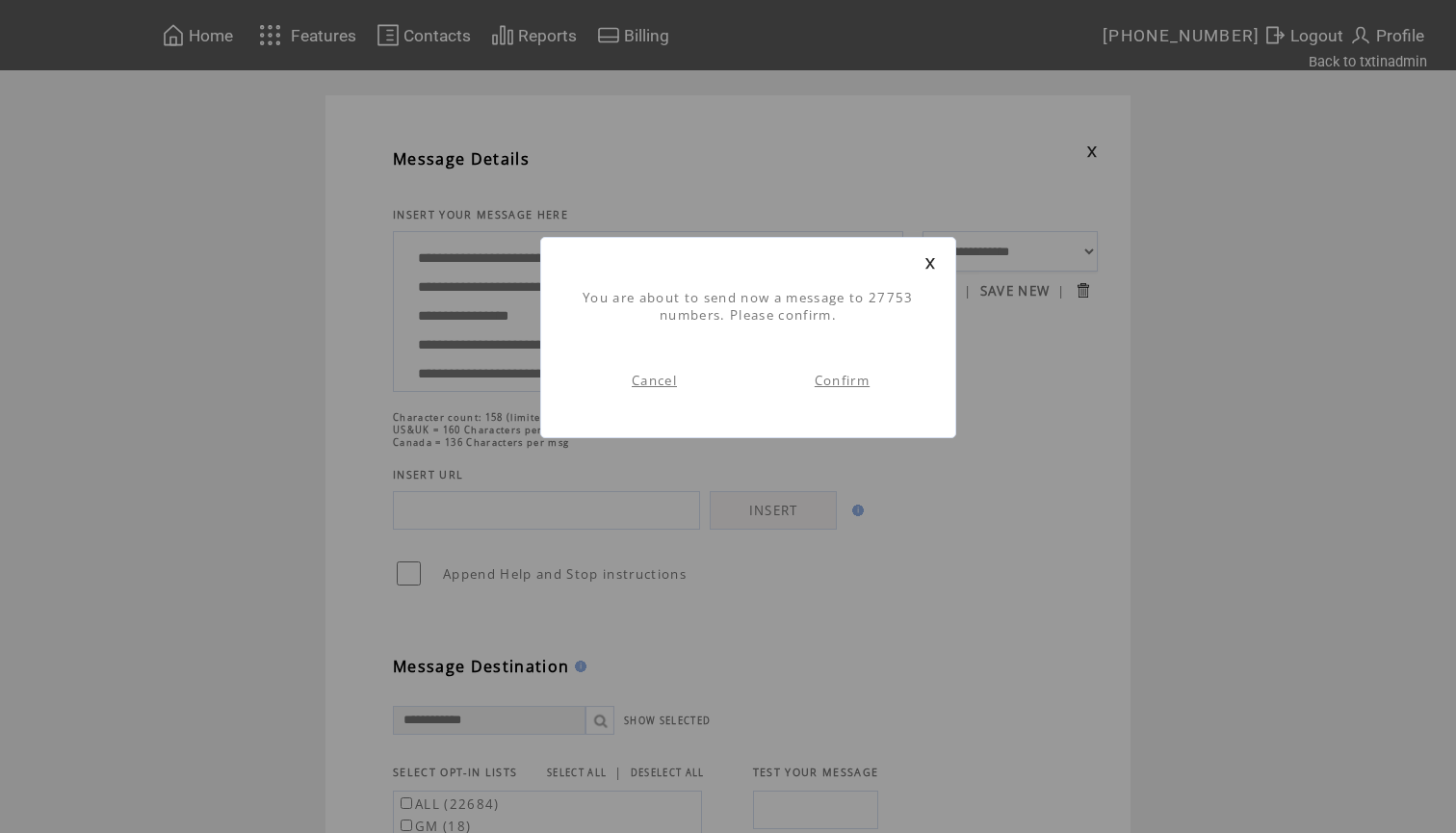
scroll to position [1, 0]
click at [838, 380] on link "Confirm" at bounding box center [842, 381] width 55 height 18
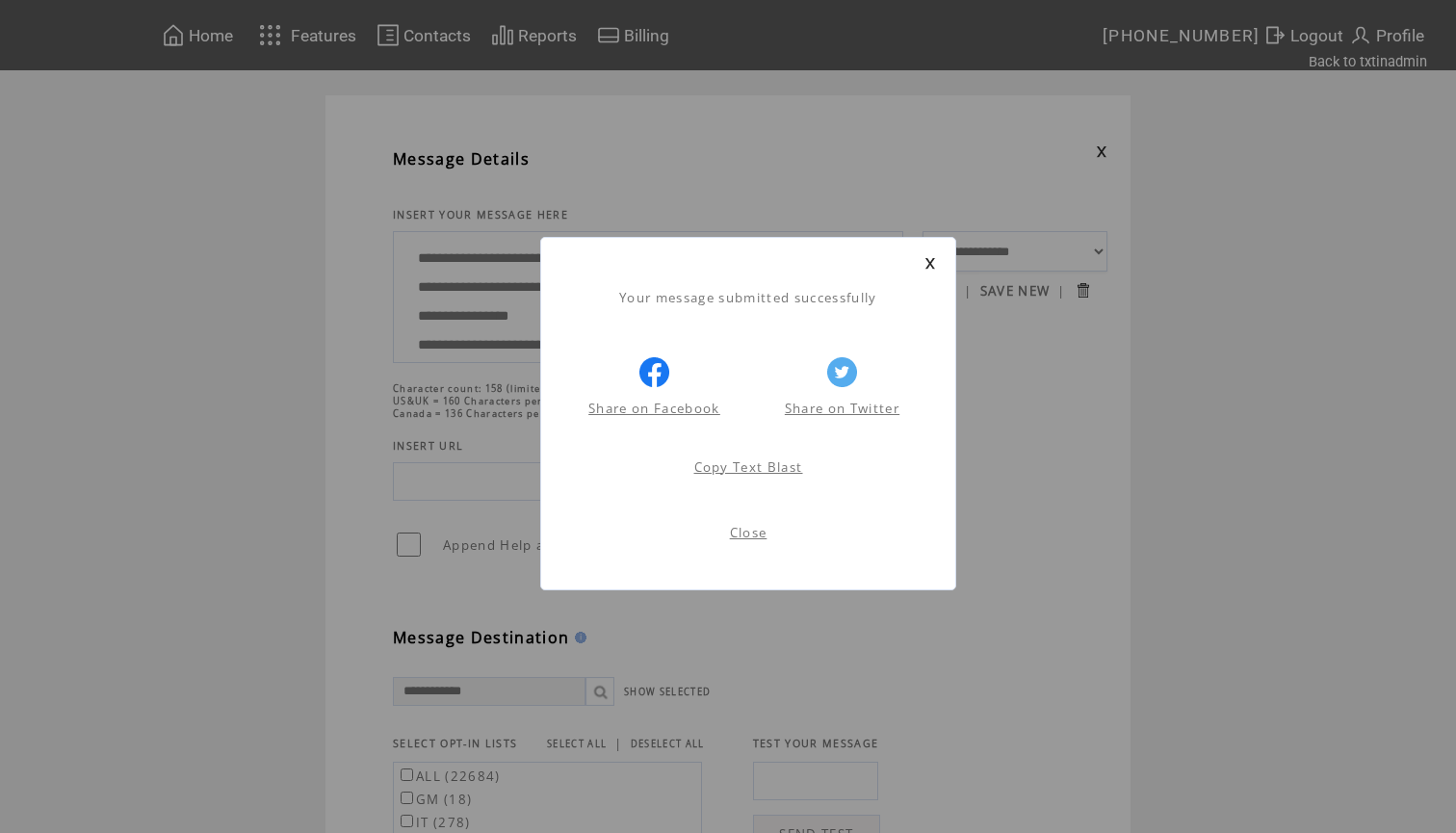
scroll to position [1, 0]
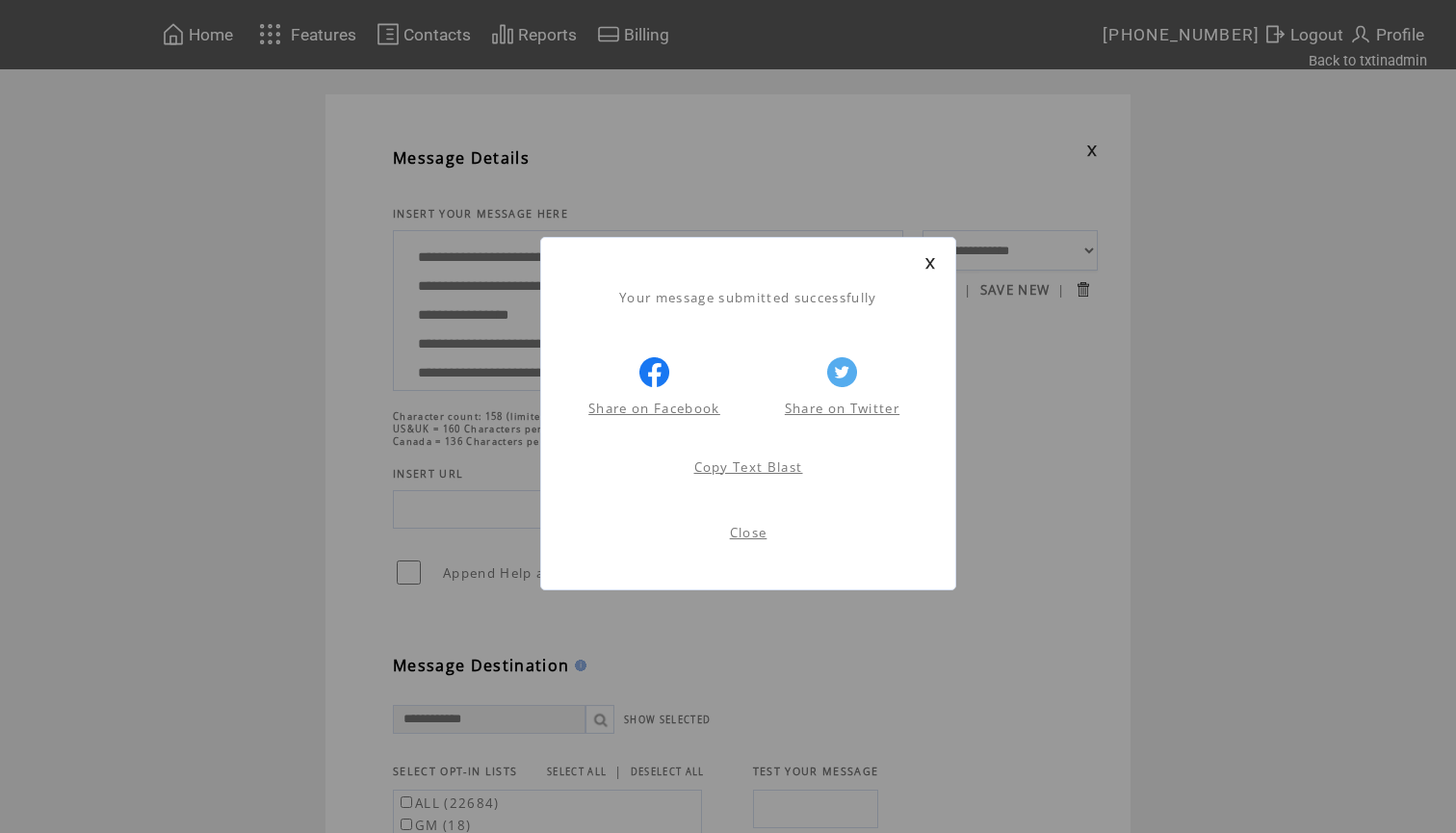
click at [929, 262] on link at bounding box center [931, 263] width 12 height 13
